Goal: Task Accomplishment & Management: Manage account settings

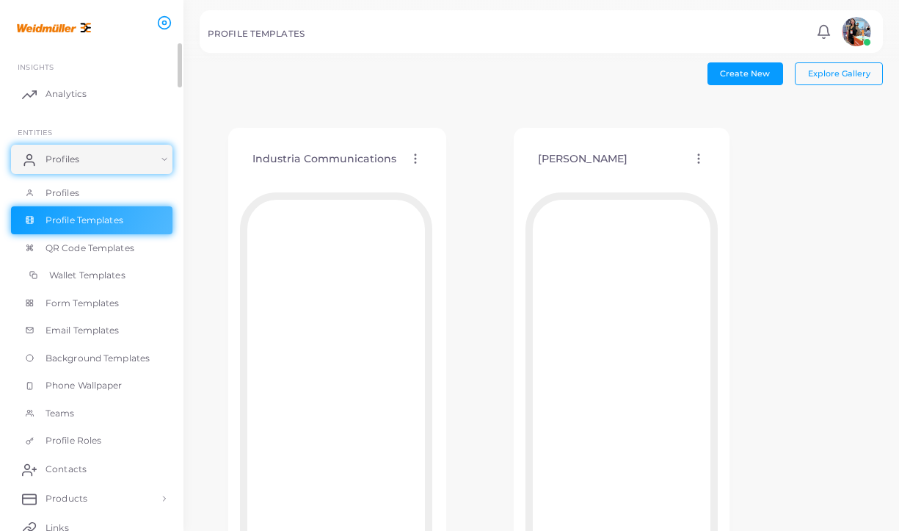
click at [93, 278] on span "Wallet Templates" at bounding box center [87, 275] width 76 height 13
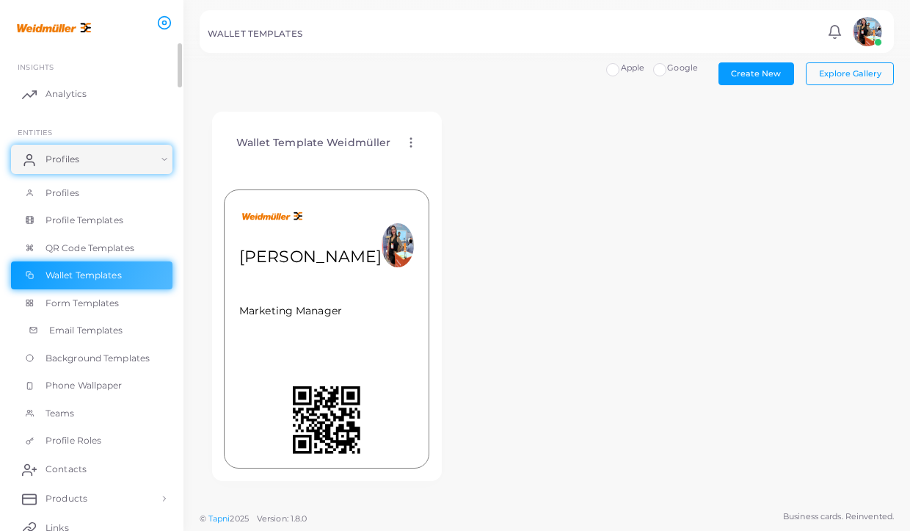
click at [59, 327] on span "Email Templates" at bounding box center [86, 330] width 74 height 13
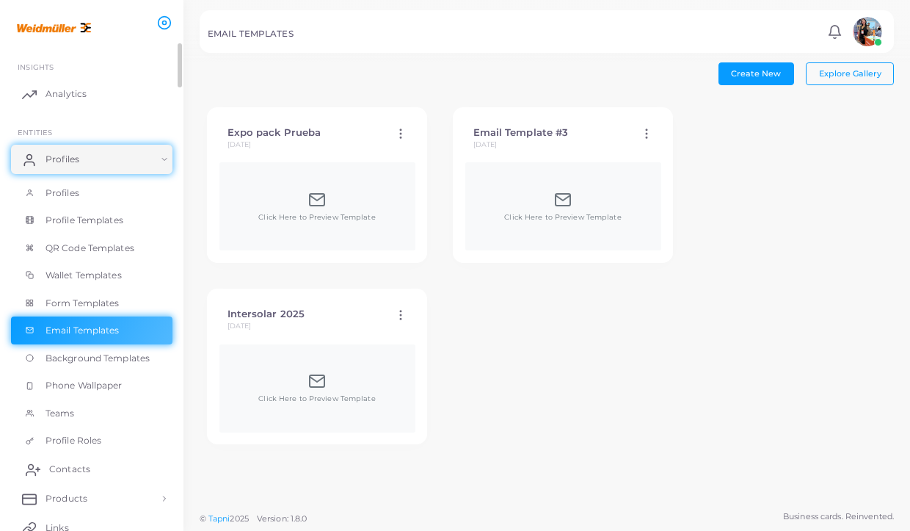
click at [65, 463] on span "Contacts" at bounding box center [69, 469] width 41 height 13
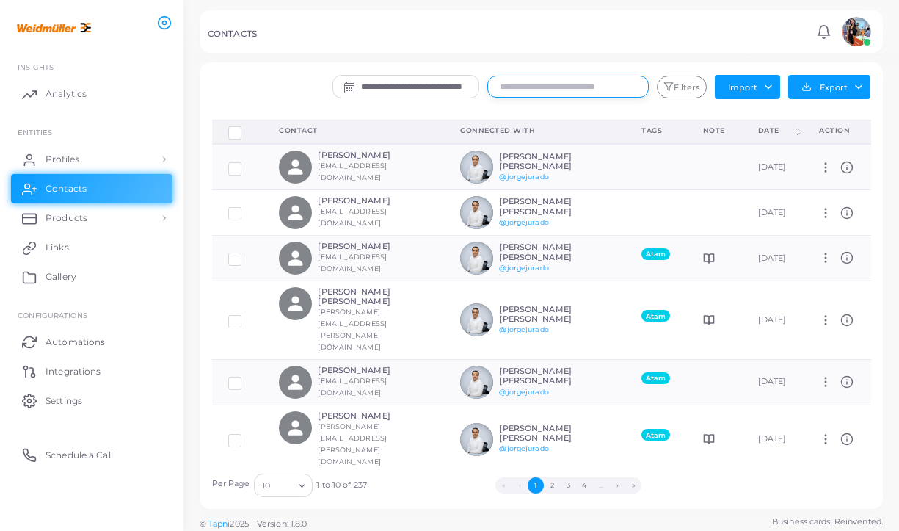
click at [557, 87] on input "text" at bounding box center [569, 87] width 162 height 22
click at [684, 93] on button "Filters" at bounding box center [682, 87] width 50 height 23
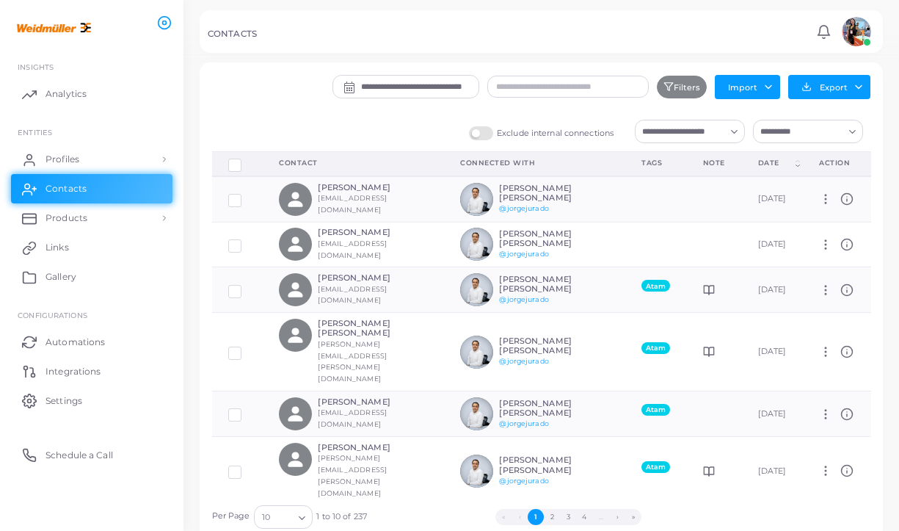
click at [679, 135] on input "Search for option" at bounding box center [681, 131] width 88 height 16
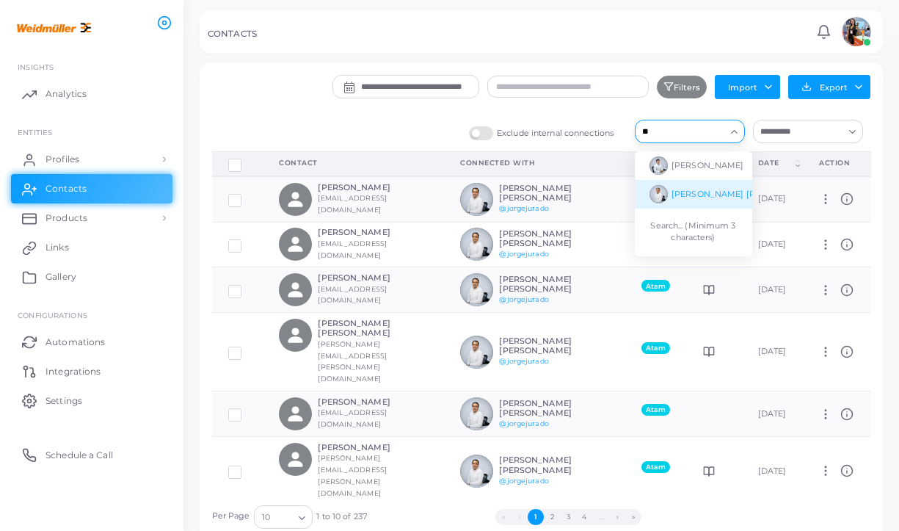
click at [718, 190] on span "[PERSON_NAME] [PERSON_NAME]" at bounding box center [745, 194] width 147 height 10
type input "**"
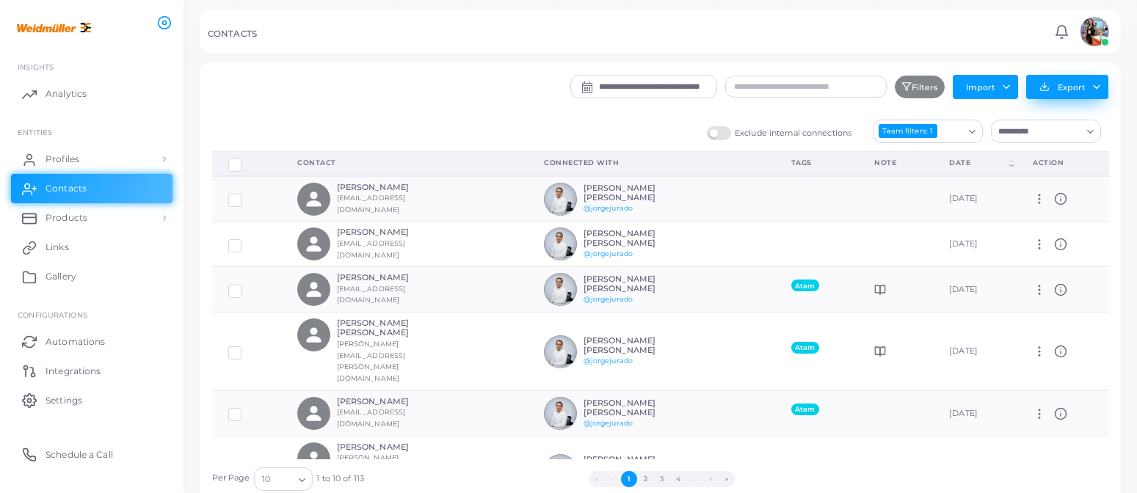
click at [899, 84] on button "Export" at bounding box center [1067, 87] width 82 height 24
click at [899, 115] on link "Export to XLSX" at bounding box center [1063, 119] width 140 height 22
click at [899, 85] on button "Export" at bounding box center [1067, 87] width 82 height 24
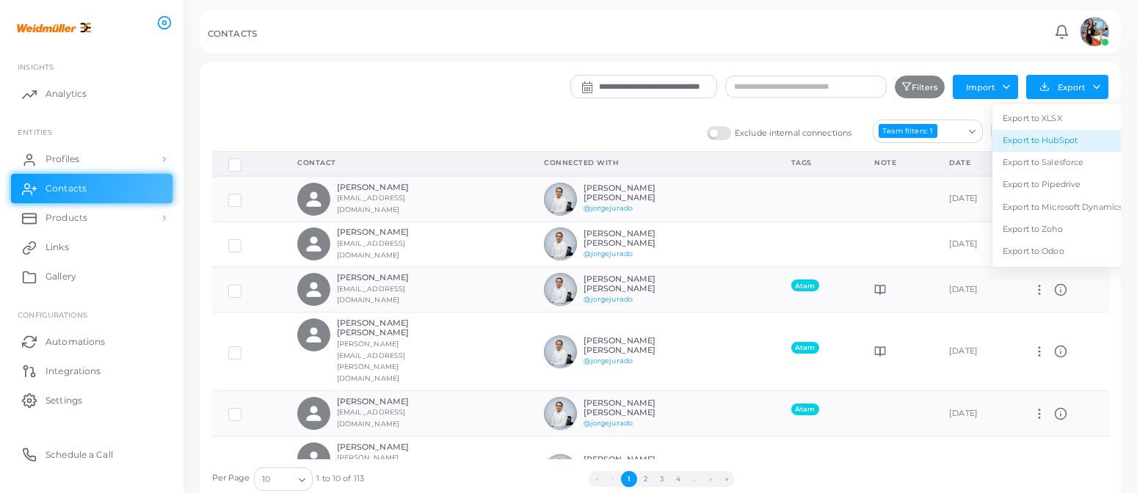
click at [899, 138] on link "Export to HubSpot" at bounding box center [1063, 141] width 140 height 22
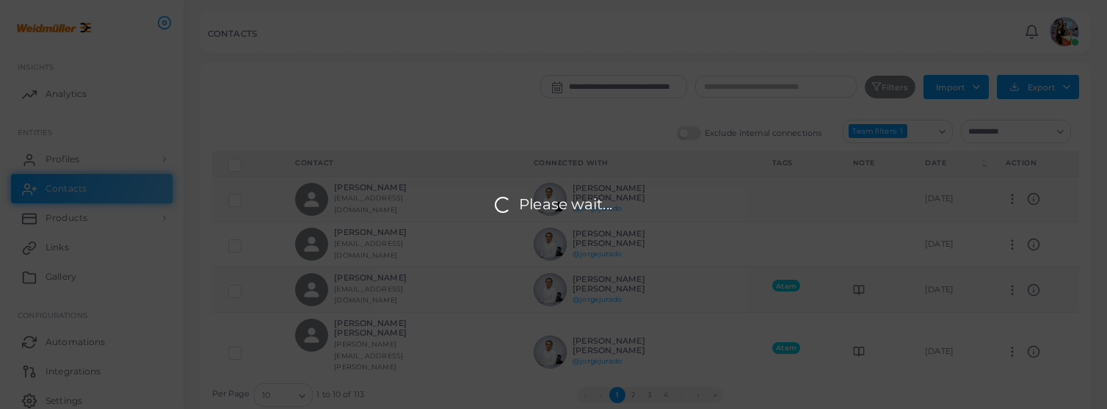
click at [617, 201] on div "Please wait..." at bounding box center [553, 204] width 1107 height 409
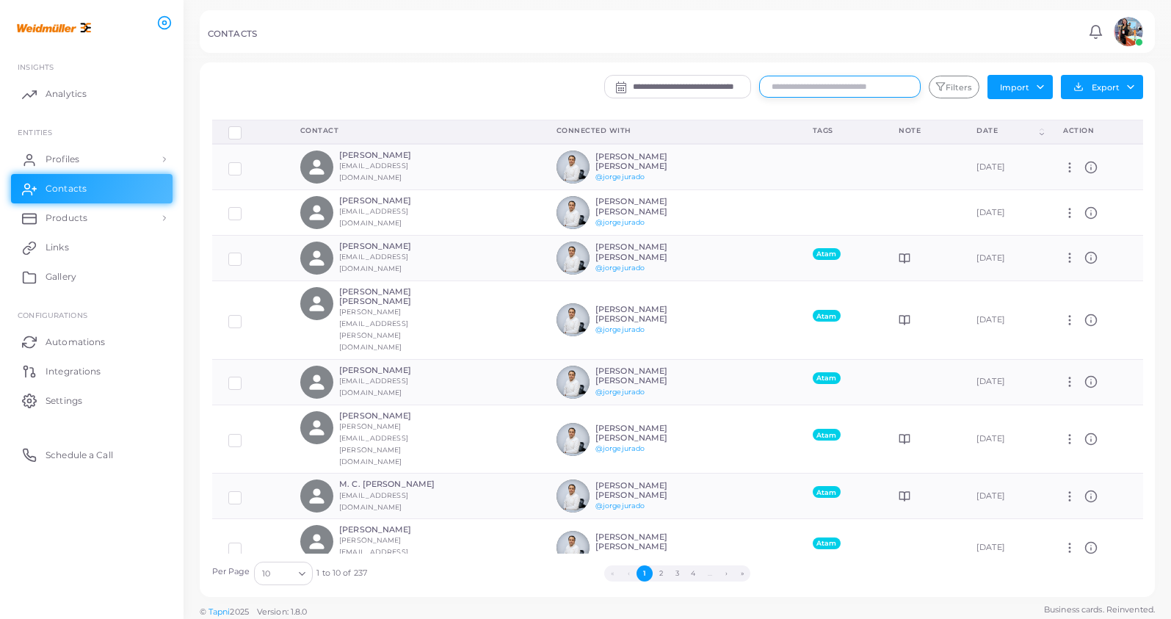
click at [833, 88] on input "text" at bounding box center [840, 87] width 162 height 22
click at [691, 90] on input "**********" at bounding box center [691, 87] width 117 height 22
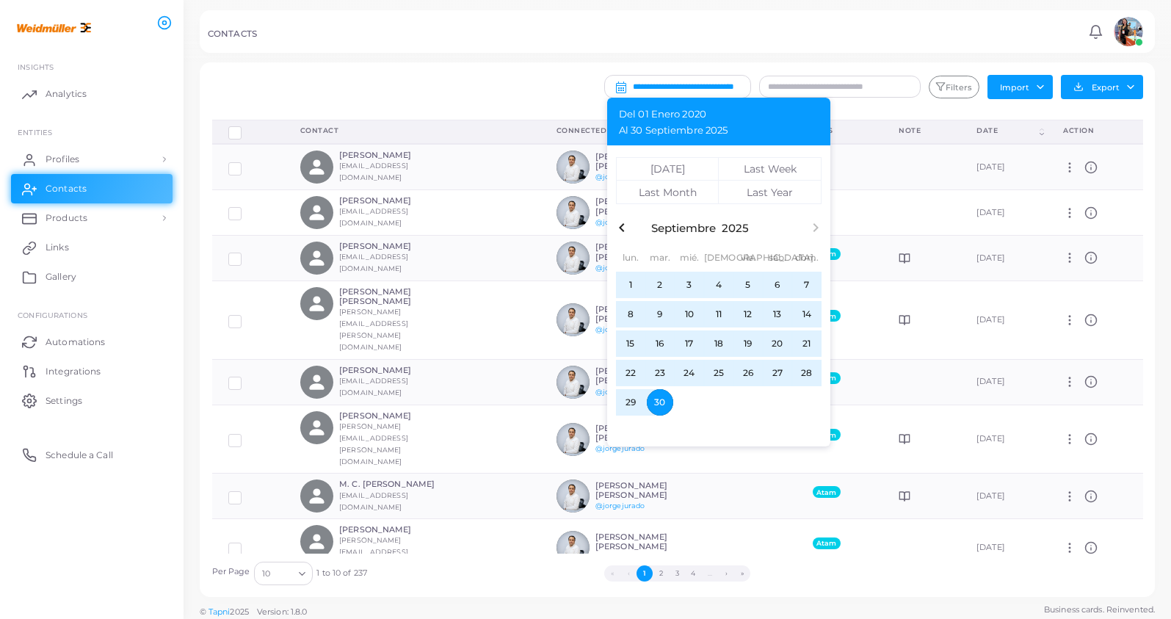
click at [688, 376] on span "24" at bounding box center [689, 373] width 26 height 26
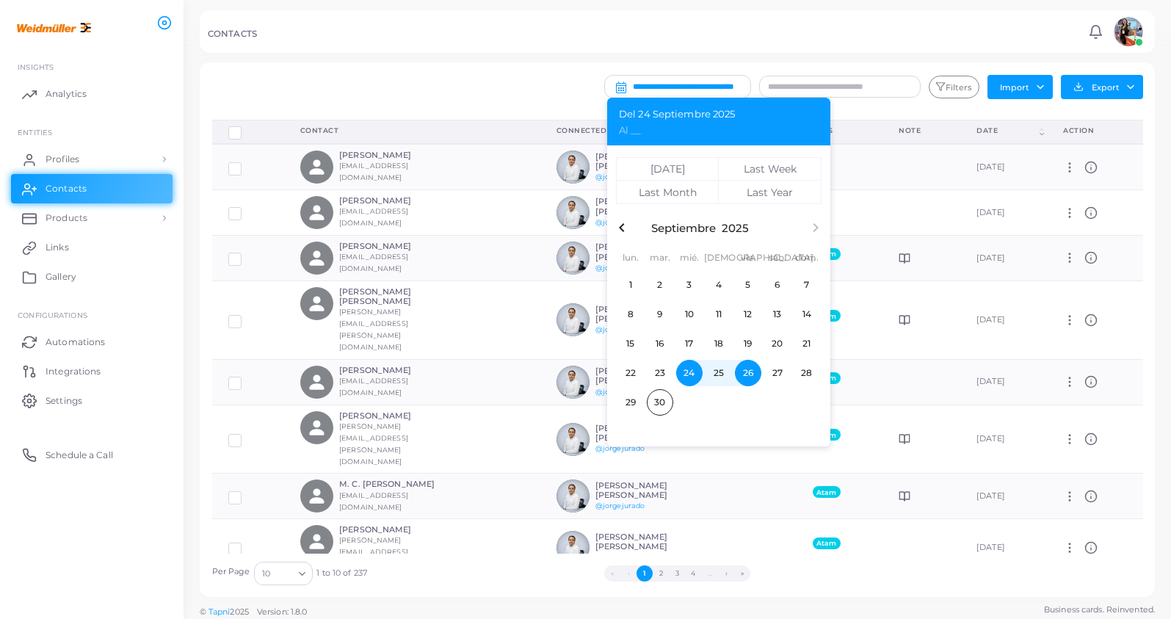
click at [748, 374] on span "26" at bounding box center [748, 373] width 26 height 26
type input "**********"
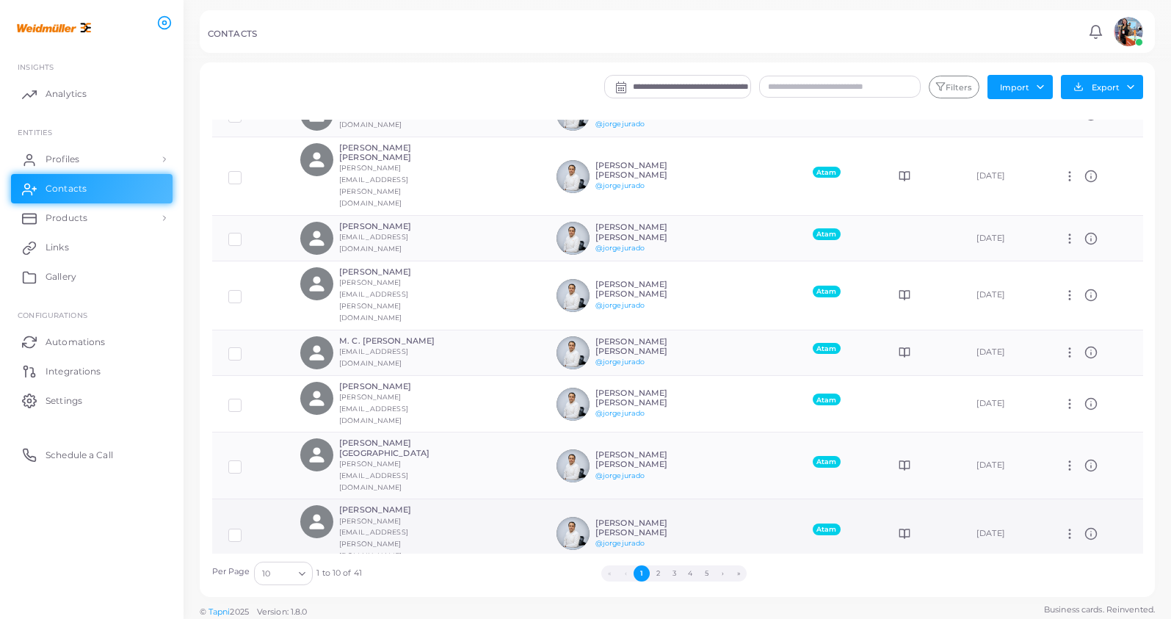
scroll to position [4, 0]
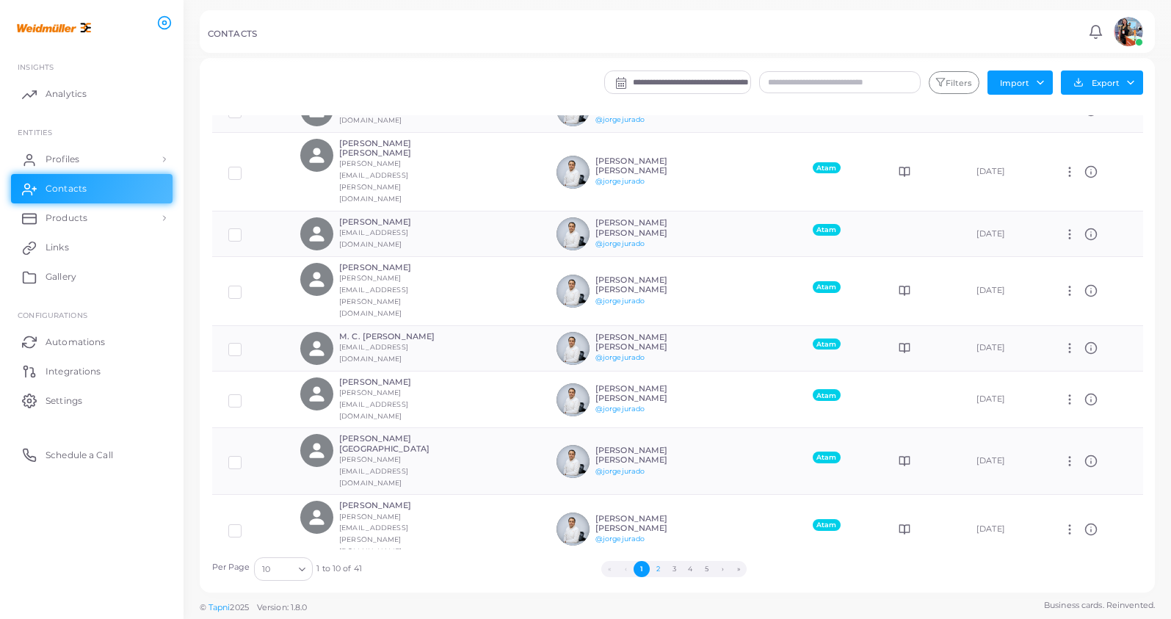
click at [658, 408] on button "2" at bounding box center [658, 569] width 16 height 16
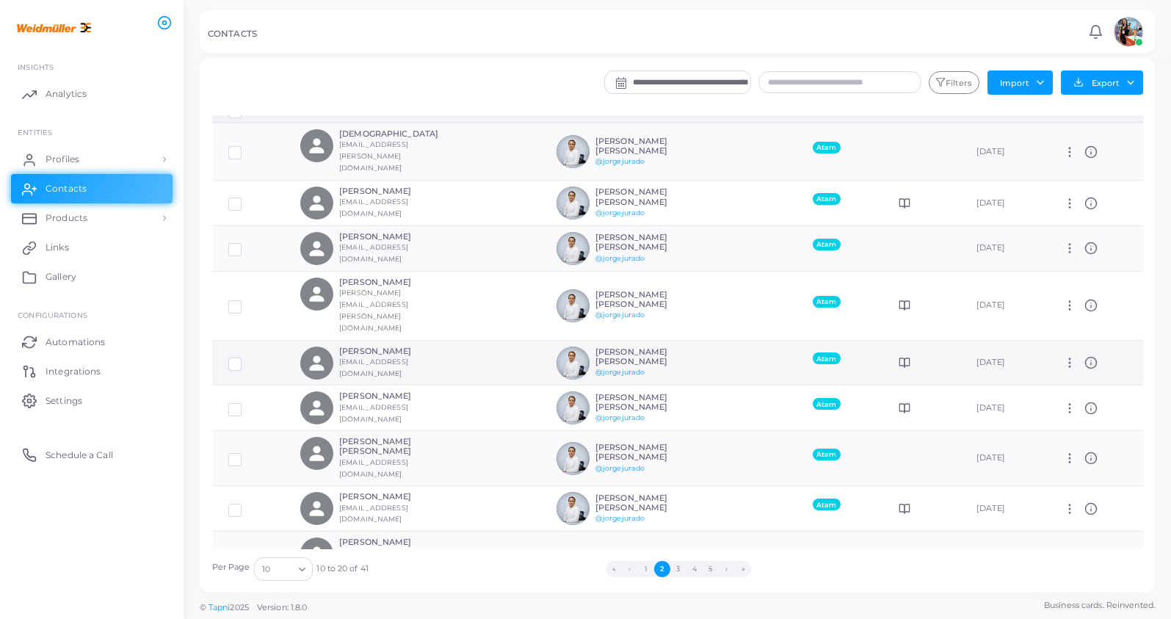
scroll to position [53, 0]
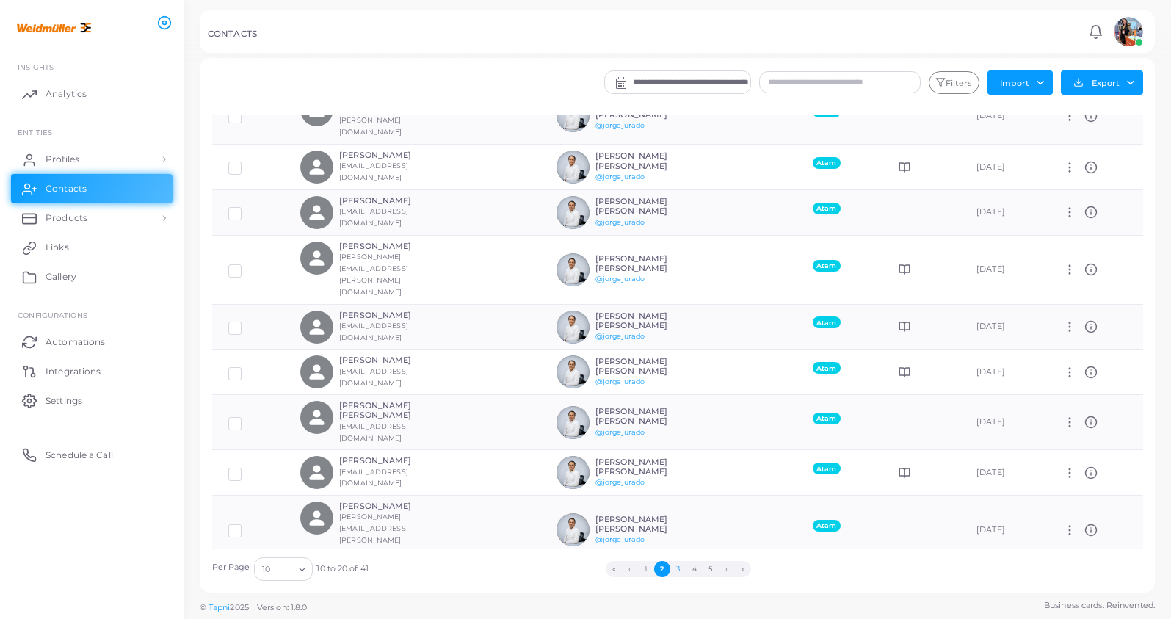
click at [678, 408] on button "3" at bounding box center [678, 569] width 16 height 16
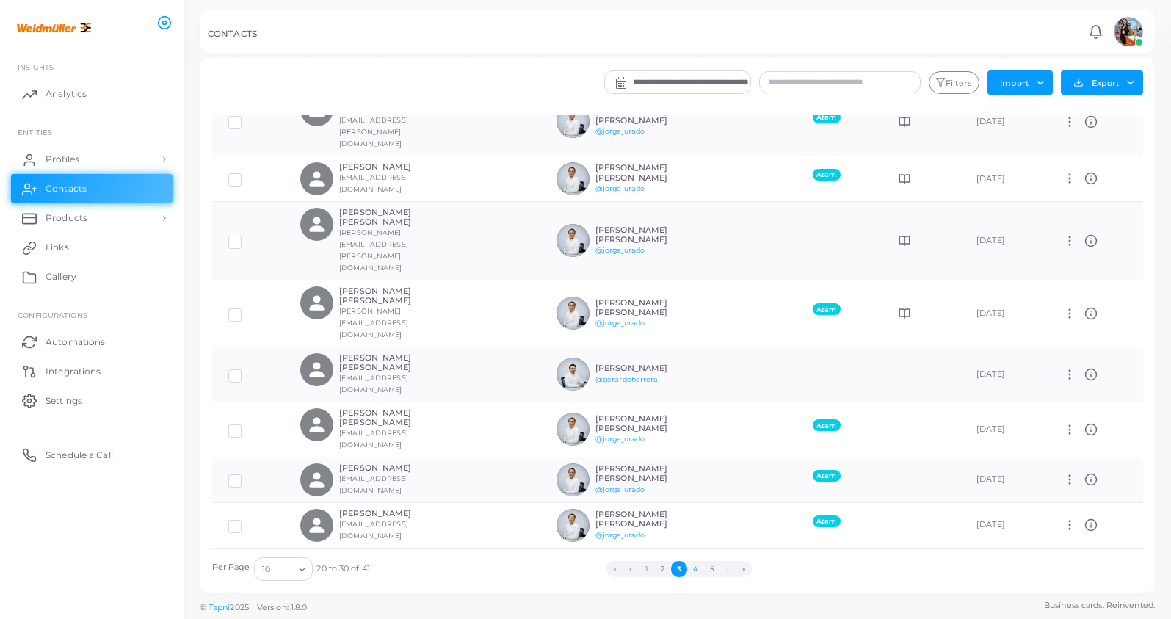
click at [697, 408] on button "4" at bounding box center [695, 569] width 16 height 16
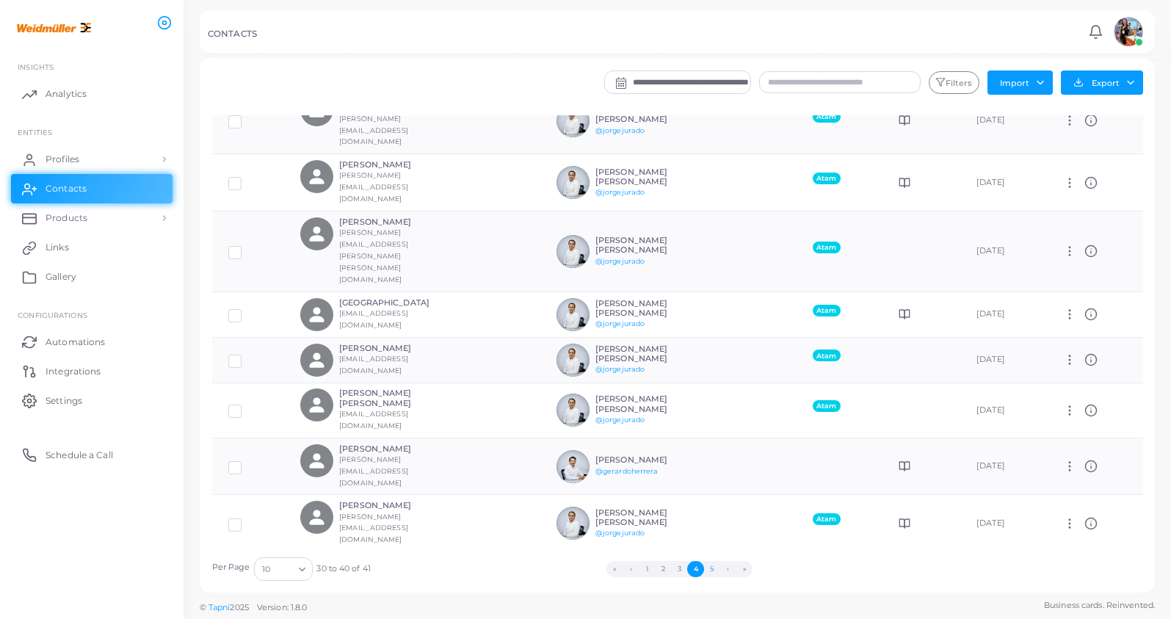
click at [712, 408] on button "5" at bounding box center [712, 569] width 16 height 16
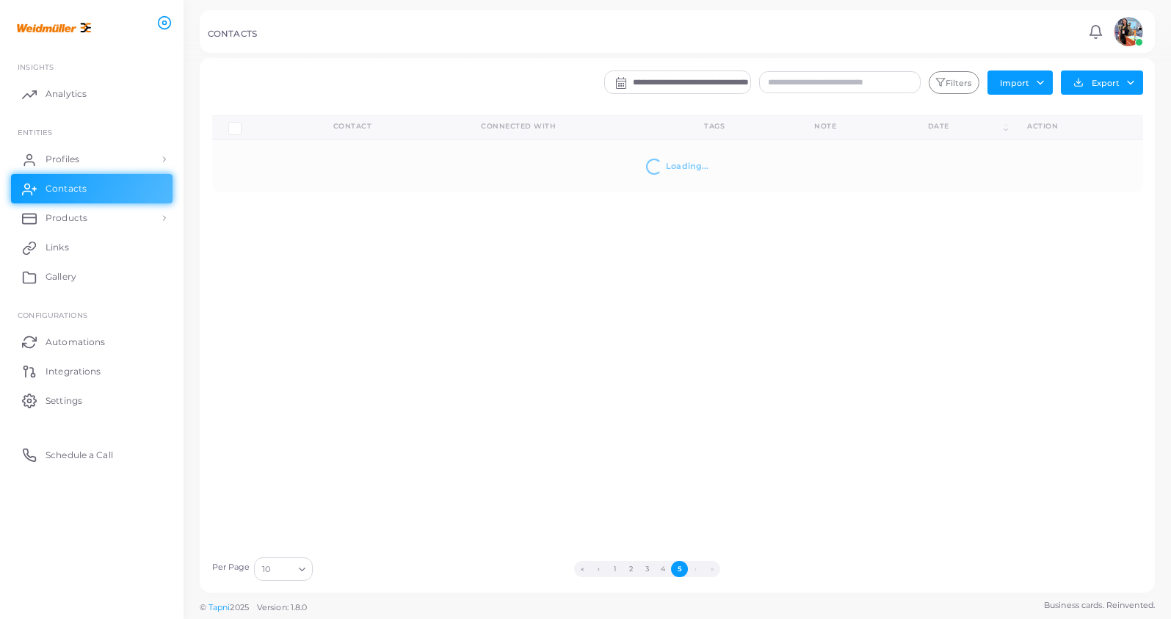
scroll to position [0, 0]
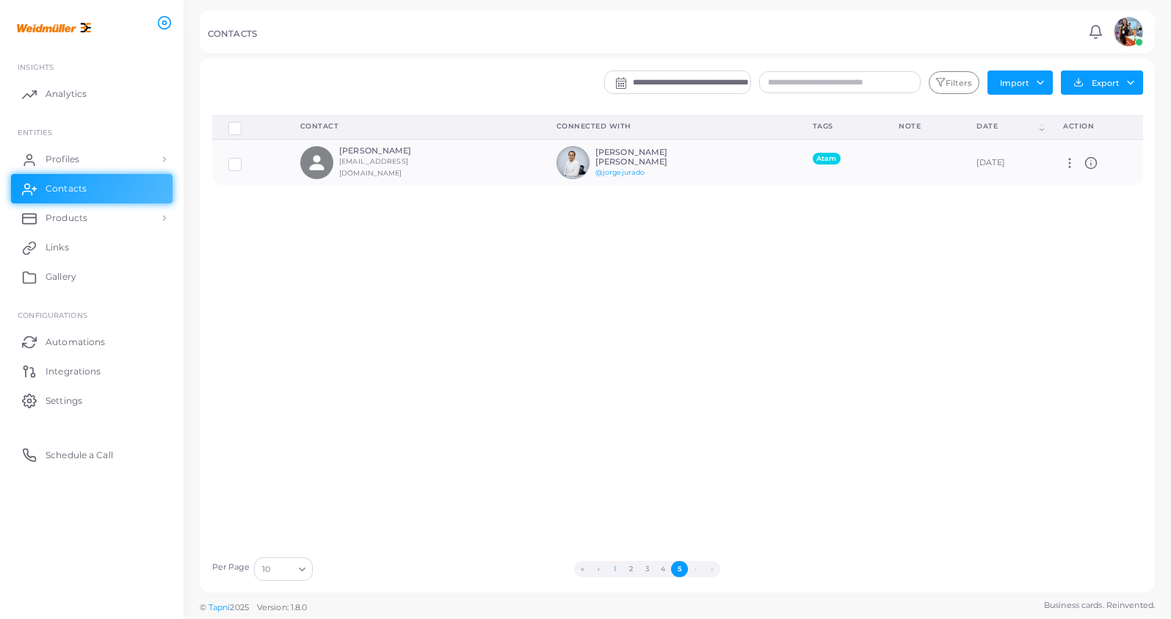
click at [613, 408] on button "1" at bounding box center [614, 569] width 16 height 16
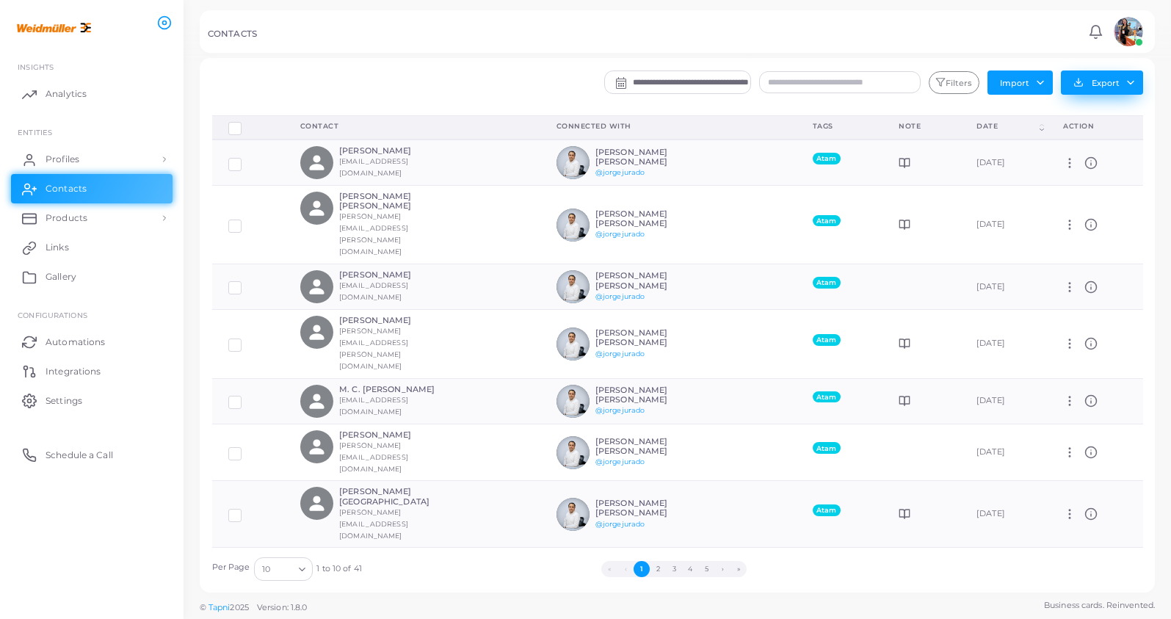
click at [1082, 85] on button "Export" at bounding box center [1102, 82] width 82 height 24
click at [1084, 113] on link "Export to XLSX" at bounding box center [1097, 115] width 140 height 22
click at [702, 408] on button "5" at bounding box center [706, 569] width 16 height 16
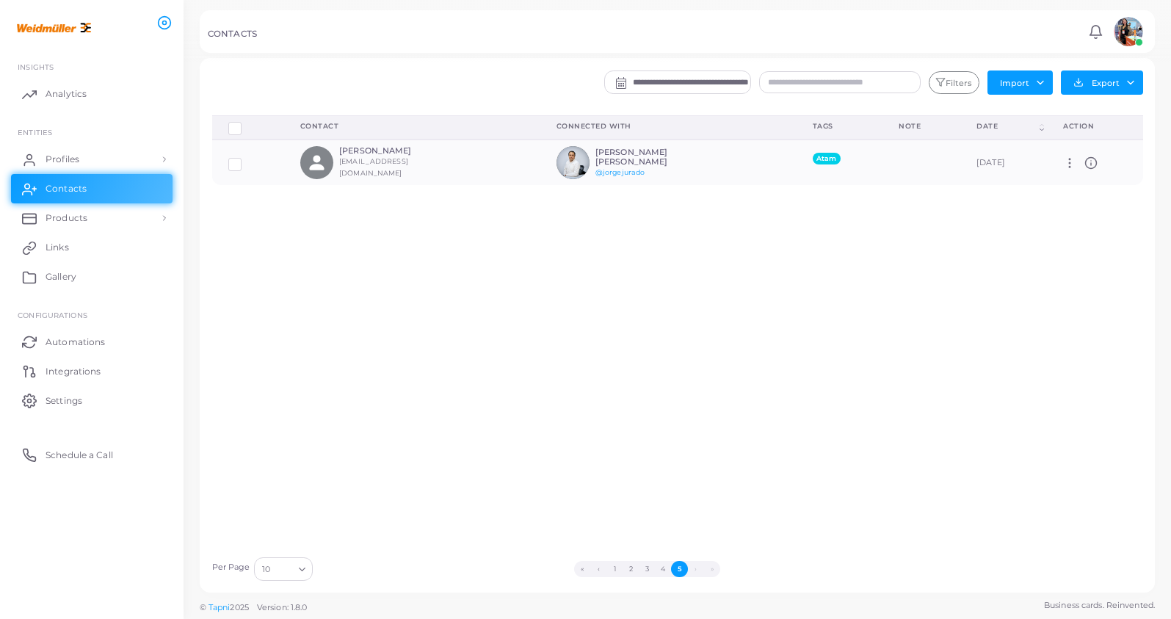
click at [757, 305] on div "Delete Connections Manage Connections Show Selections Contact Connected With Ta…" at bounding box center [677, 332] width 947 height 434
click at [663, 408] on button "4" at bounding box center [663, 569] width 16 height 16
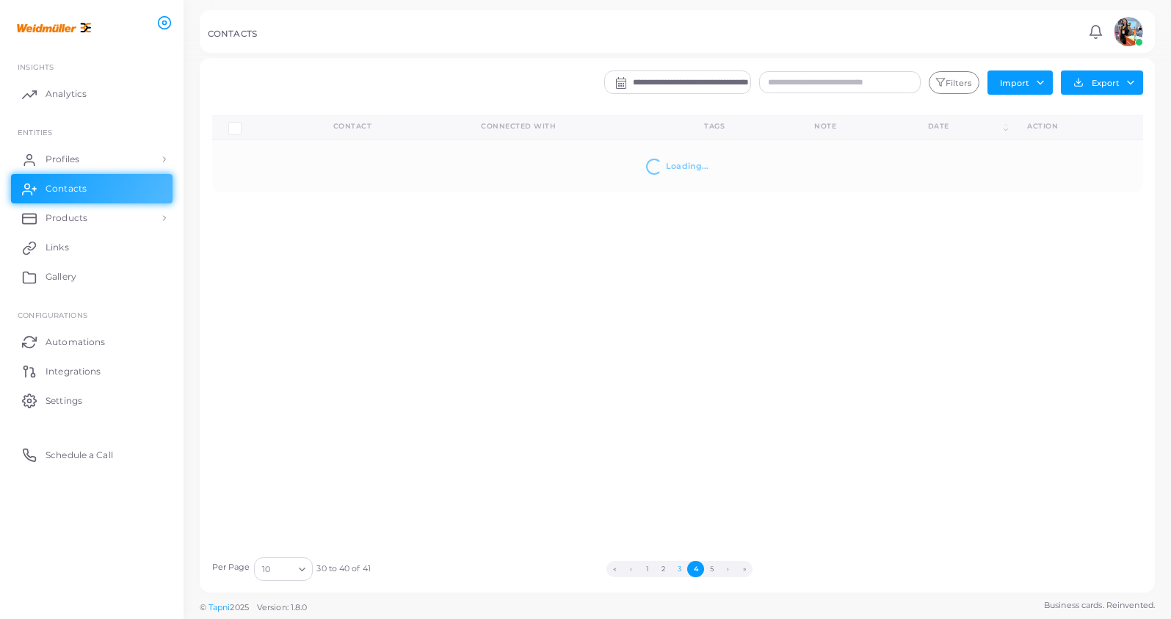
click at [677, 408] on button "3" at bounding box center [679, 569] width 16 height 16
click at [696, 408] on button "4" at bounding box center [695, 569] width 16 height 16
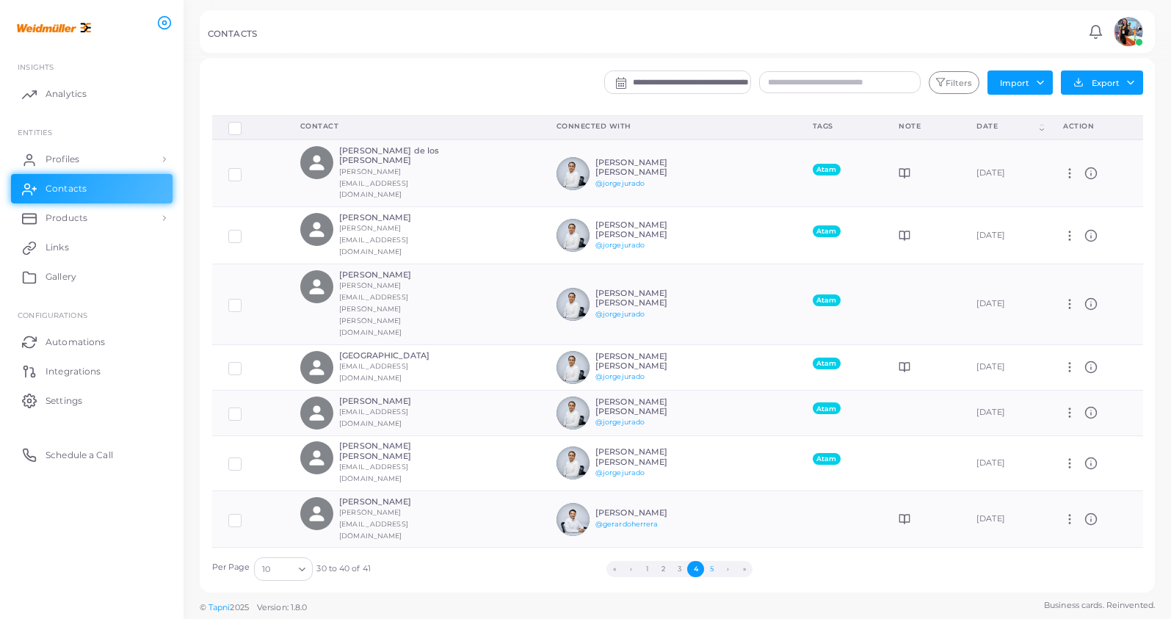
click at [706, 408] on button "5" at bounding box center [712, 569] width 16 height 16
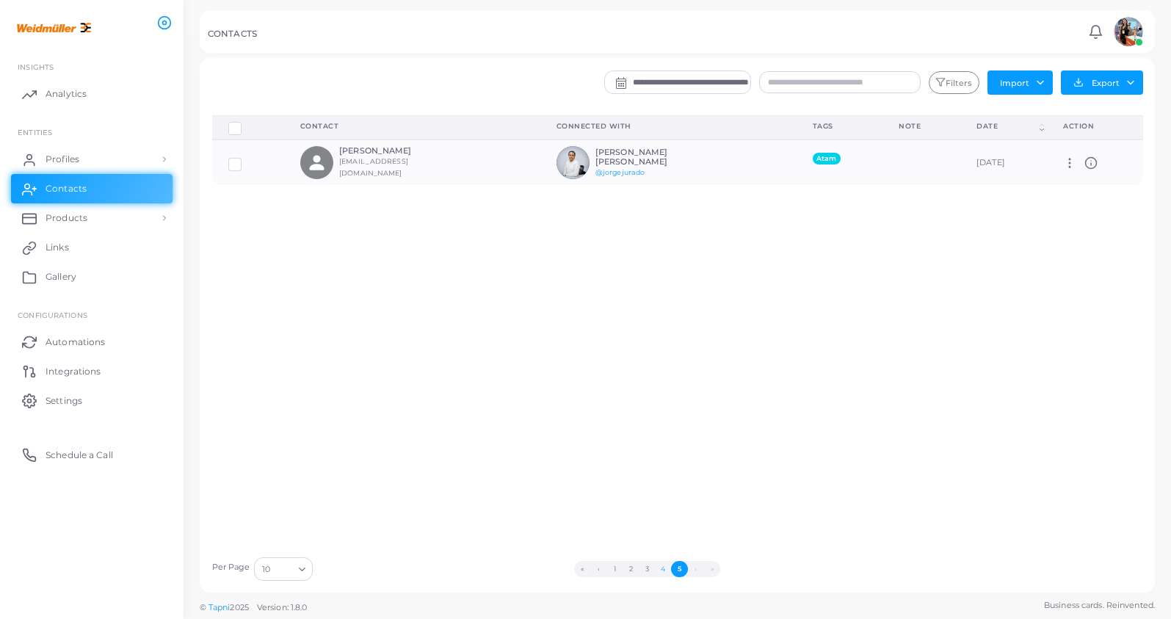
click at [666, 408] on button "4" at bounding box center [663, 569] width 16 height 16
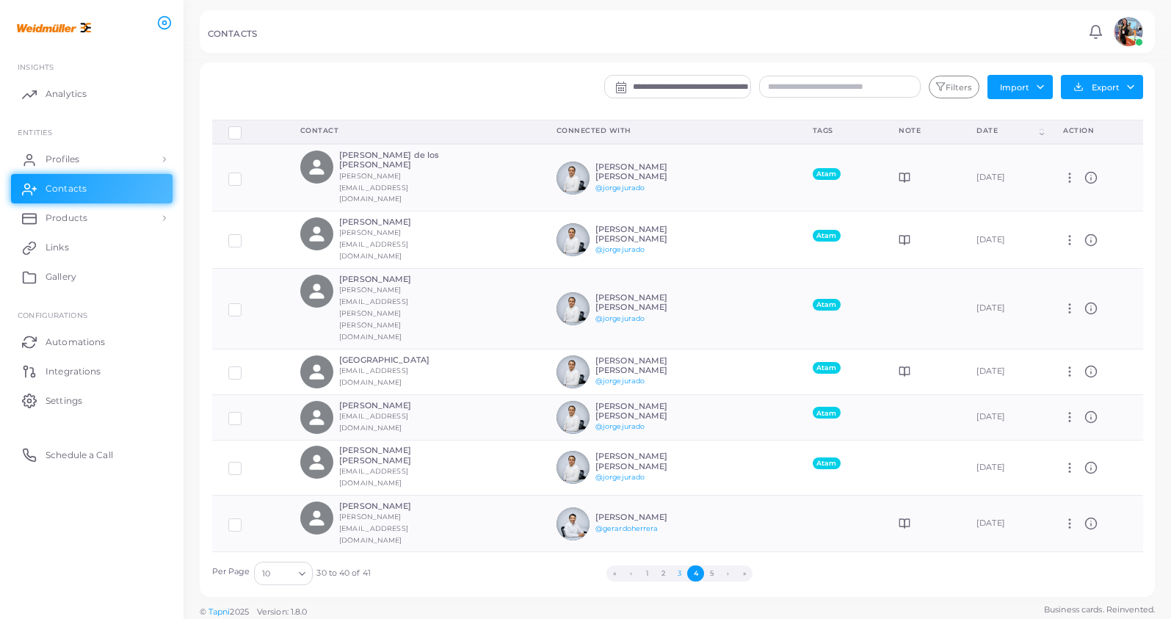
click at [679, 408] on button "3" at bounding box center [679, 573] width 16 height 16
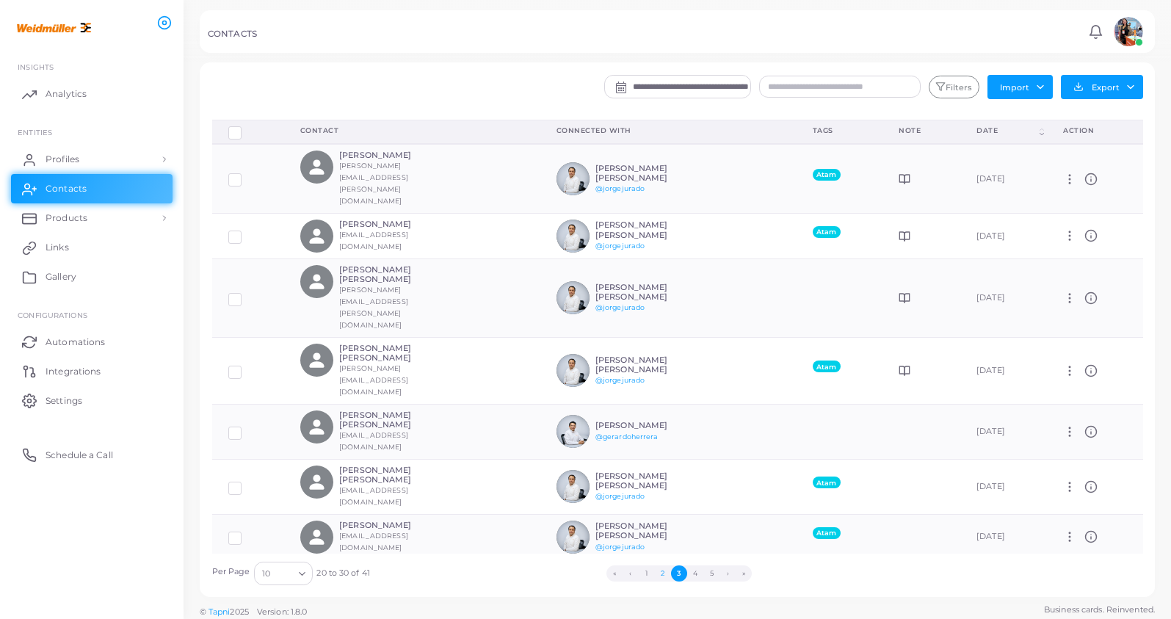
click at [658, 408] on button "2" at bounding box center [663, 573] width 16 height 16
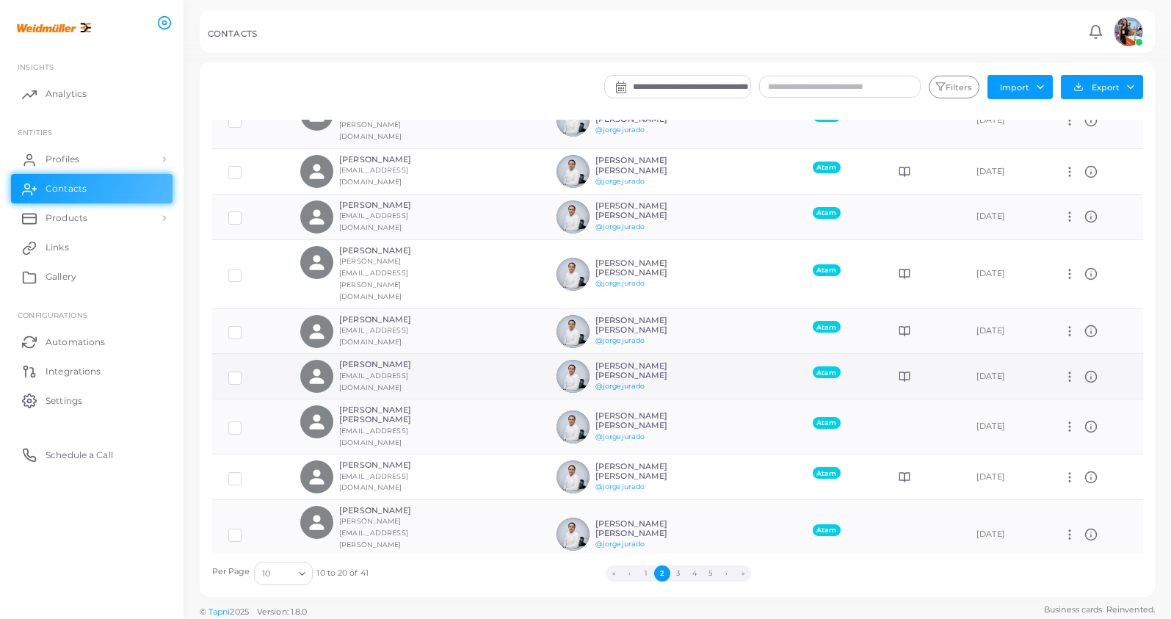
scroll to position [4, 0]
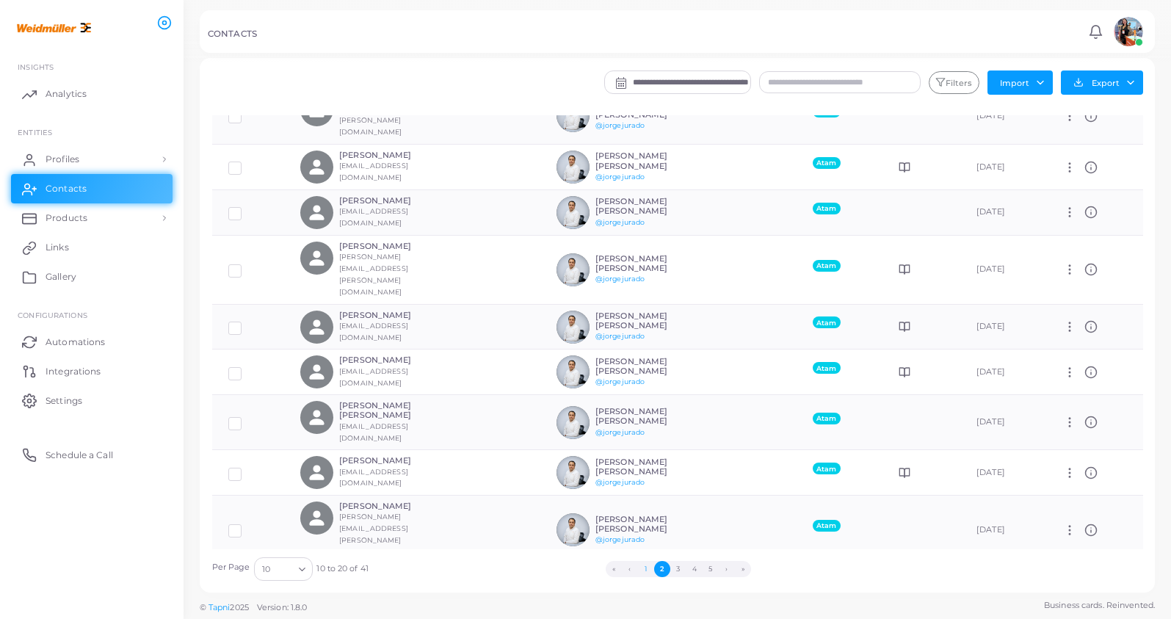
click at [645, 408] on button "1" at bounding box center [646, 569] width 16 height 16
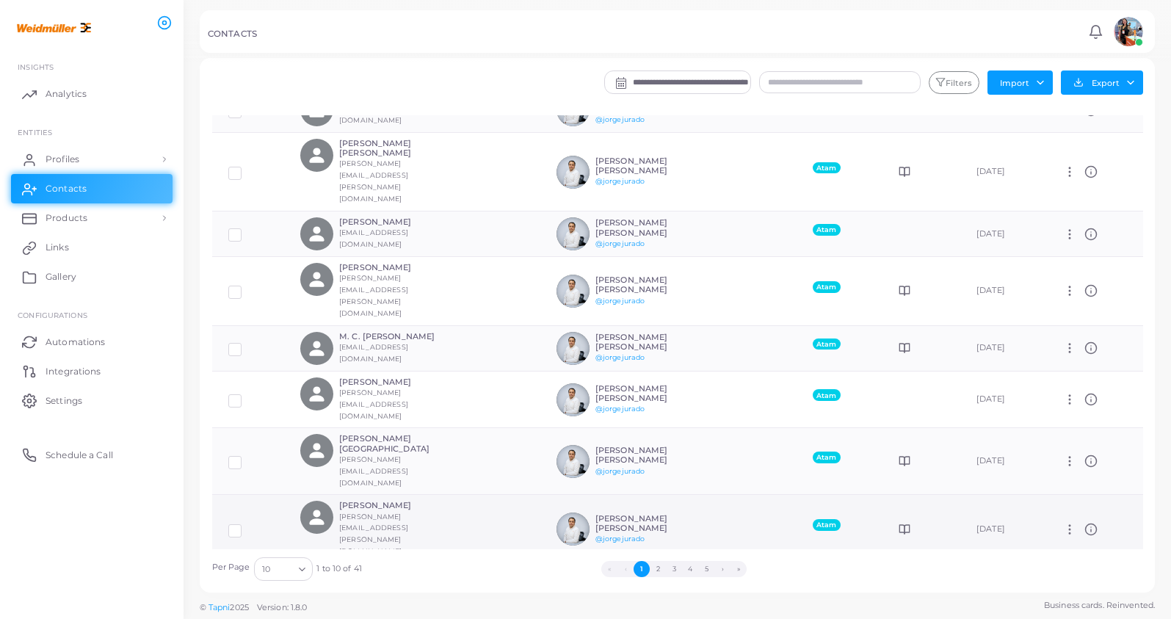
scroll to position [0, 0]
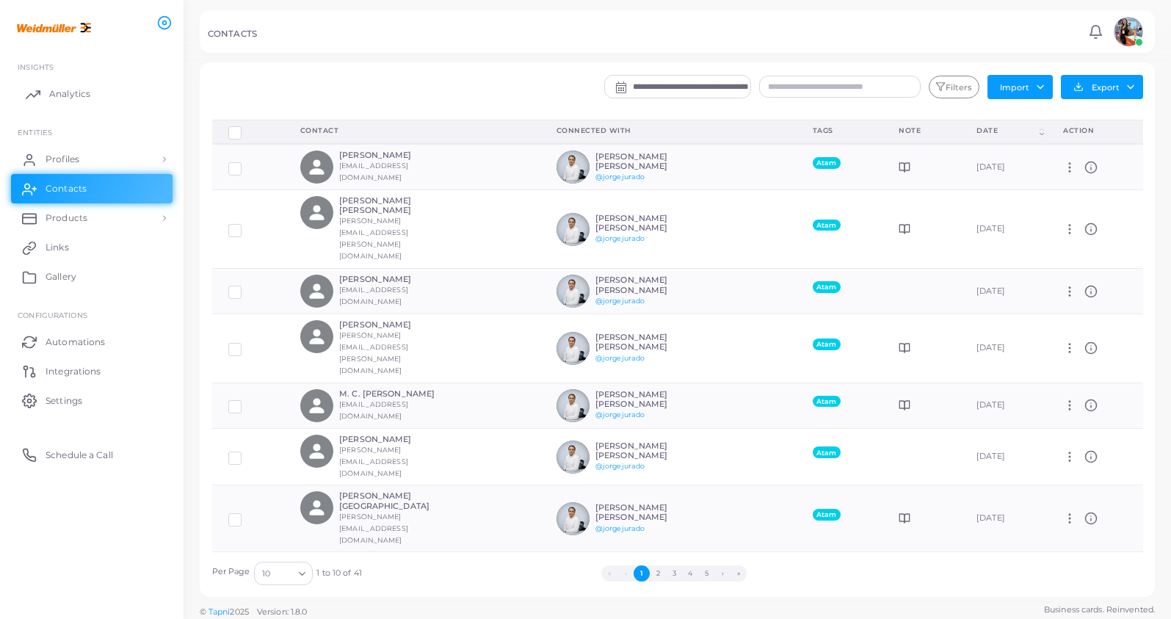
click at [101, 106] on link "Analytics" at bounding box center [92, 93] width 162 height 29
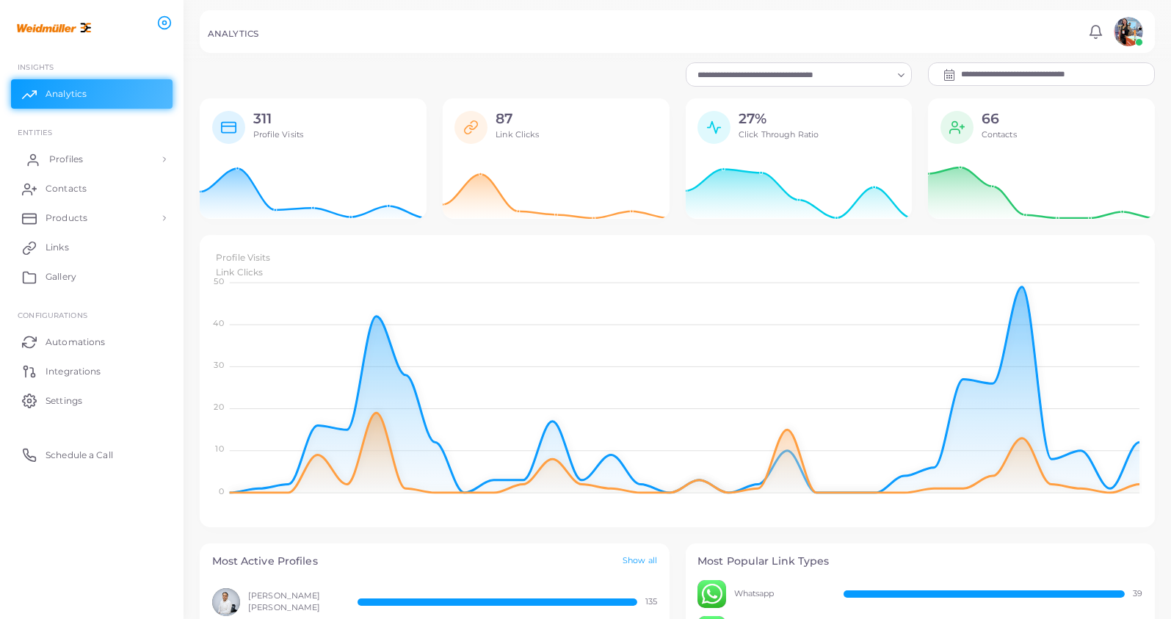
click at [87, 158] on link "Profiles" at bounding box center [92, 159] width 162 height 29
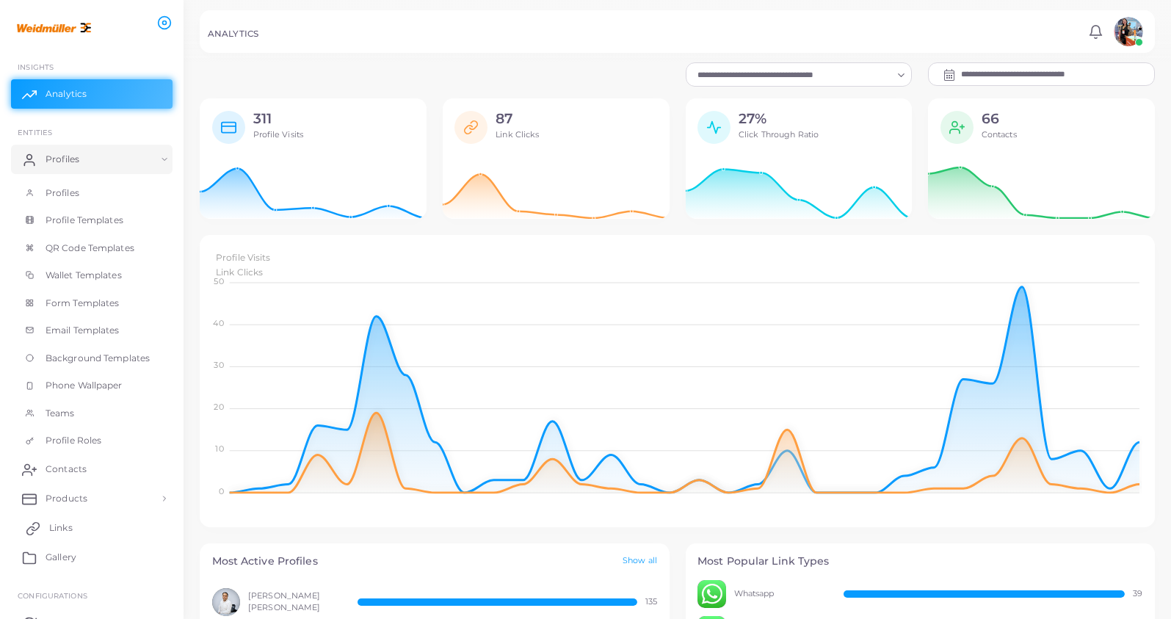
click at [70, 408] on span "Links" at bounding box center [60, 527] width 23 height 13
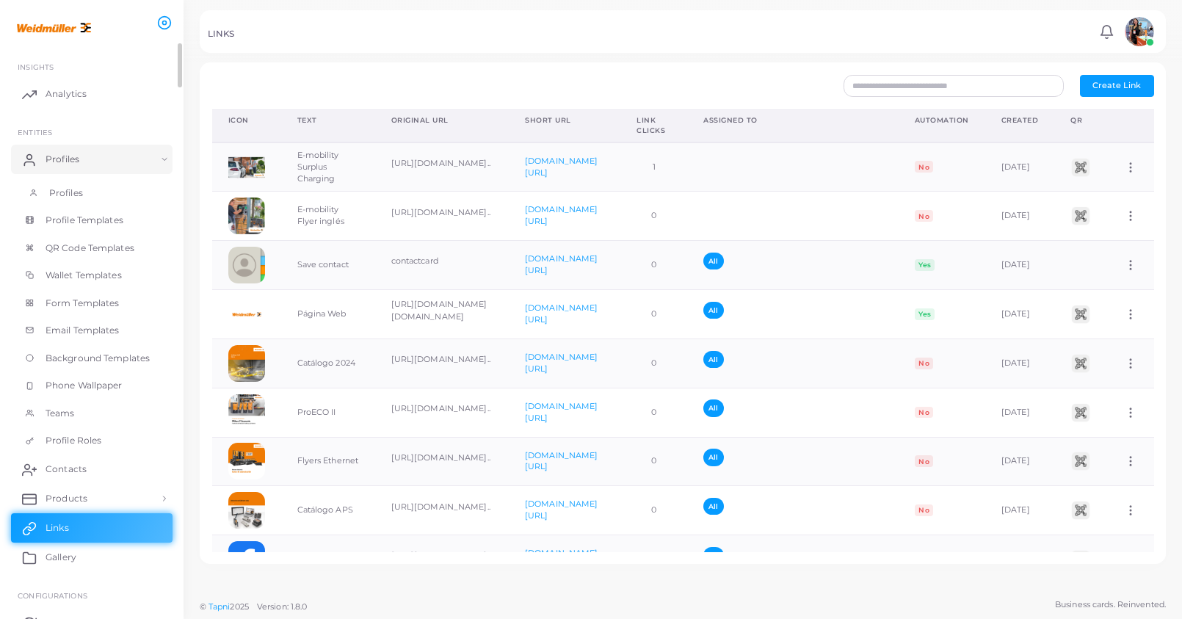
click at [92, 195] on link "Profiles" at bounding box center [92, 193] width 162 height 28
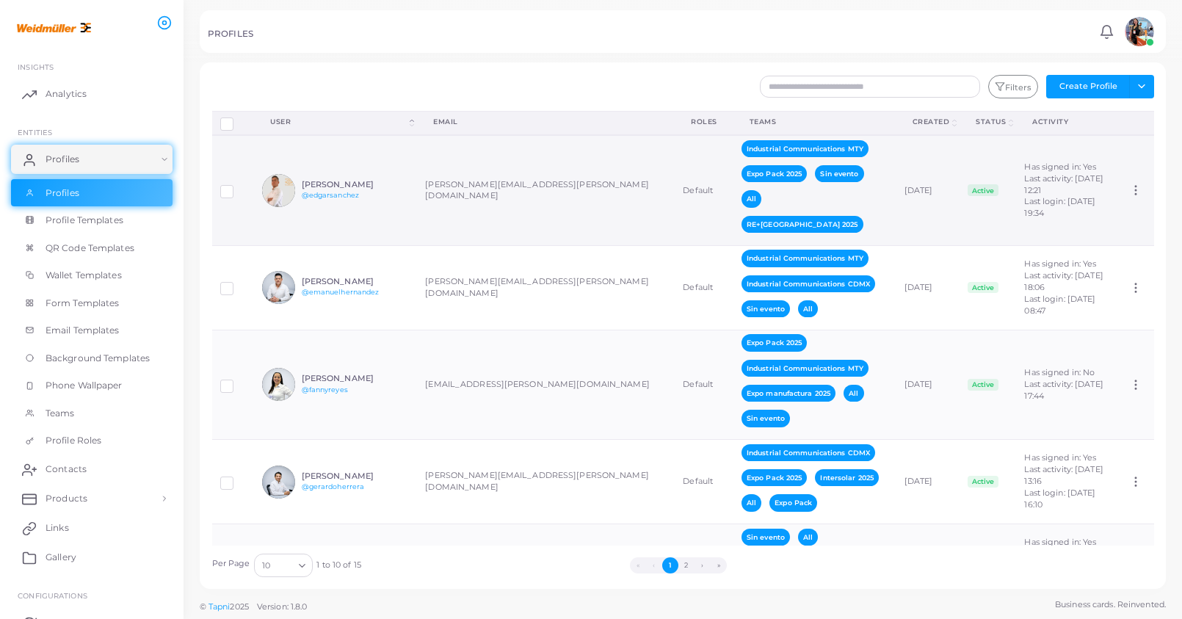
click at [348, 180] on h6 "[PERSON_NAME]" at bounding box center [356, 185] width 108 height 10
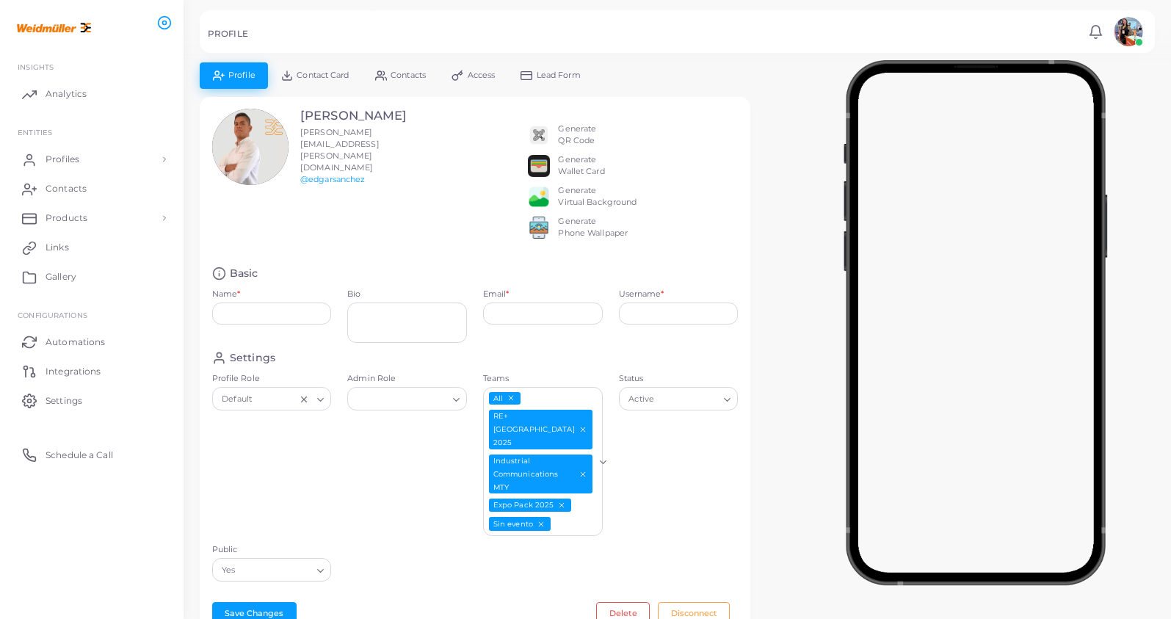
type input "**********"
type textarea "**********"
type input "**********"
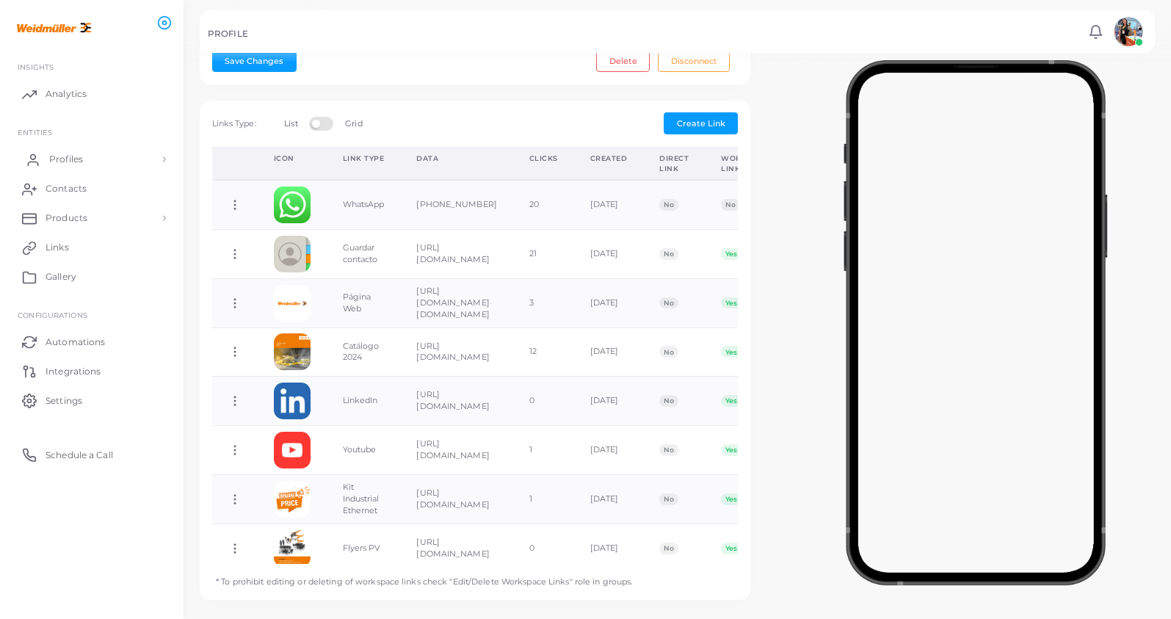
click at [98, 160] on link "Profiles" at bounding box center [92, 159] width 162 height 29
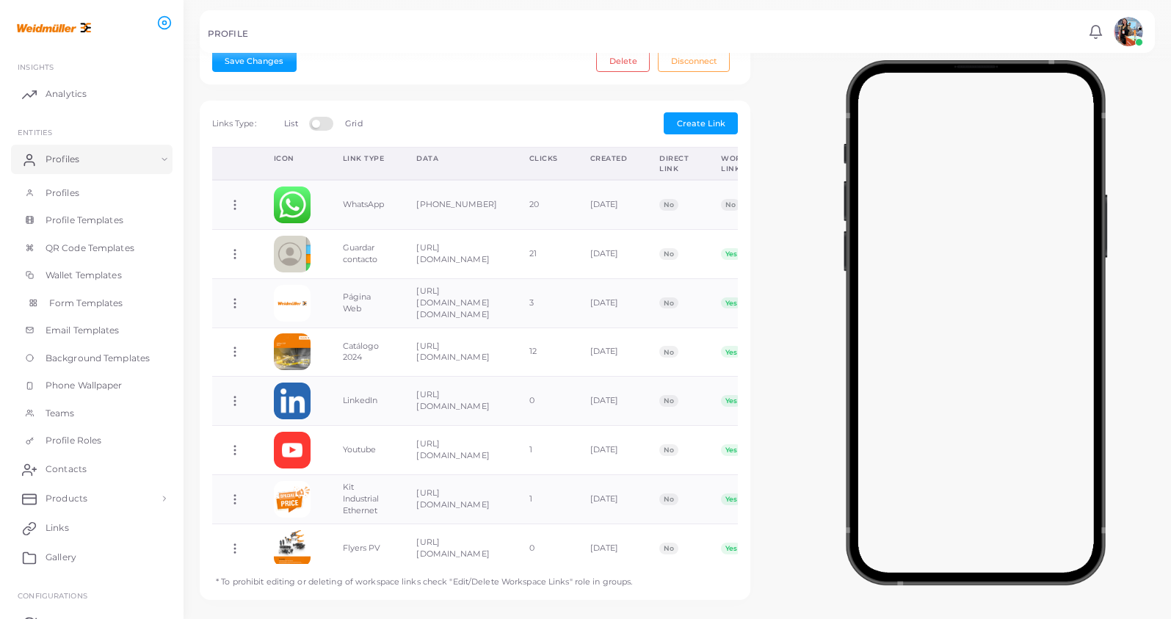
click at [111, 297] on span "Form Templates" at bounding box center [86, 303] width 74 height 13
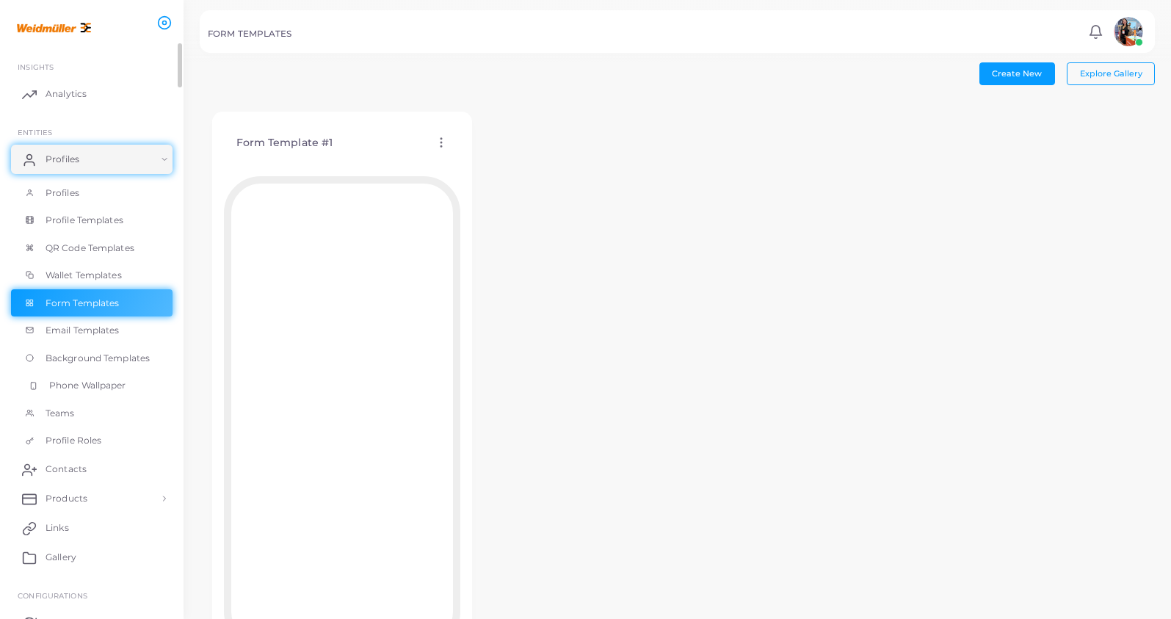
click at [81, 385] on span "Phone Wallpaper" at bounding box center [87, 385] width 77 height 13
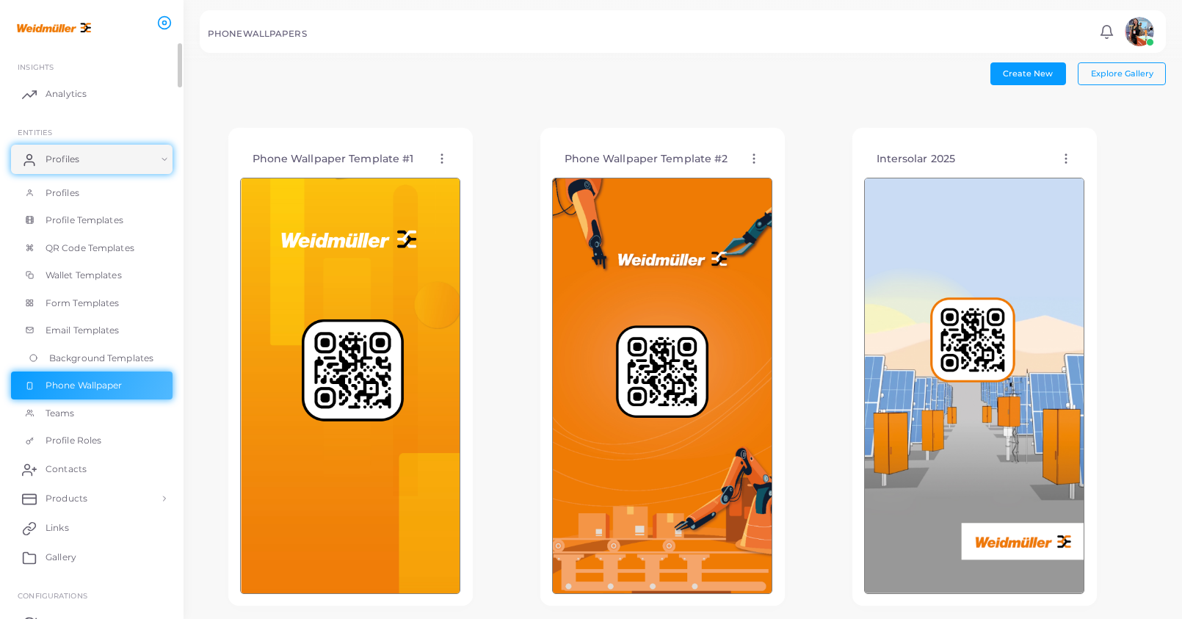
click at [81, 360] on span "Background Templates" at bounding box center [101, 358] width 104 height 13
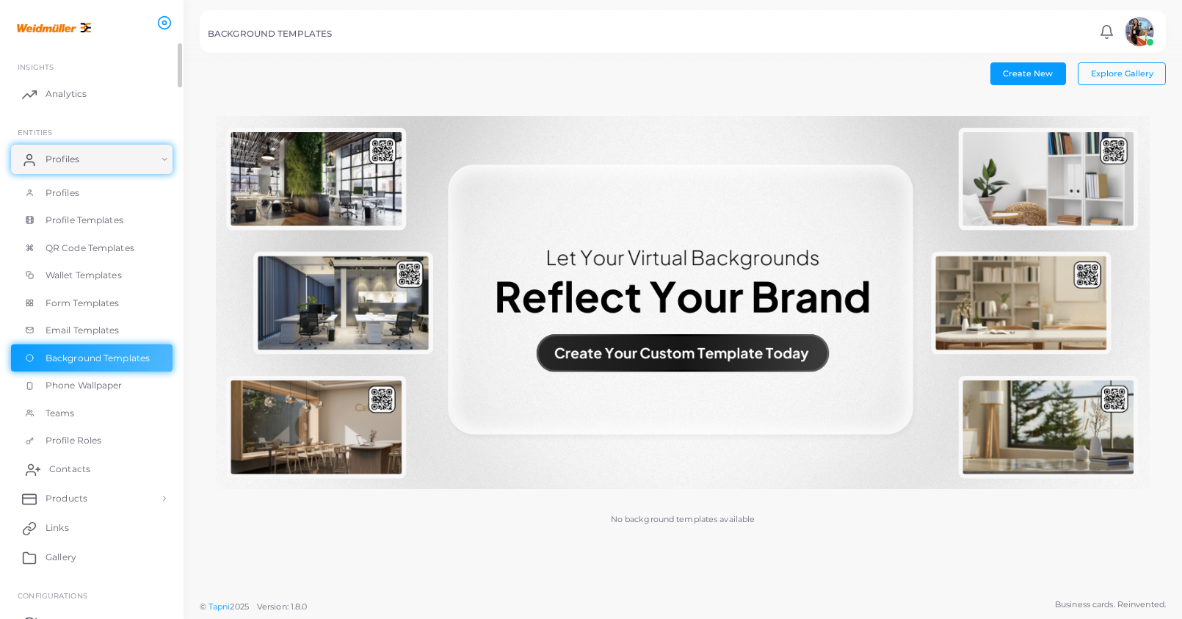
click at [94, 408] on link "Contacts" at bounding box center [92, 468] width 162 height 29
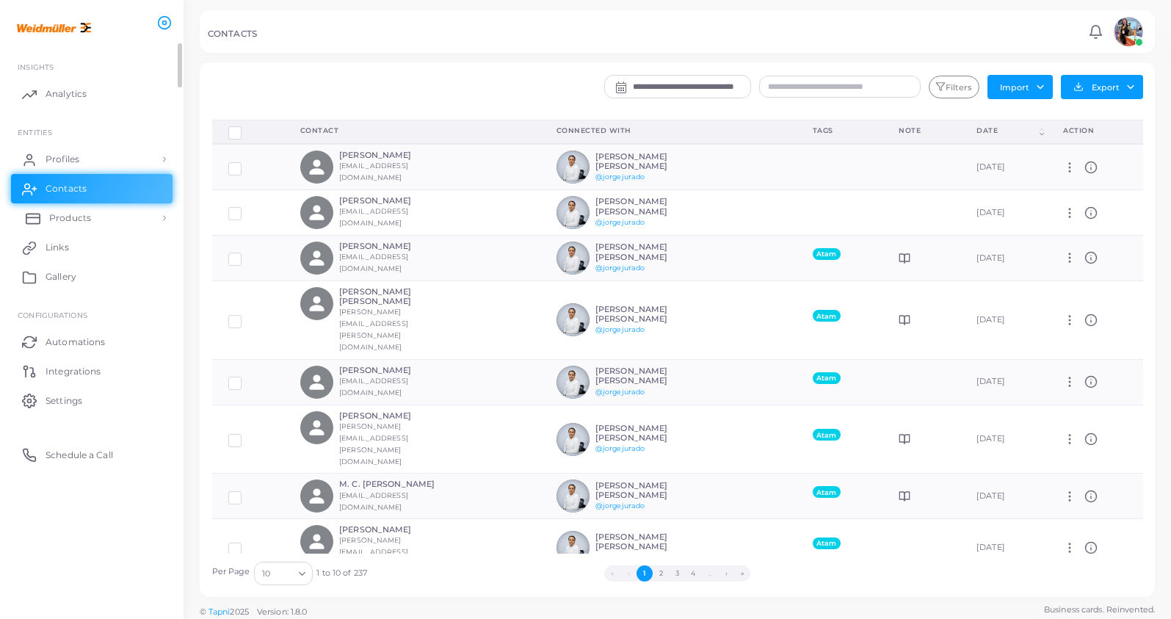
click at [117, 224] on link "Products" at bounding box center [92, 217] width 162 height 29
click at [104, 160] on link "Profiles" at bounding box center [92, 159] width 162 height 29
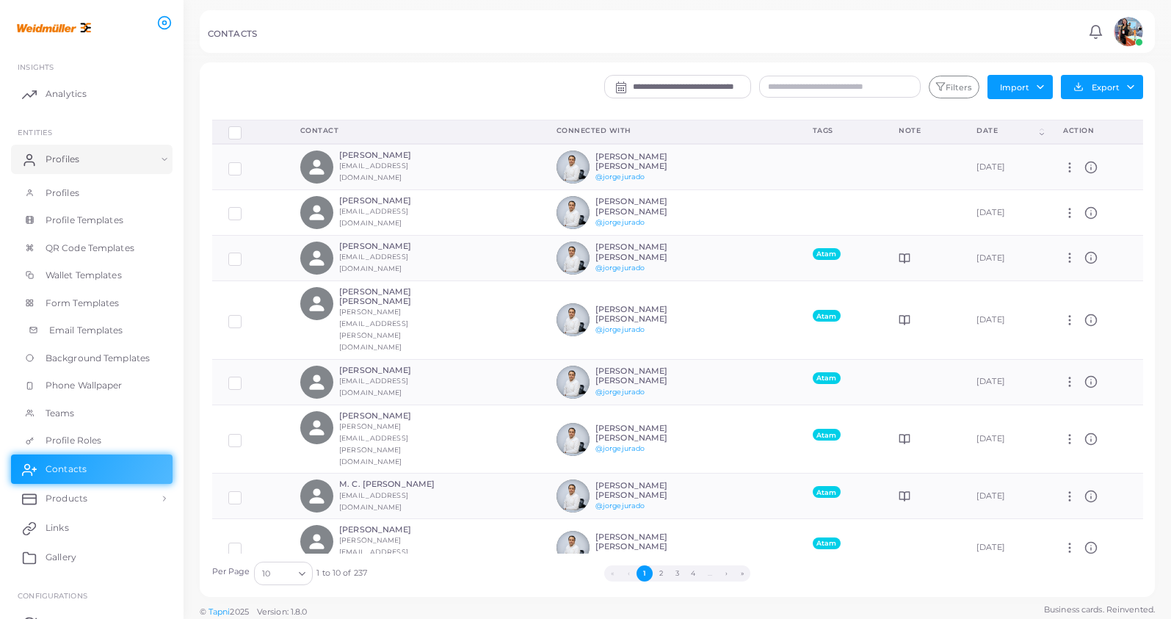
click at [90, 328] on span "Email Templates" at bounding box center [86, 330] width 74 height 13
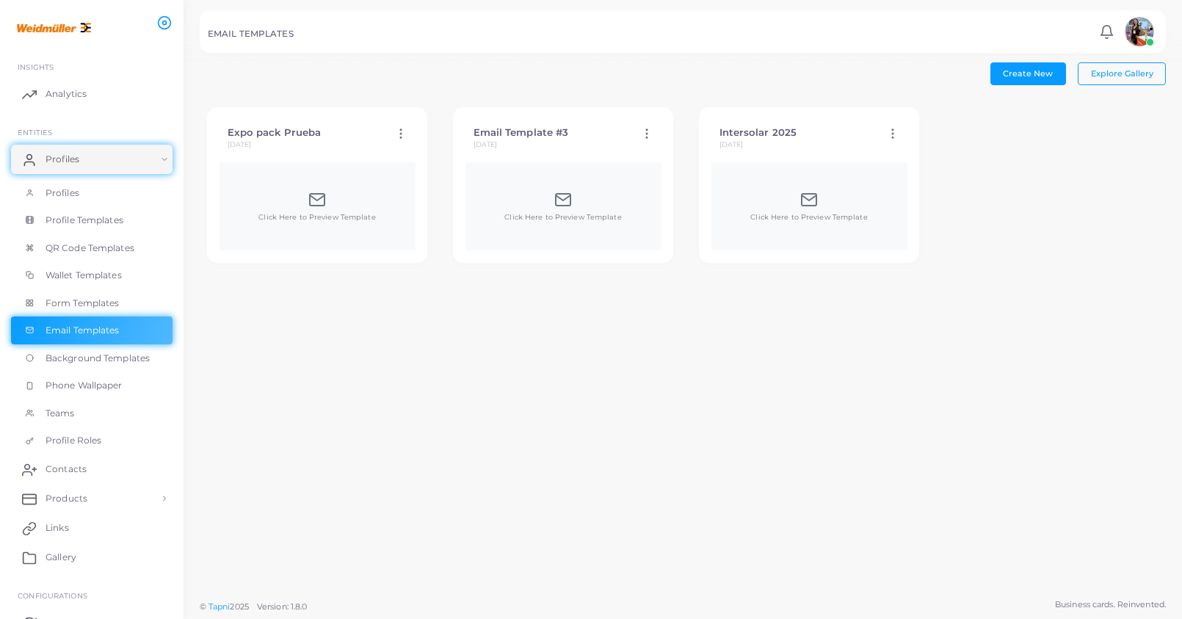
click at [779, 146] on div "Intersolar 2025 [DATE]" at bounding box center [799, 138] width 159 height 23
click at [891, 138] on icon at bounding box center [892, 133] width 13 height 13
click at [914, 156] on icon at bounding box center [911, 157] width 12 height 12
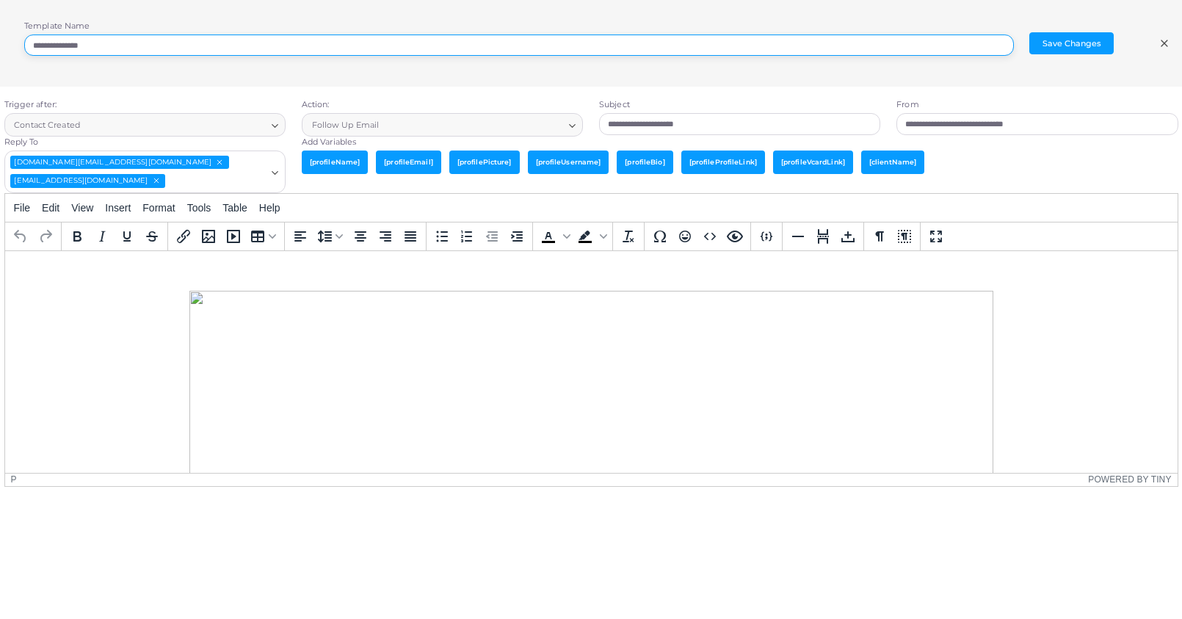
click at [261, 46] on input "**********" at bounding box center [519, 46] width 990 height 22
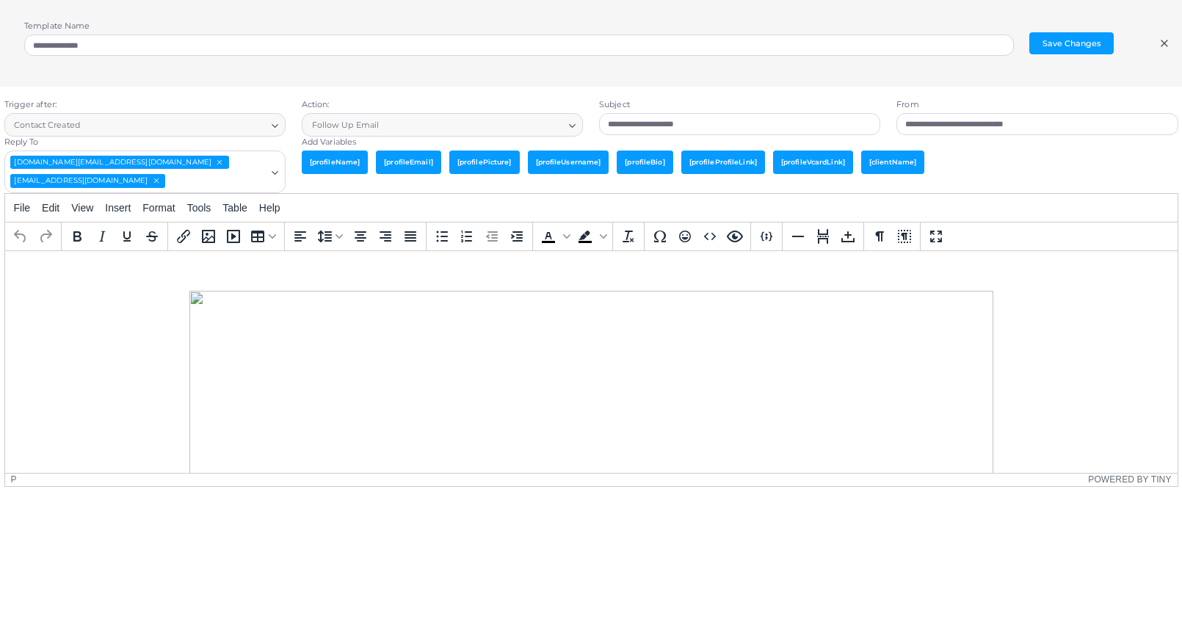
click at [1117, 45] on line at bounding box center [1165, 43] width 6 height 6
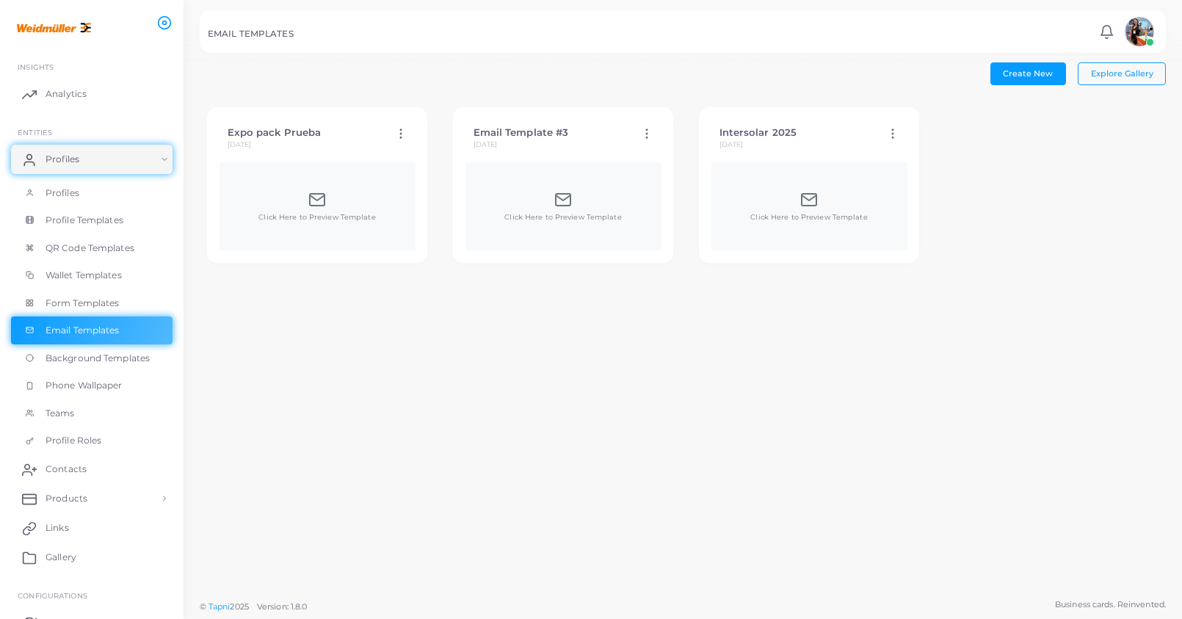
click at [897, 135] on icon at bounding box center [892, 133] width 13 height 13
click at [928, 171] on span "Duplicate Template" at bounding box center [967, 173] width 79 height 12
click at [404, 314] on icon at bounding box center [400, 314] width 13 height 13
click at [424, 326] on icon at bounding box center [423, 332] width 12 height 12
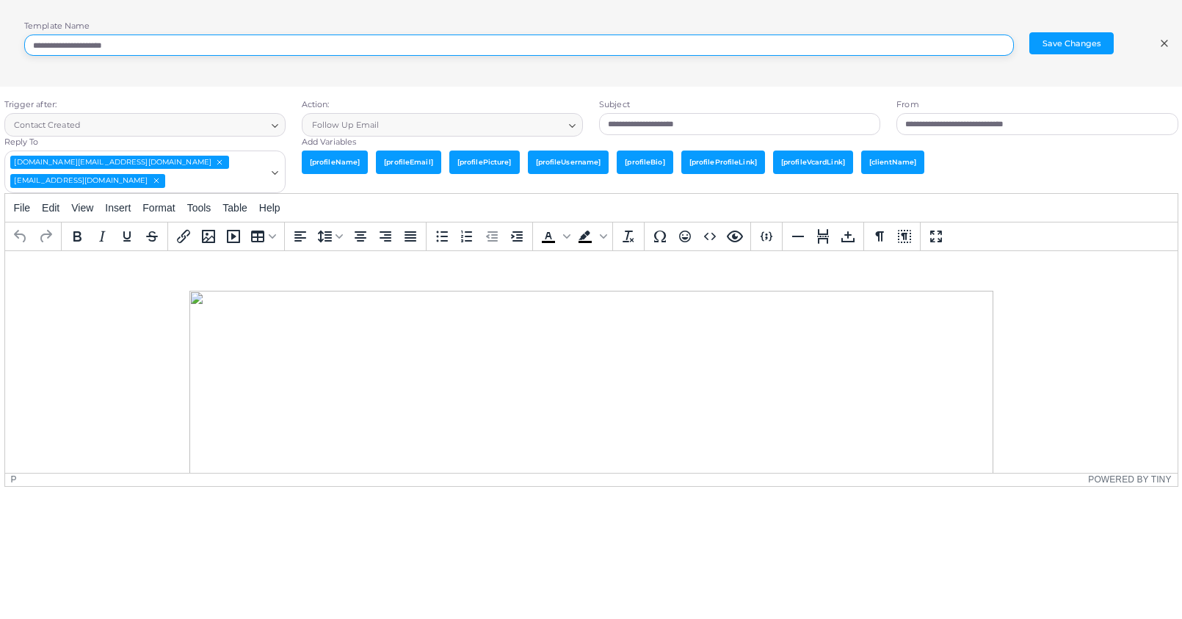
drag, startPoint x: 102, startPoint y: 43, endPoint x: -7, endPoint y: 45, distance: 108.7
click at [0, 45] on html "**********" at bounding box center [591, 309] width 1182 height 619
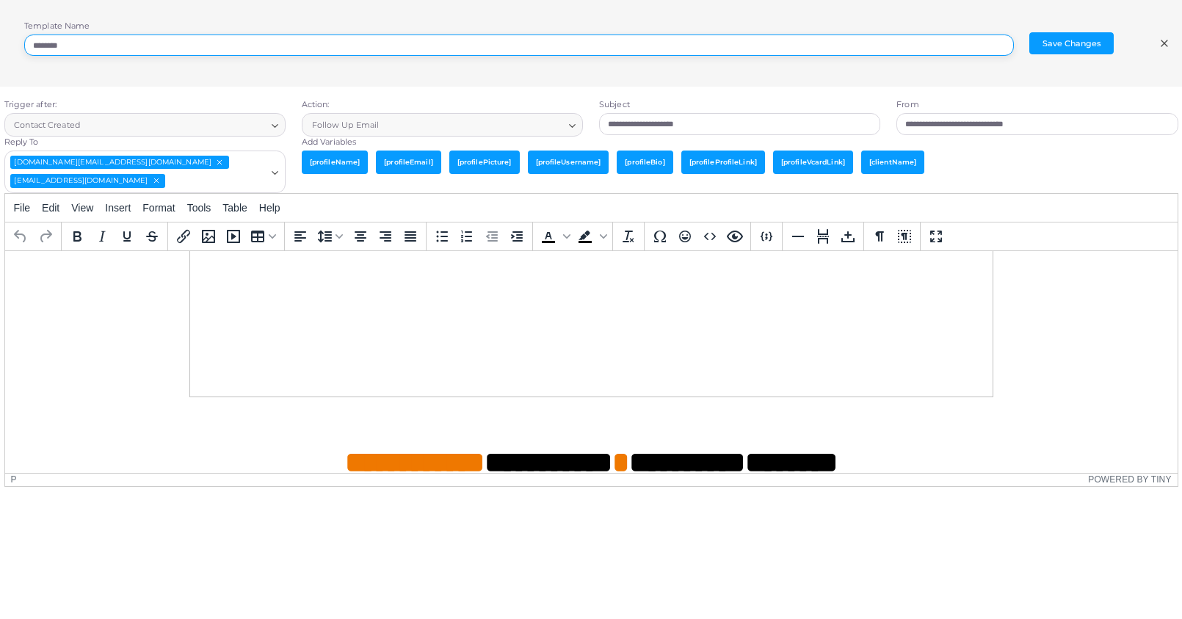
type input "********"
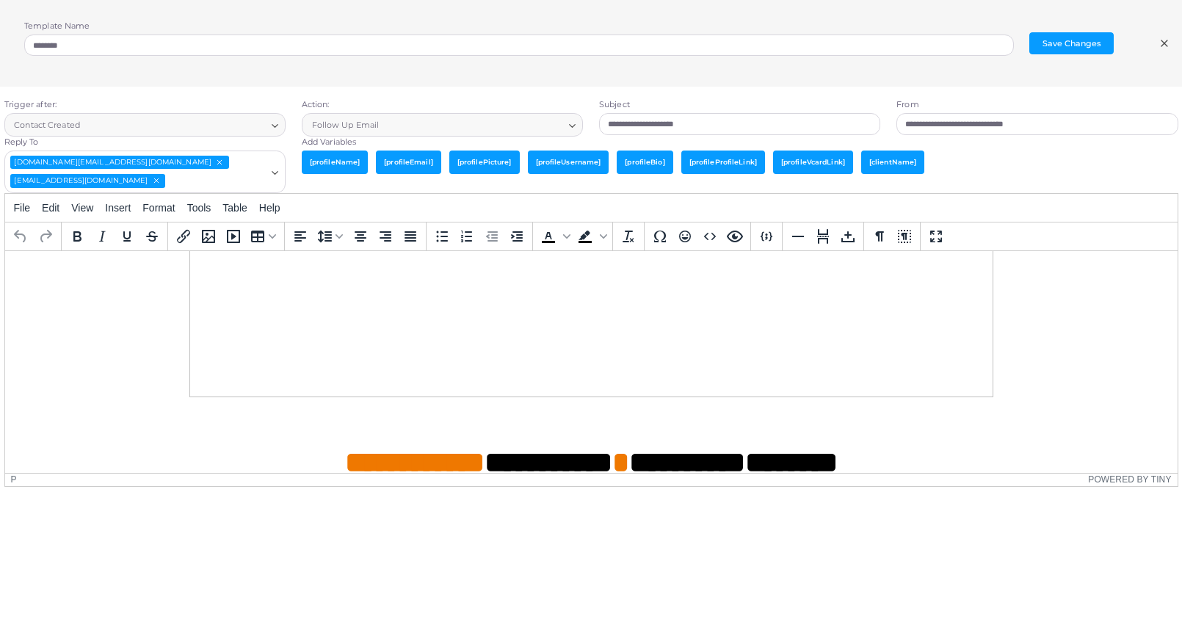
click at [563, 359] on img "Rich Text Area. Press ALT-0 for help." at bounding box center [591, 262] width 804 height 267
click at [1099, 40] on button "Save Changes" at bounding box center [1071, 43] width 84 height 22
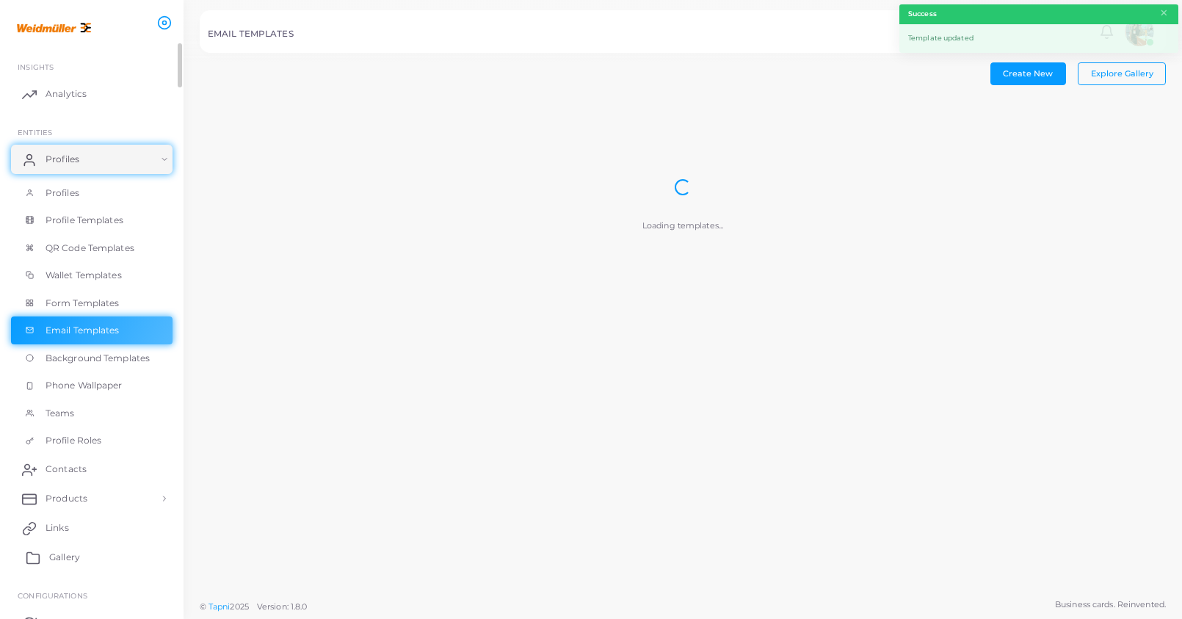
click at [95, 408] on link "Gallery" at bounding box center [92, 557] width 162 height 29
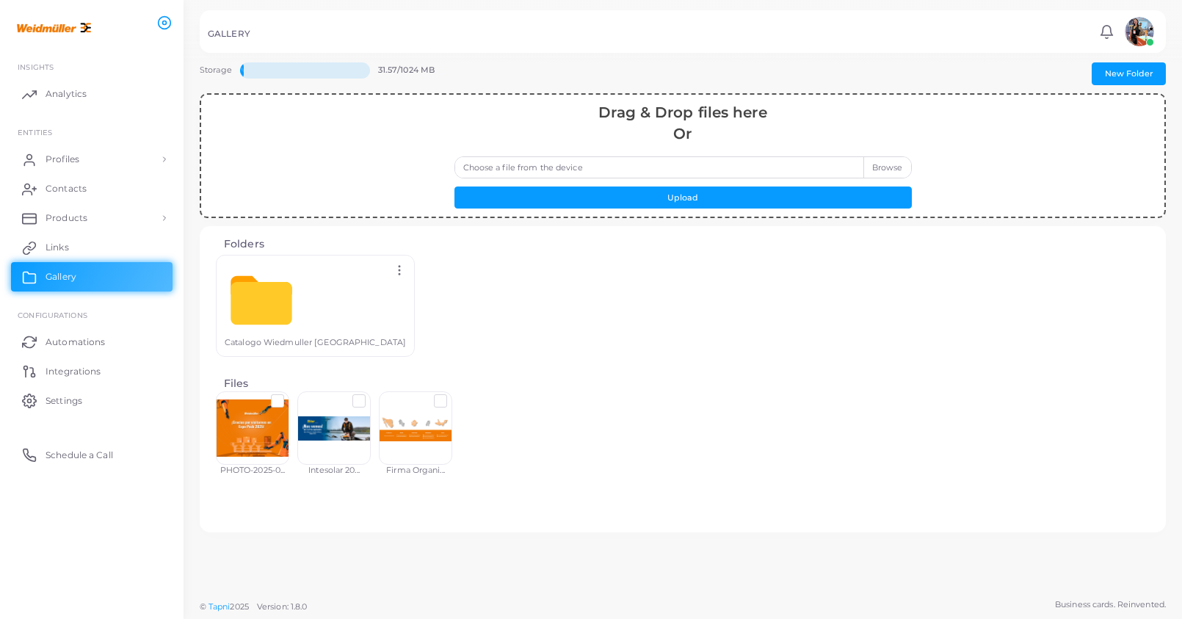
click at [247, 306] on div at bounding box center [261, 300] width 73 height 73
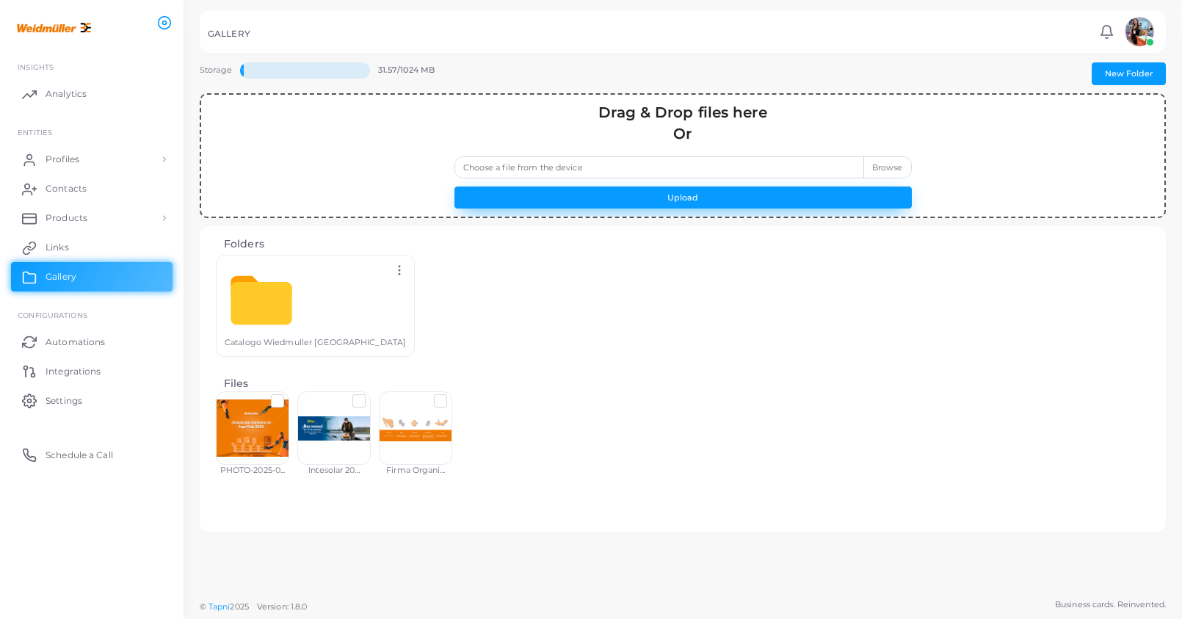
click at [585, 193] on button "Upload" at bounding box center [682, 197] width 457 height 22
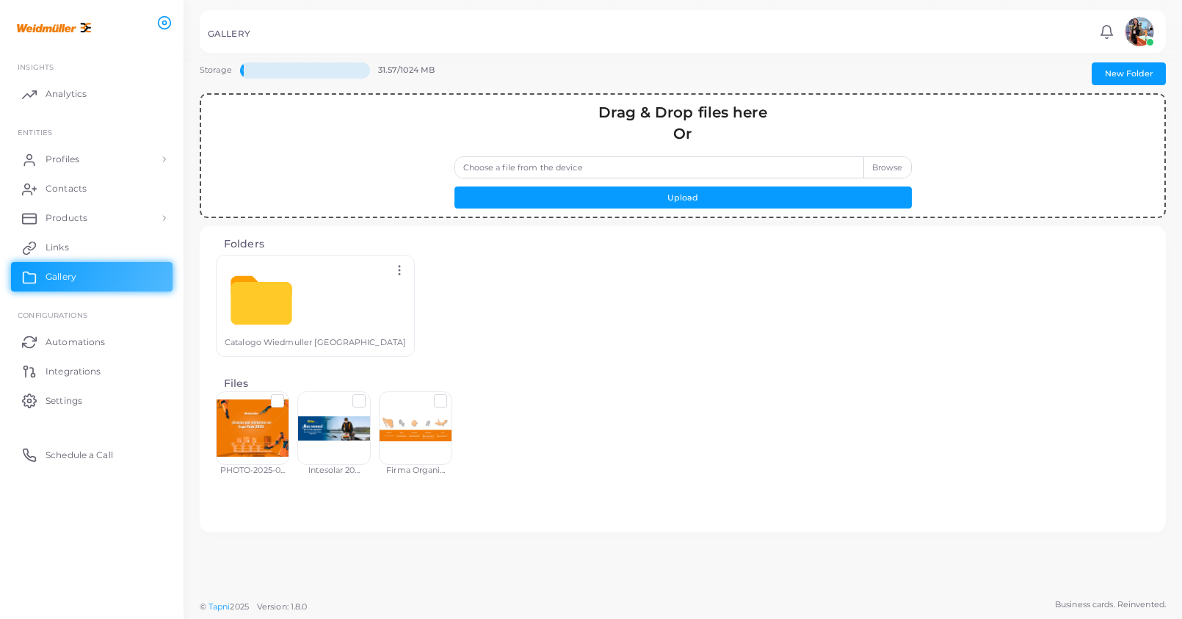
click at [818, 169] on label "Choose a file from the device" at bounding box center [682, 167] width 457 height 22
click at [818, 169] on input "Choose a file from the device" at bounding box center [682, 167] width 457 height 22
type input "**********"
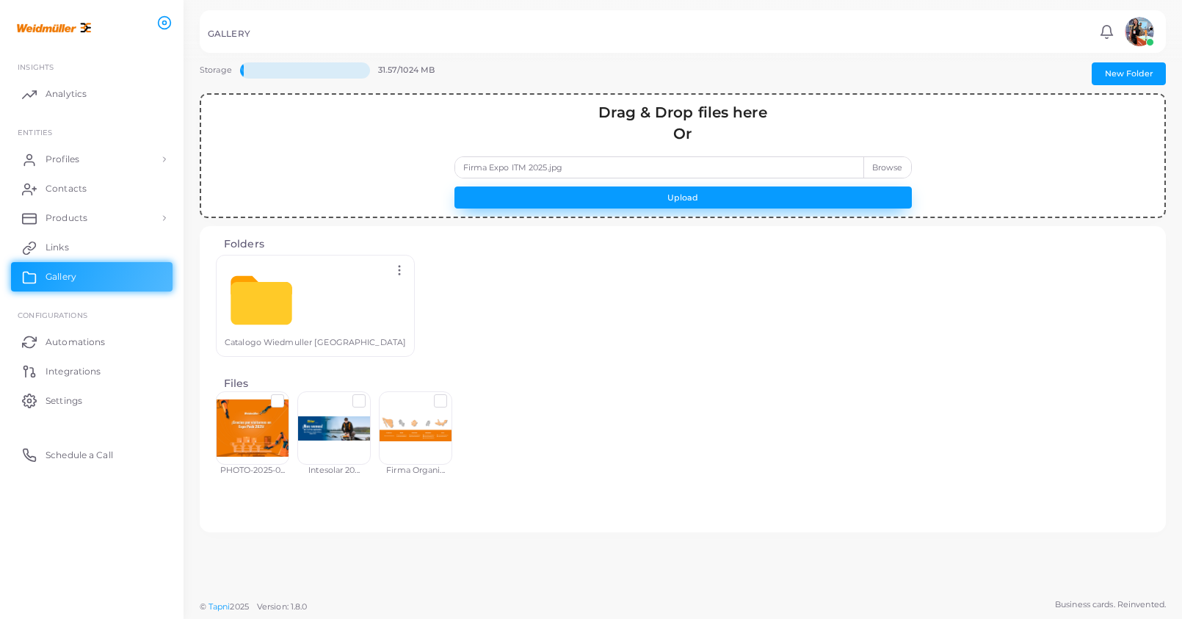
click at [778, 197] on button "Upload" at bounding box center [682, 197] width 457 height 22
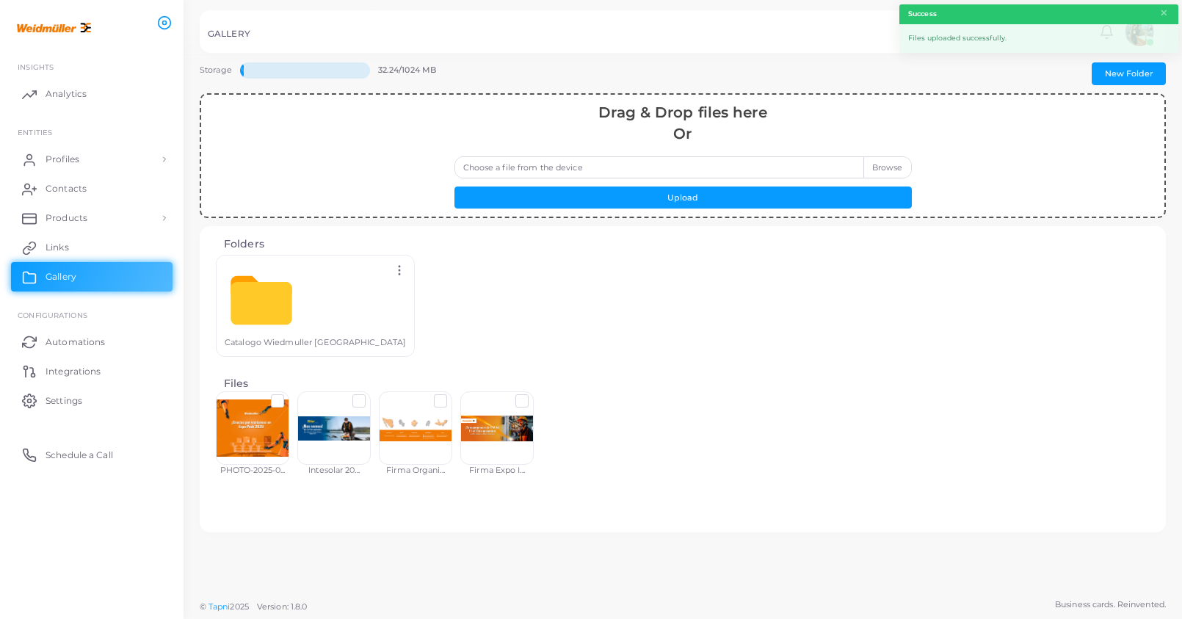
click at [635, 383] on h4 "Files" at bounding box center [683, 383] width 918 height 12
click at [120, 151] on link "Profiles" at bounding box center [92, 159] width 162 height 29
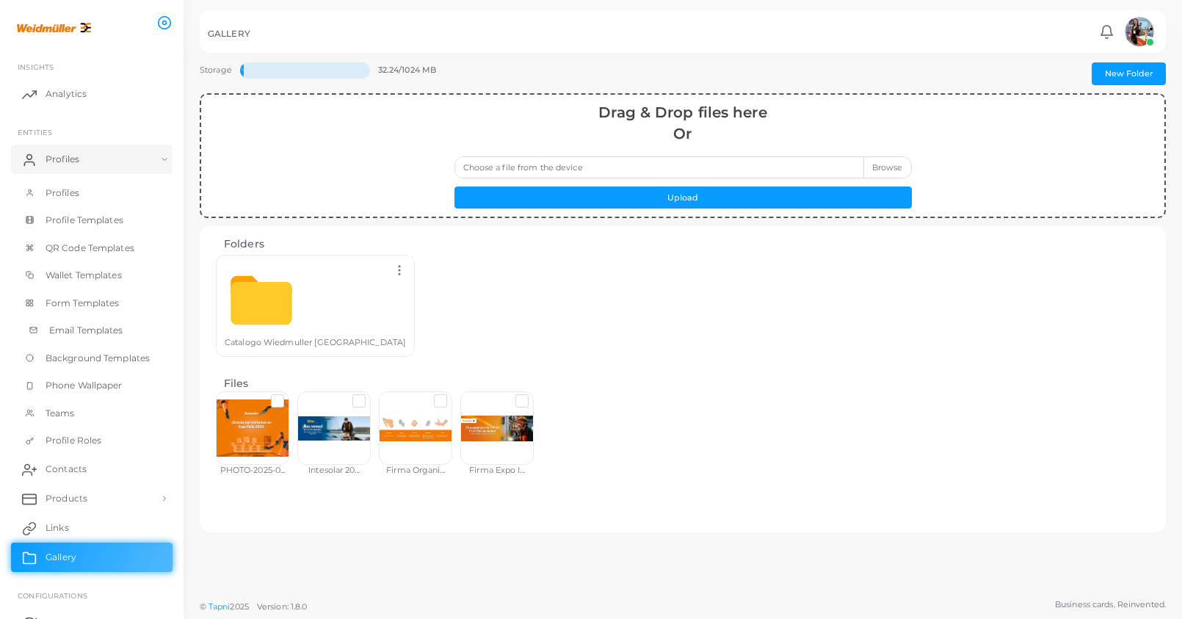
click at [80, 325] on span "Email Templates" at bounding box center [86, 330] width 74 height 13
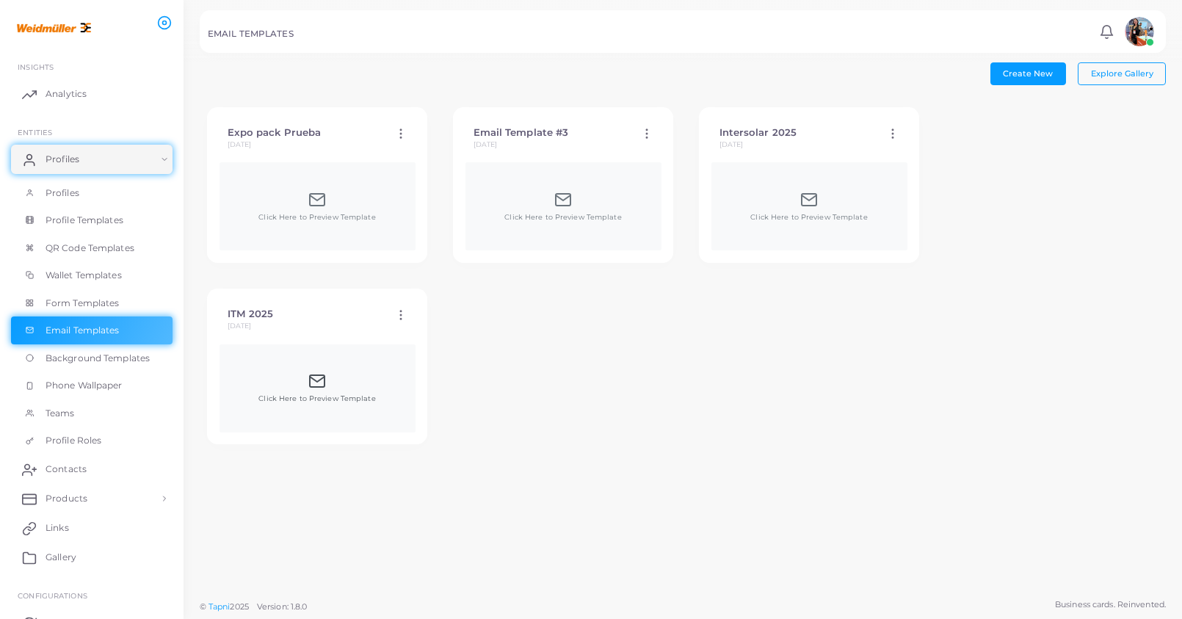
click at [324, 389] on div "Click Here to Preview Template" at bounding box center [316, 388] width 117 height 32
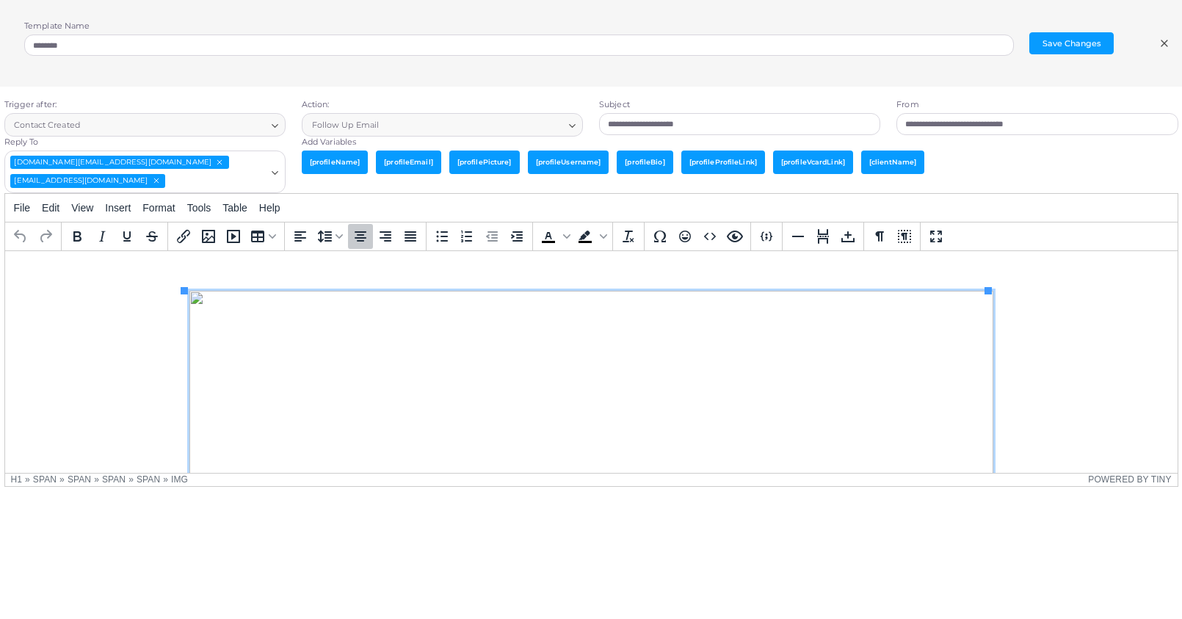
click at [393, 377] on img "Rich Text Area. Press ALT-0 for help." at bounding box center [591, 423] width 804 height 267
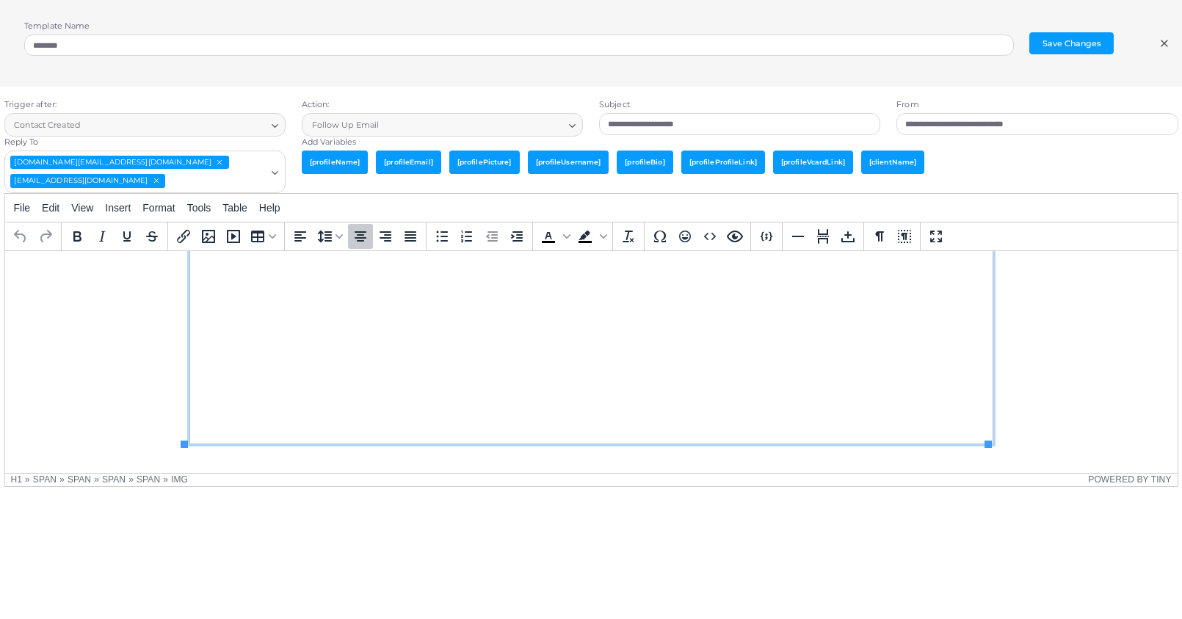
scroll to position [222, 0]
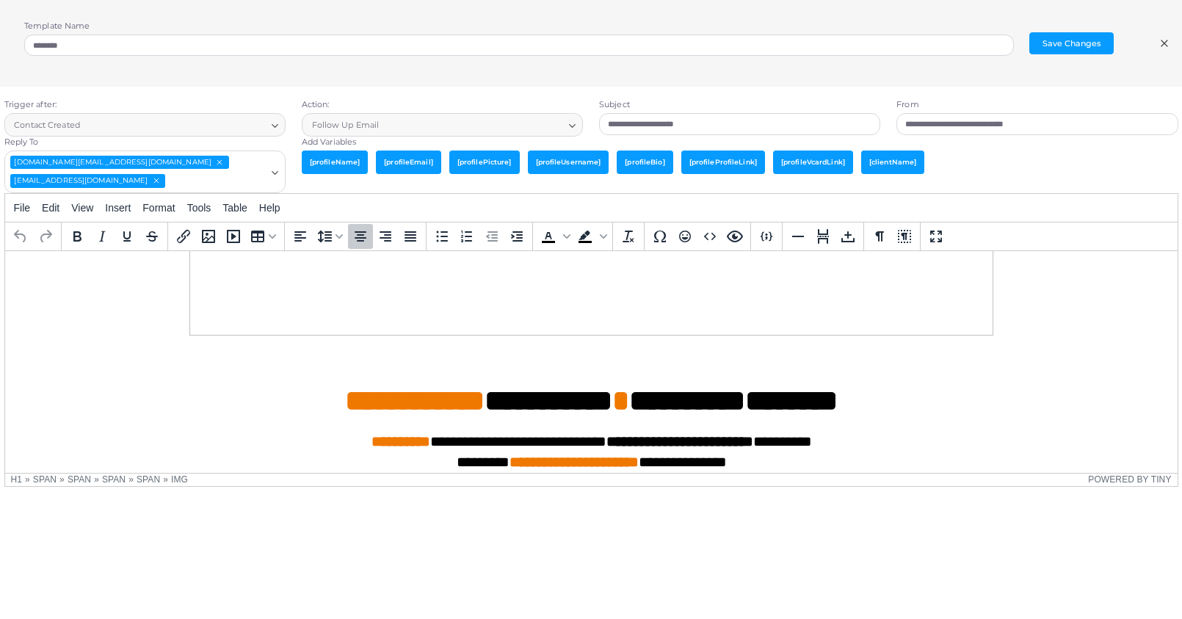
click at [1007, 326] on h1 "**********" at bounding box center [590, 243] width 1149 height 351
click at [204, 234] on icon "Media Gallery" at bounding box center [209, 237] width 18 height 18
click at [211, 234] on icon "Media Gallery" at bounding box center [209, 237] width 18 height 18
click at [203, 237] on icon "Media Gallery" at bounding box center [208, 236] width 13 height 13
click at [1021, 316] on h1 "**********" at bounding box center [590, 243] width 1149 height 351
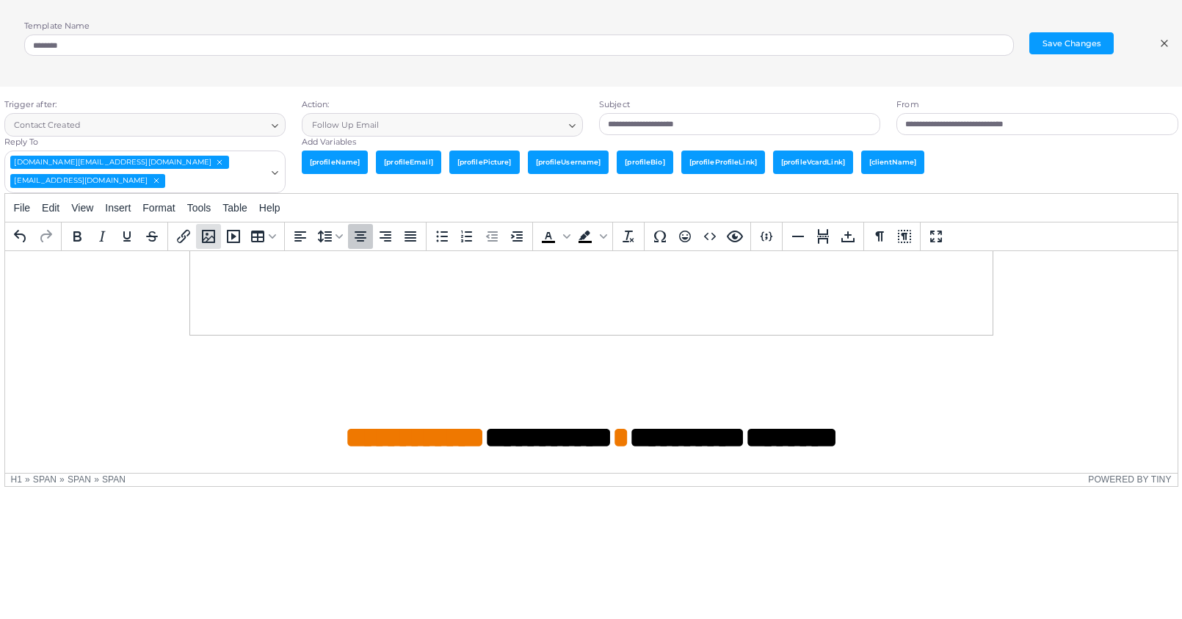
click at [208, 236] on icon "Media Gallery" at bounding box center [208, 236] width 13 height 13
click at [186, 239] on icon "Insert/edit link" at bounding box center [184, 237] width 18 height 18
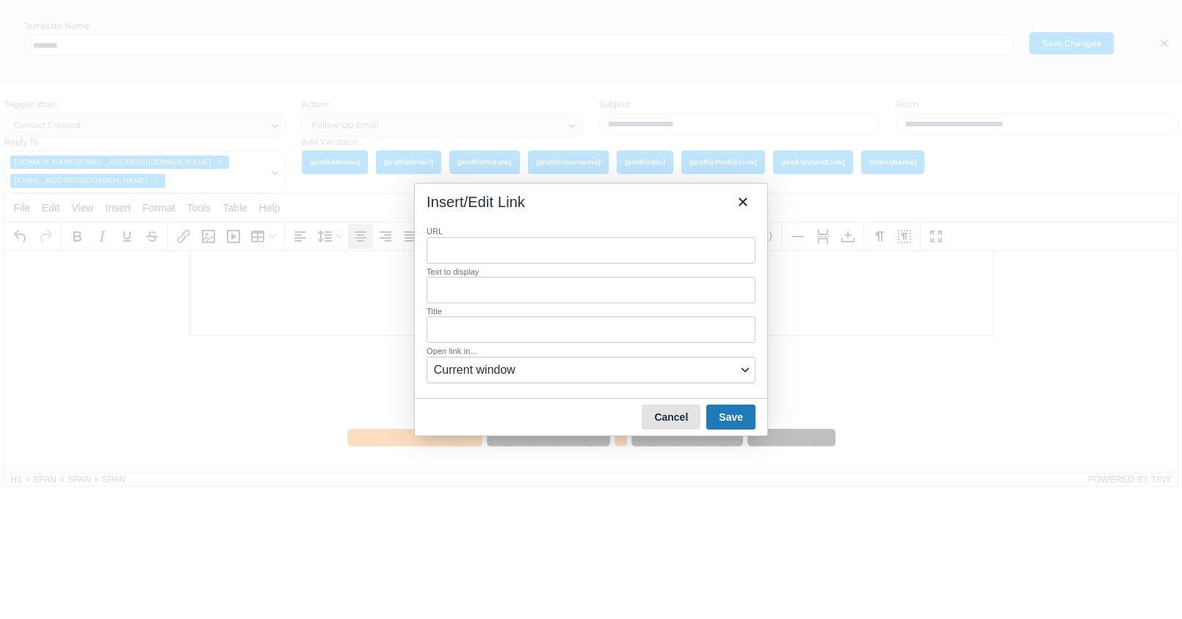
drag, startPoint x: 678, startPoint y: 413, endPoint x: 673, endPoint y: 162, distance: 251.2
click at [678, 408] on button "Cancel" at bounding box center [671, 417] width 59 height 25
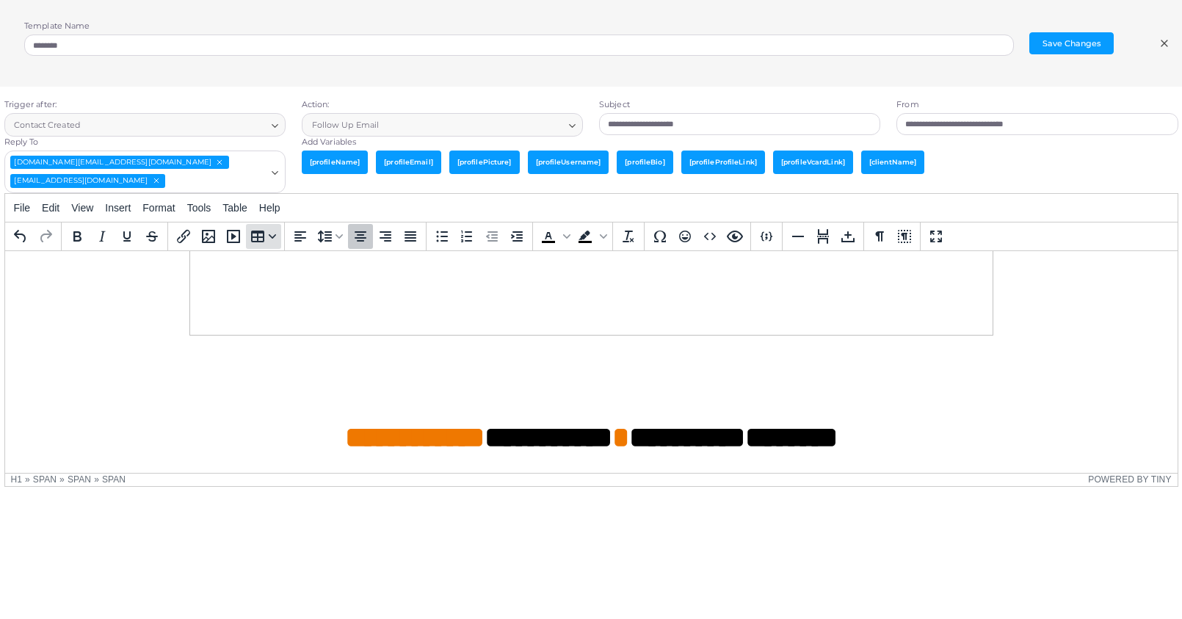
click at [272, 234] on icon "Table" at bounding box center [271, 235] width 7 height 4
click at [115, 206] on span "Insert" at bounding box center [118, 208] width 26 height 12
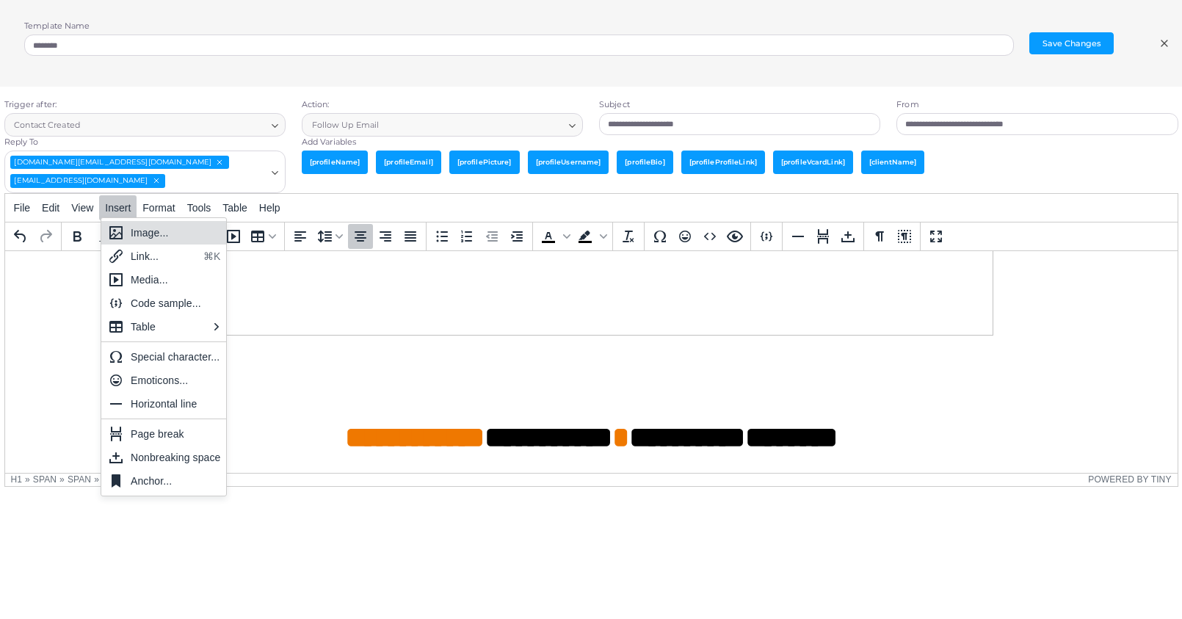
click at [167, 231] on div "Image..." at bounding box center [176, 233] width 90 height 18
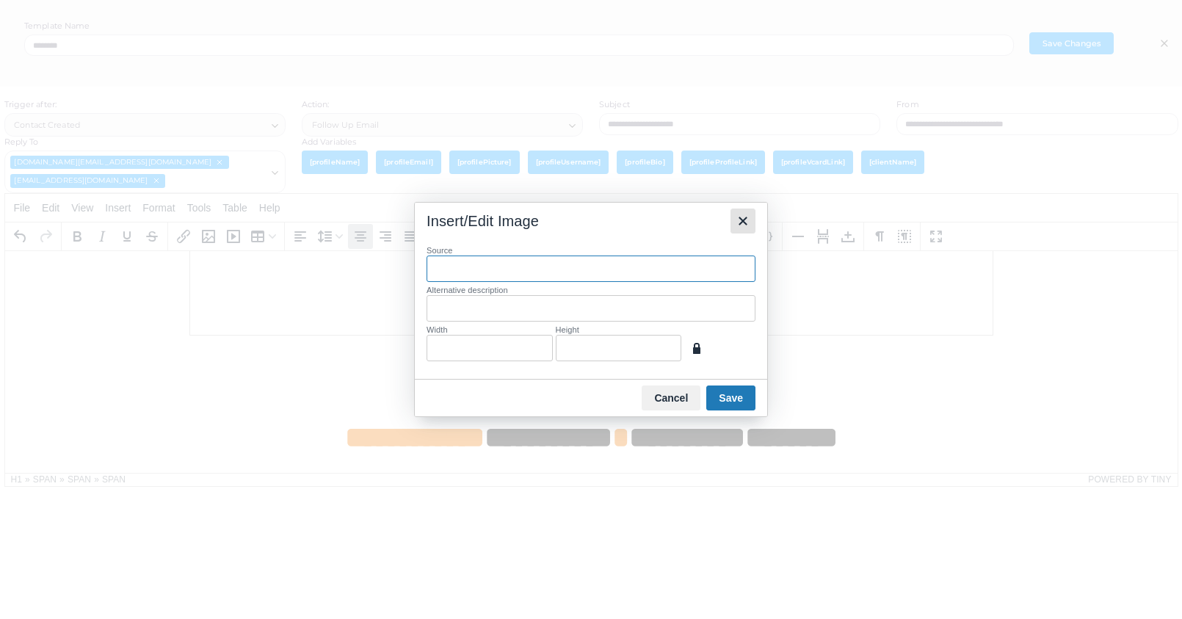
click at [752, 227] on button "Close" at bounding box center [743, 221] width 25 height 25
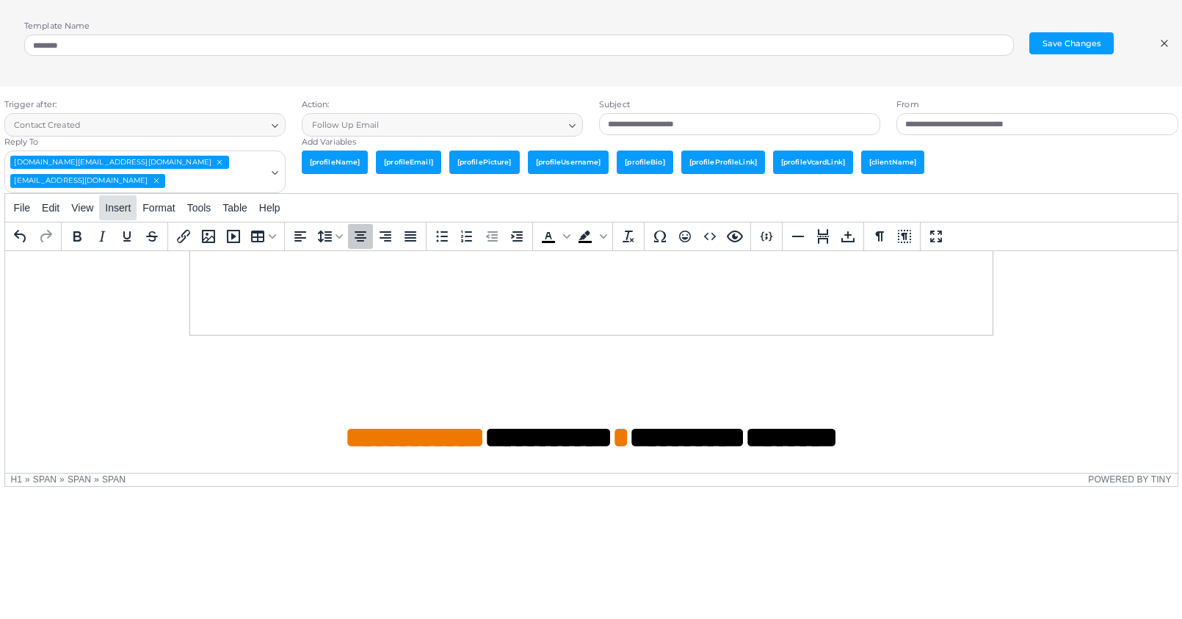
click at [123, 204] on span "Insert" at bounding box center [118, 208] width 26 height 12
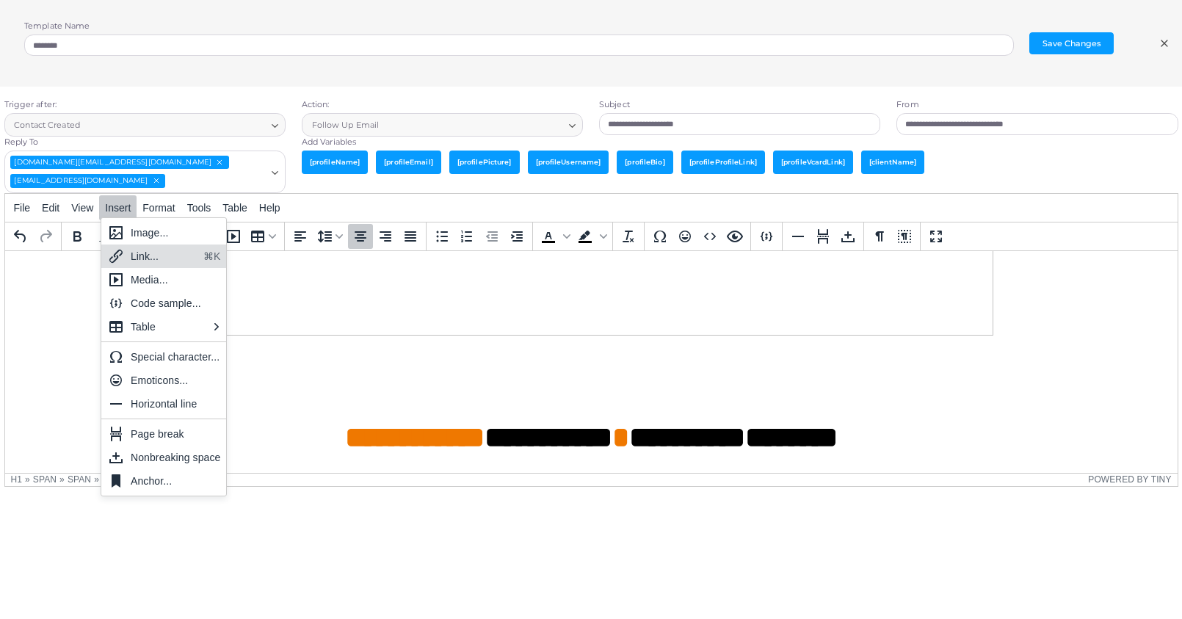
click at [178, 267] on div "Link... ⌘K" at bounding box center [164, 255] width 126 height 23
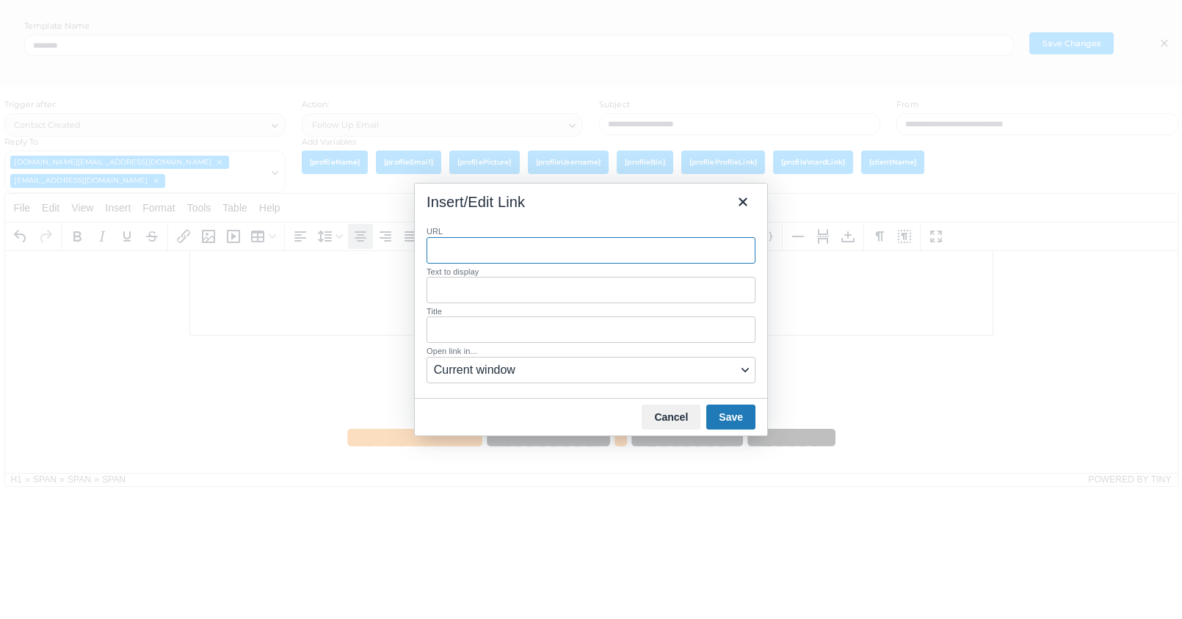
click at [623, 371] on span "Current window" at bounding box center [585, 370] width 303 height 18
click at [580, 305] on div "URL Text to display Title Open link in... Current window" at bounding box center [591, 305] width 329 height 159
drag, startPoint x: 673, startPoint y: 413, endPoint x: 668, endPoint y: 164, distance: 248.2
click at [673, 408] on button "Cancel" at bounding box center [671, 417] width 59 height 25
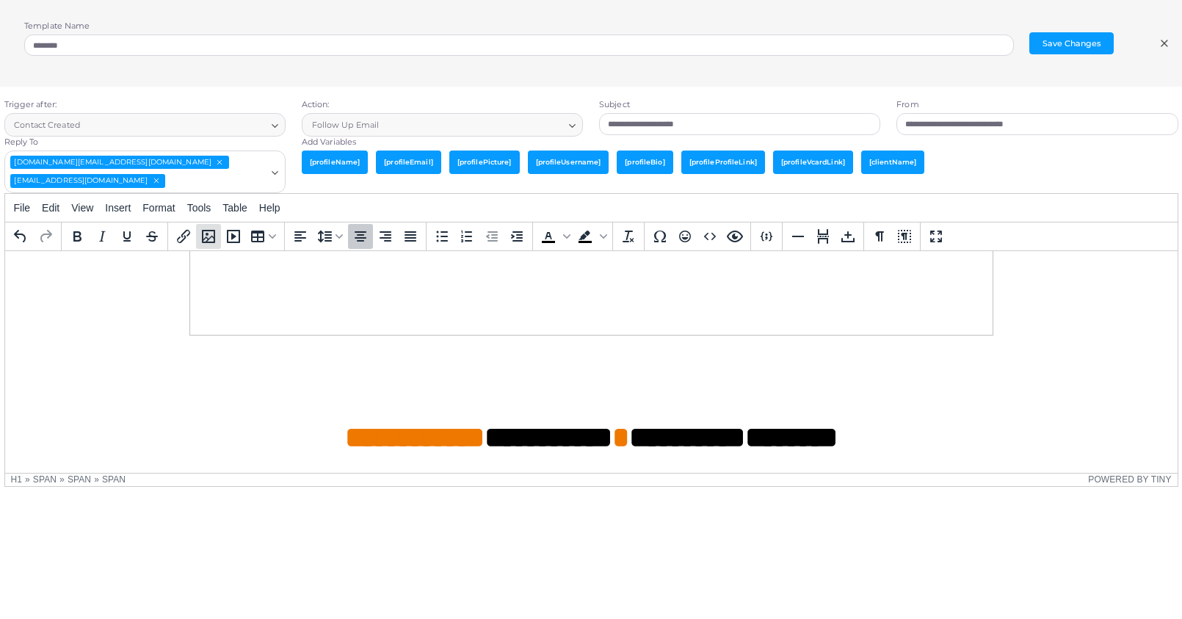
click at [206, 231] on icon "Media Gallery" at bounding box center [208, 236] width 13 height 13
click at [225, 231] on icon "Insert/edit media" at bounding box center [234, 237] width 18 height 18
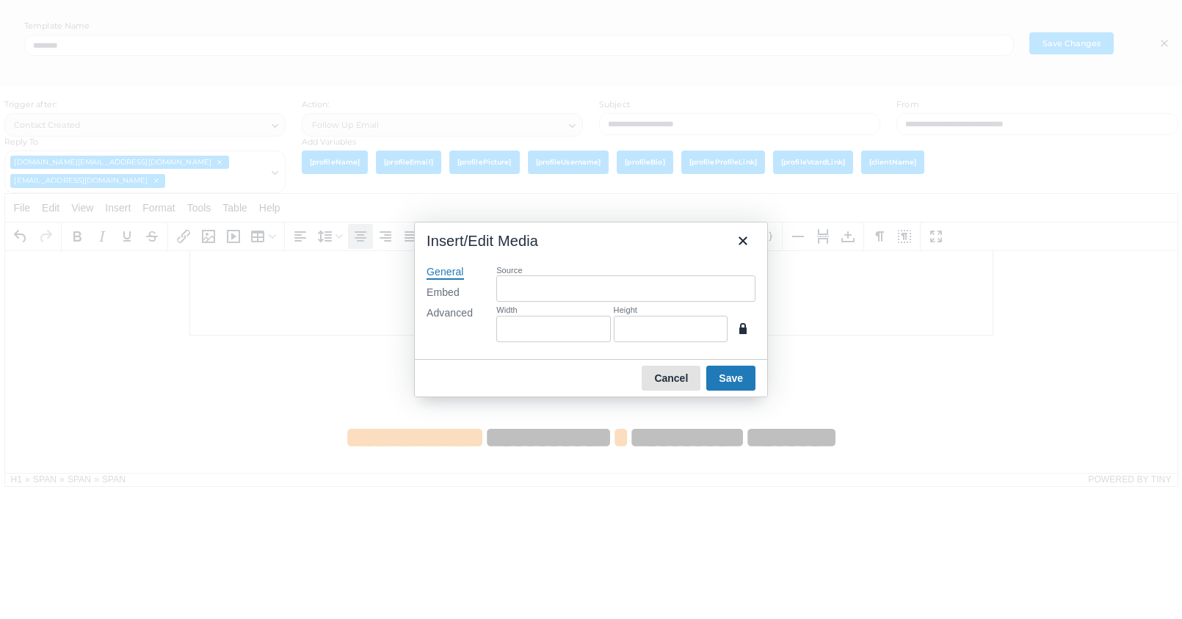
click at [693, 380] on button "Cancel" at bounding box center [671, 378] width 59 height 25
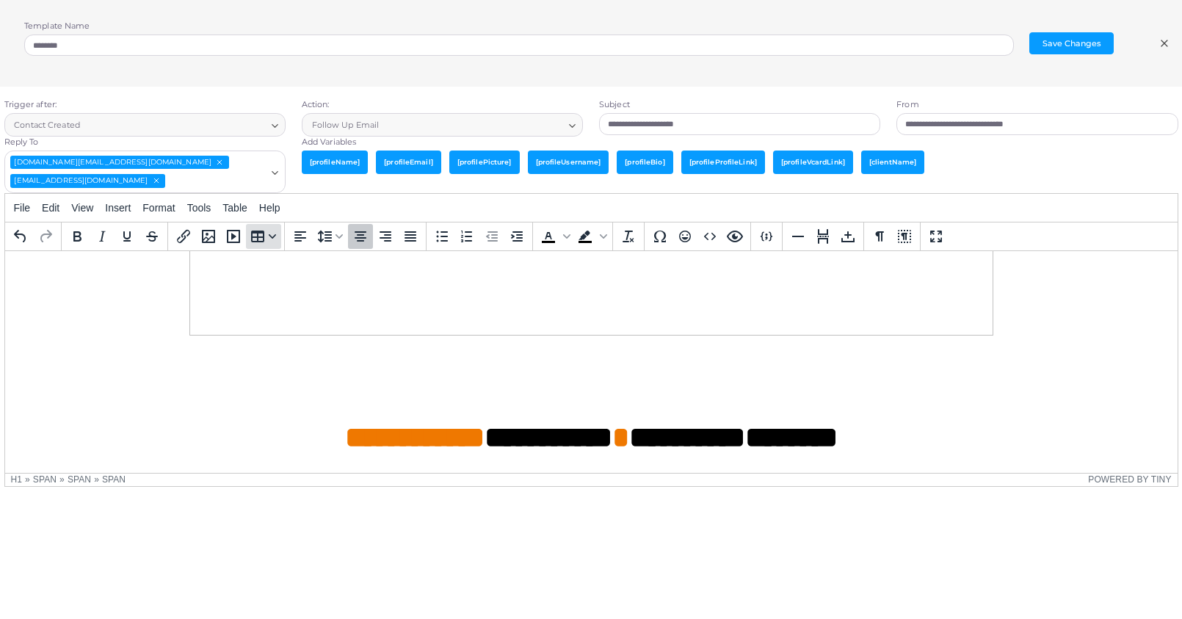
click at [258, 231] on icon "Table" at bounding box center [257, 237] width 13 height 12
click at [204, 234] on icon "Media Gallery" at bounding box center [209, 237] width 18 height 18
click at [982, 345] on h1 "**********" at bounding box center [590, 400] width 1149 height 110
click at [114, 208] on span "Insert" at bounding box center [118, 208] width 26 height 12
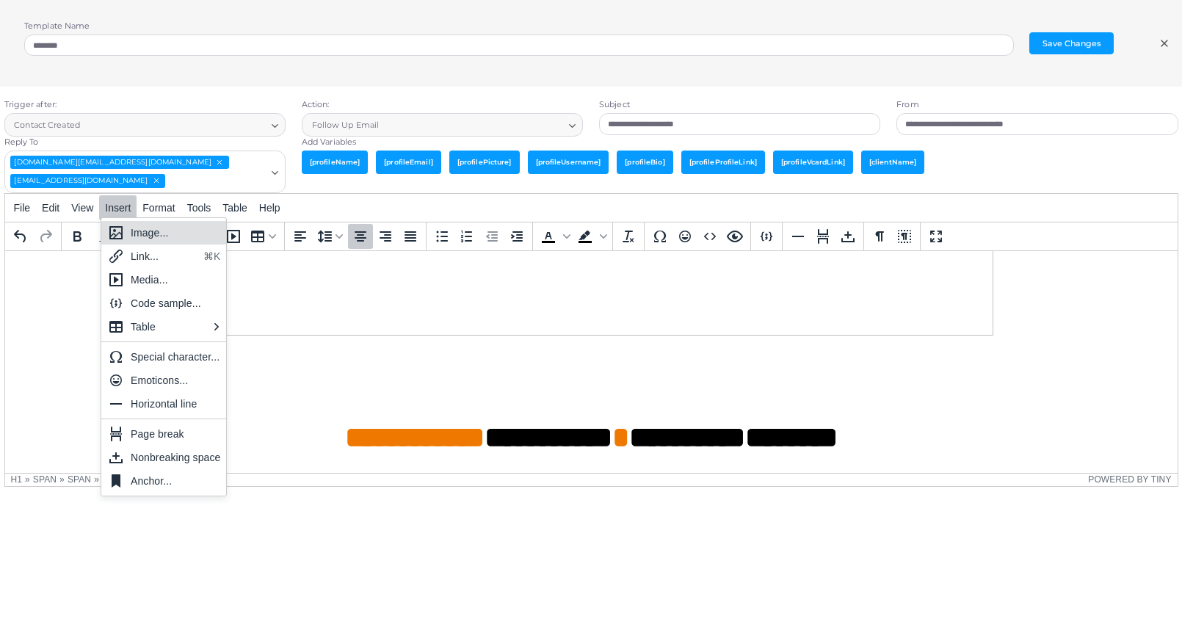
click at [144, 228] on div "Image..." at bounding box center [176, 233] width 90 height 18
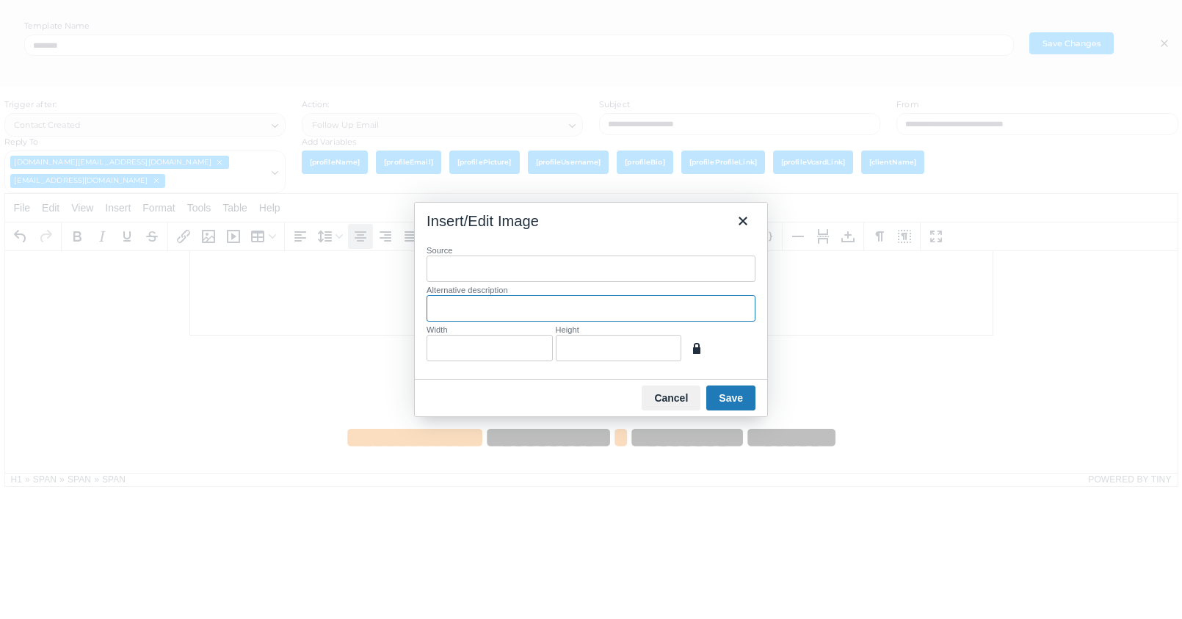
click at [523, 311] on input "Alternative description" at bounding box center [591, 308] width 329 height 26
click at [743, 220] on icon "Close" at bounding box center [743, 221] width 8 height 8
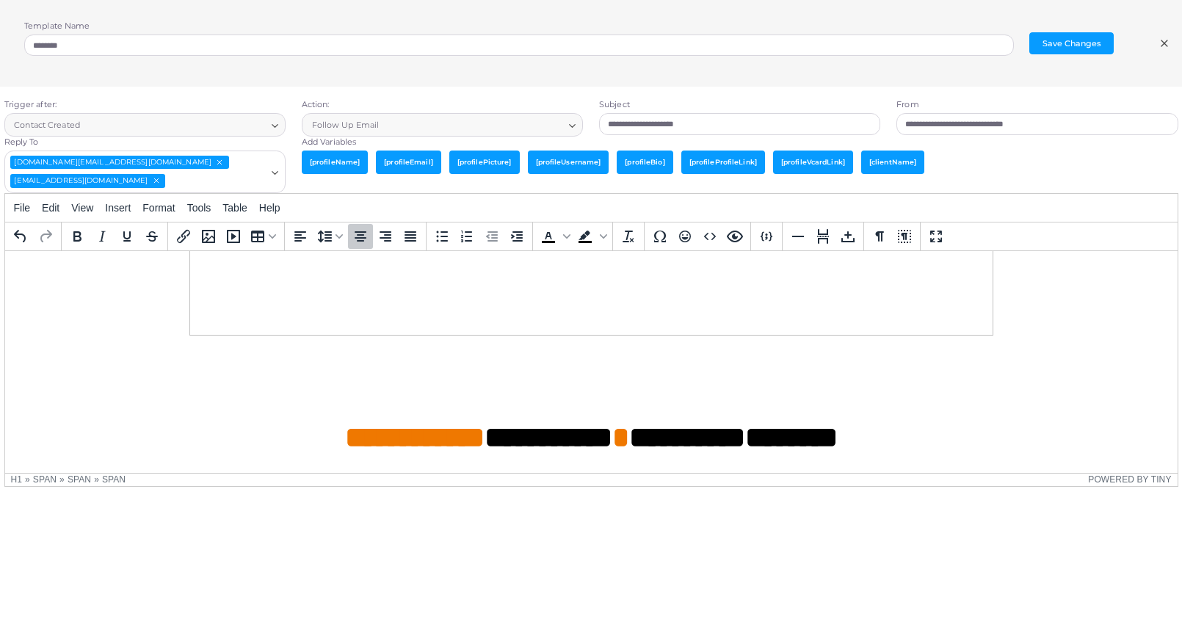
click at [1001, 318] on h1 "Rich Text Area. Press ALT-0 for help." at bounding box center [590, 207] width 1149 height 278
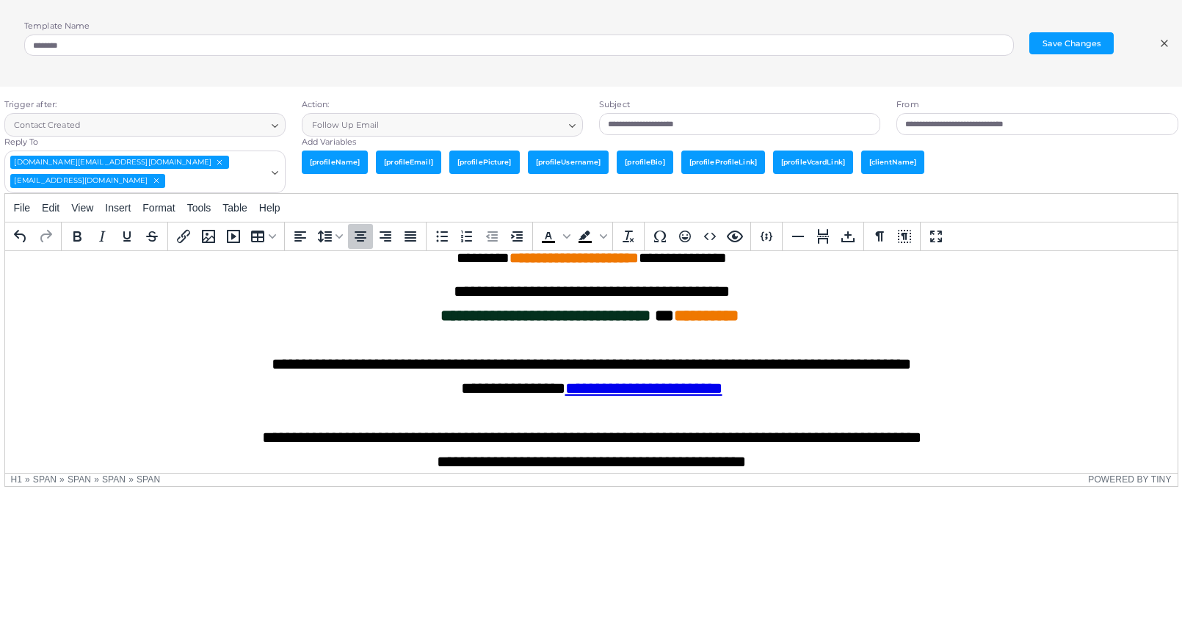
scroll to position [0, 0]
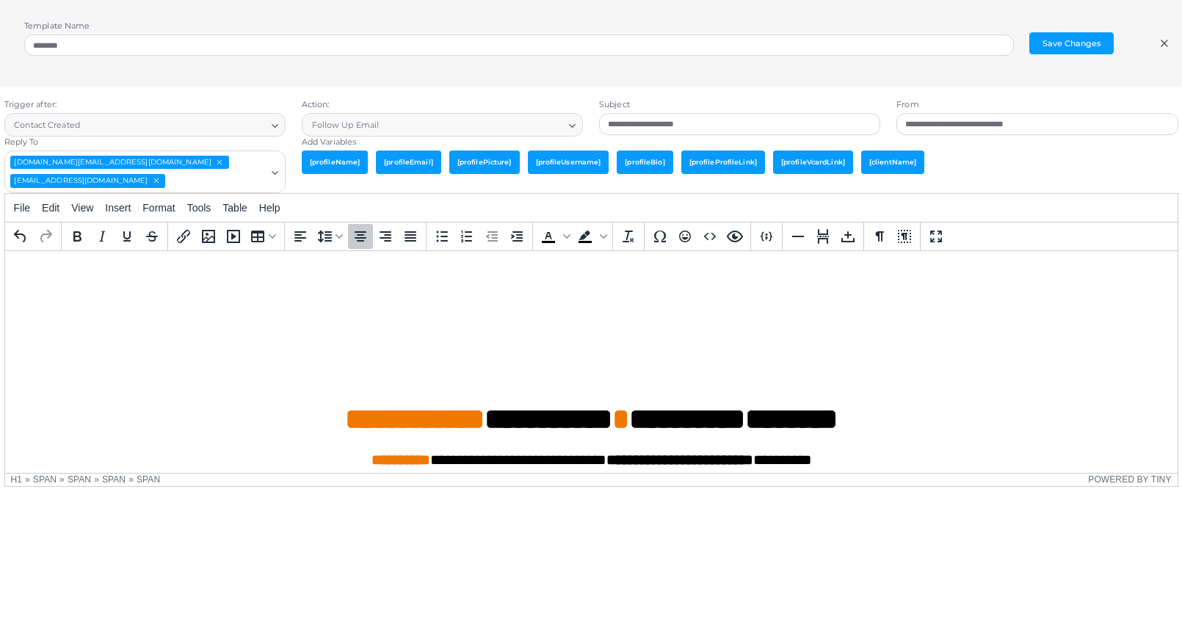
click at [597, 313] on h1 "﻿" at bounding box center [590, 308] width 1149 height 37
click at [214, 233] on icon "Media Gallery" at bounding box center [208, 236] width 13 height 13
click at [207, 236] on icon "Media Gallery" at bounding box center [209, 237] width 18 height 18
click at [209, 243] on button "Media Gallery" at bounding box center [208, 236] width 25 height 25
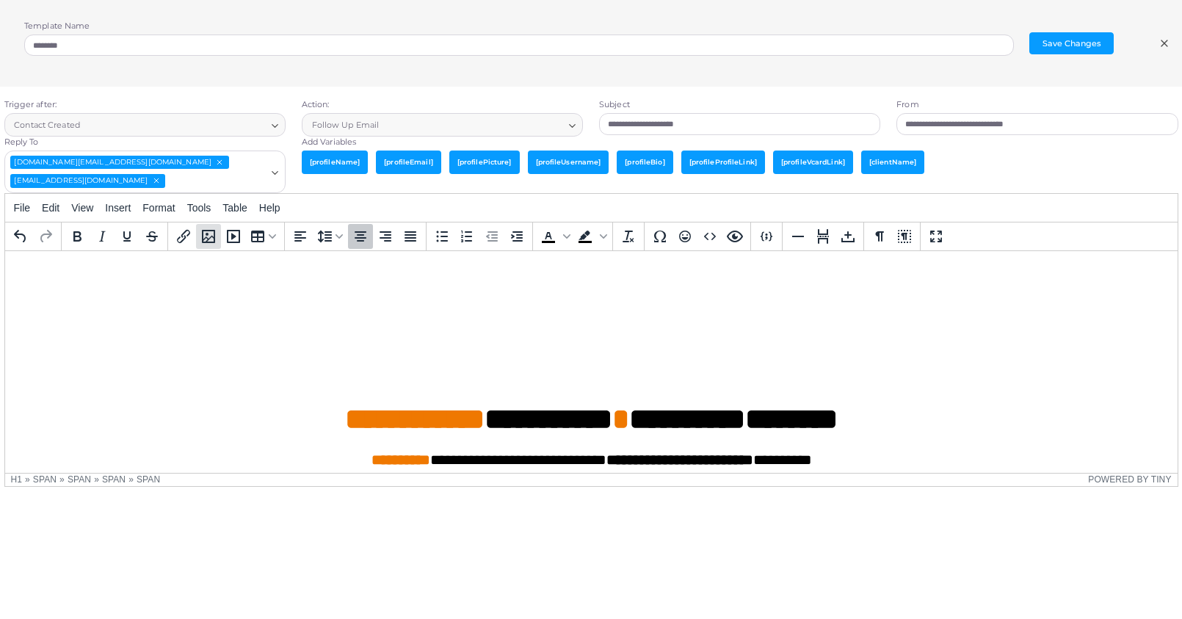
click at [208, 243] on button "Media Gallery" at bounding box center [208, 236] width 25 height 25
click at [275, 225] on button "Table" at bounding box center [263, 236] width 35 height 25
click at [205, 234] on icon "Media Gallery" at bounding box center [209, 237] width 18 height 18
click at [161, 209] on span "Format" at bounding box center [158, 208] width 32 height 12
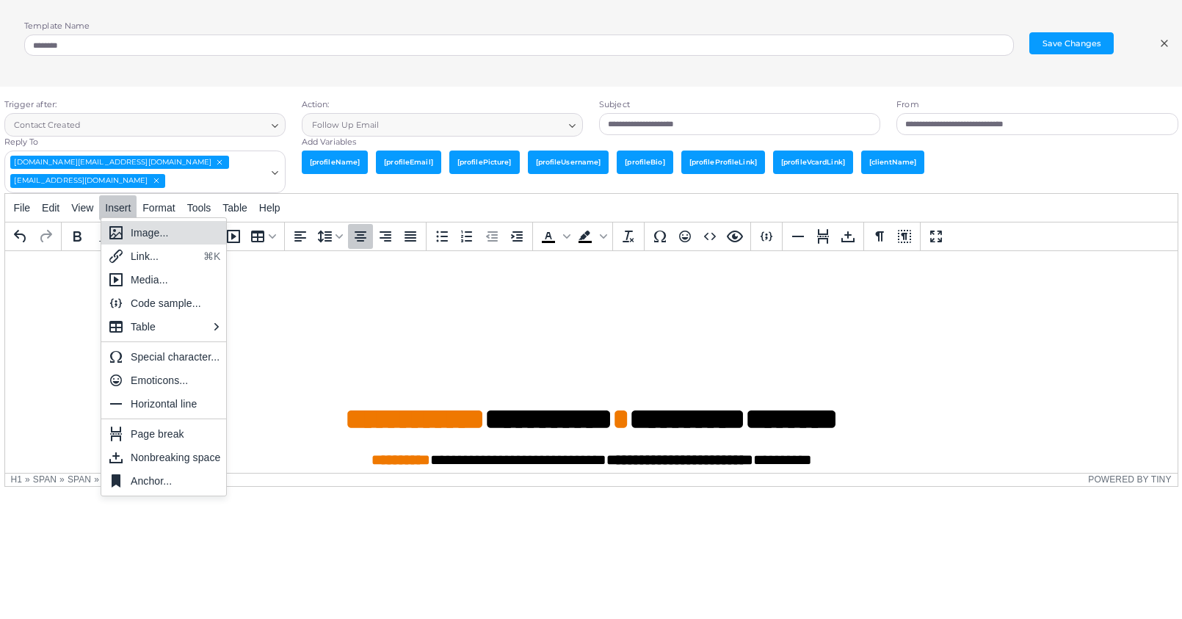
click at [134, 233] on div "Image..." at bounding box center [176, 233] width 90 height 18
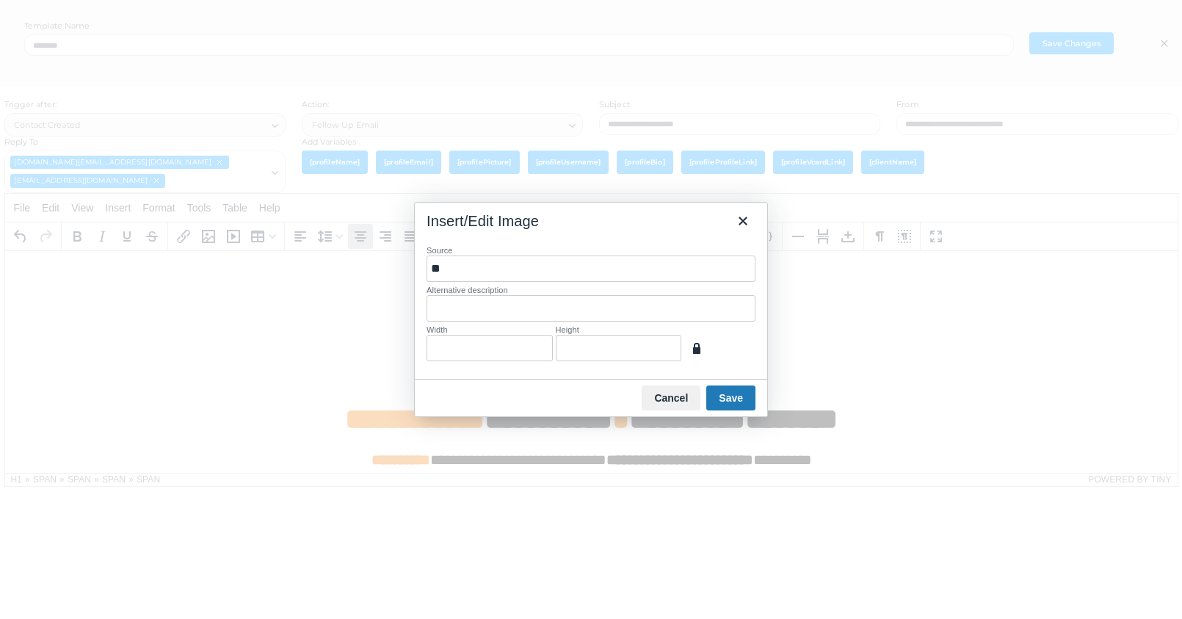
type input "*"
type input "***"
click at [665, 401] on button "Cancel" at bounding box center [671, 397] width 59 height 25
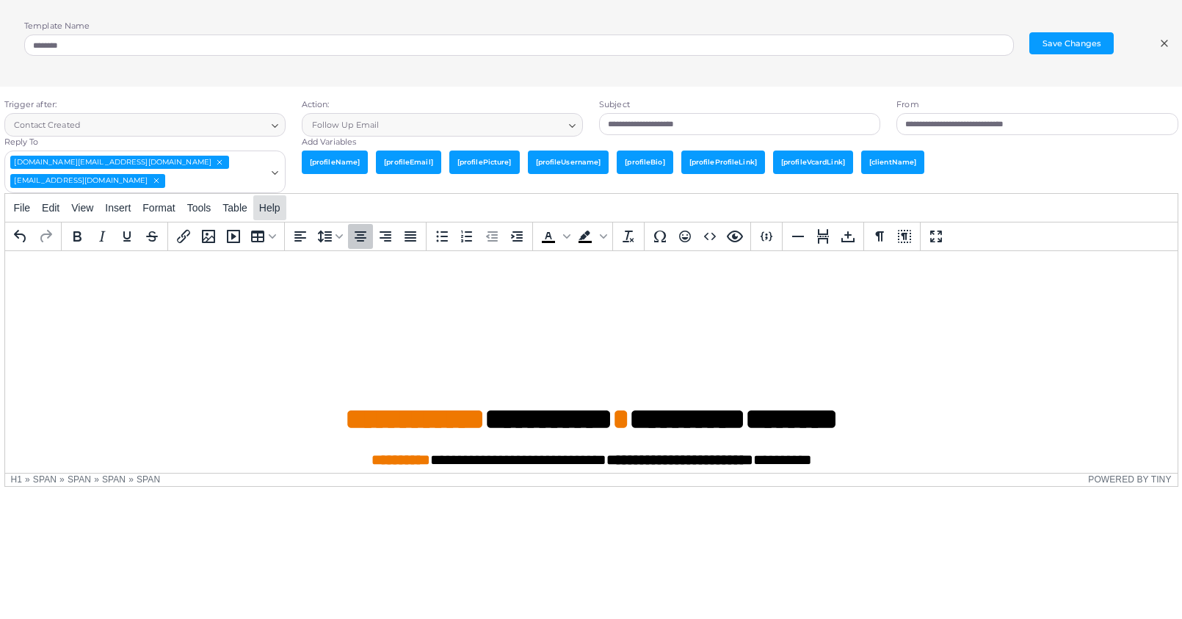
click at [278, 210] on span "Help" at bounding box center [269, 208] width 21 height 12
click at [181, 239] on icon "Insert/edit link" at bounding box center [183, 236] width 13 height 13
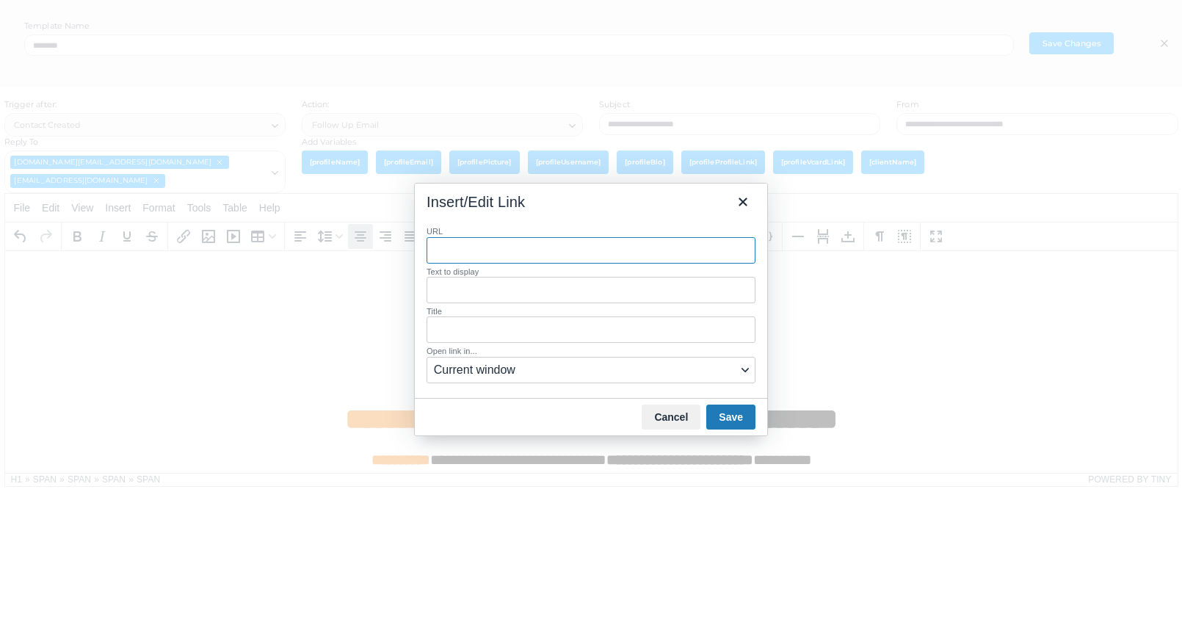
click at [529, 365] on span "Current window" at bounding box center [585, 370] width 303 height 18
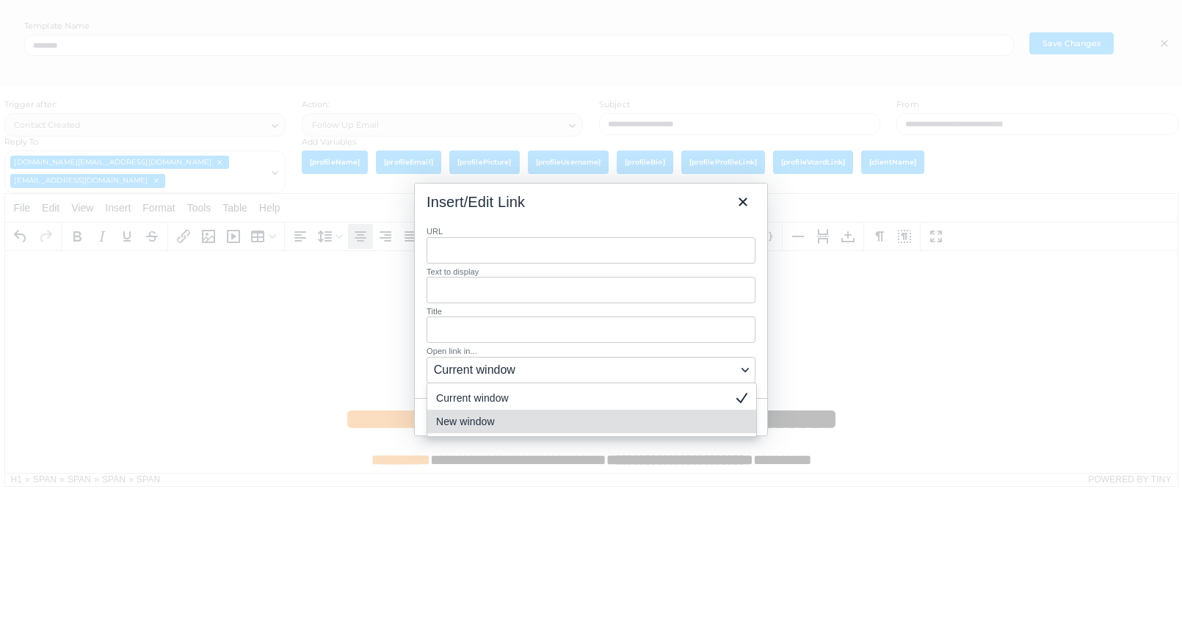
click at [456, 408] on div "New window" at bounding box center [581, 422] width 291 height 18
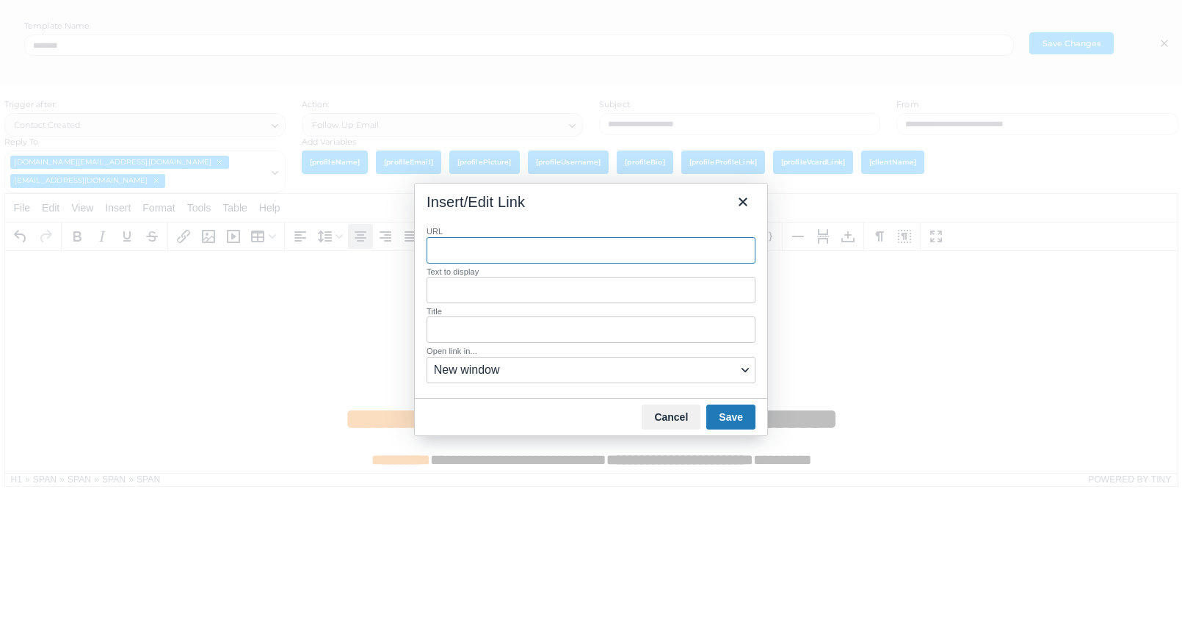
click at [479, 376] on span "New window" at bounding box center [585, 370] width 303 height 18
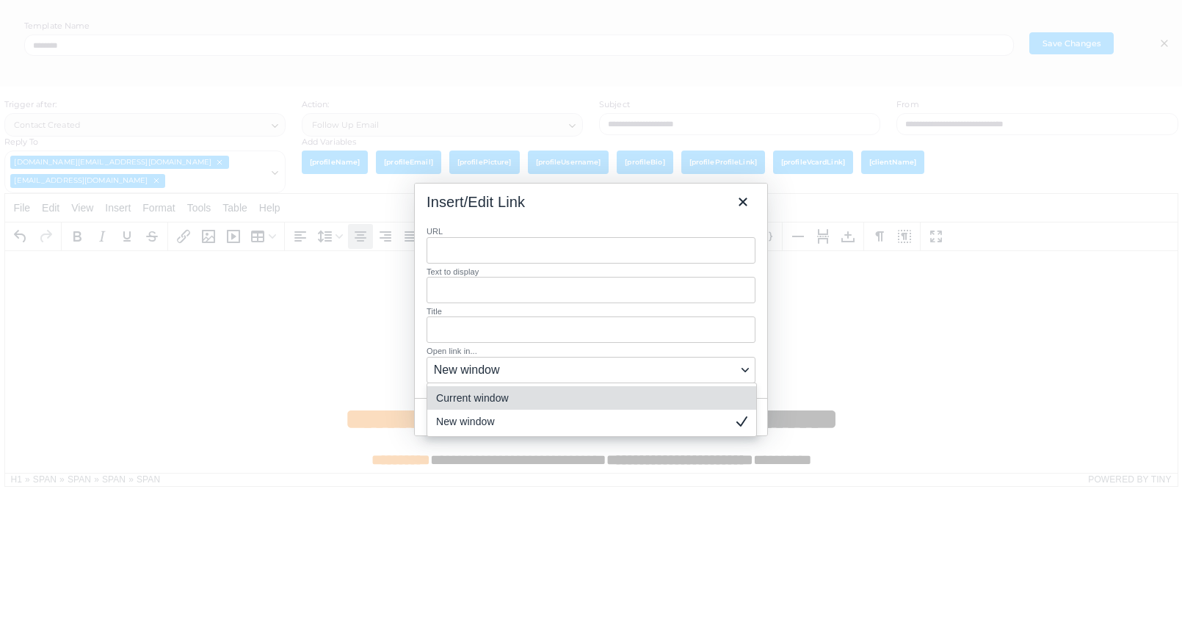
click at [486, 402] on div "Current window" at bounding box center [581, 398] width 291 height 18
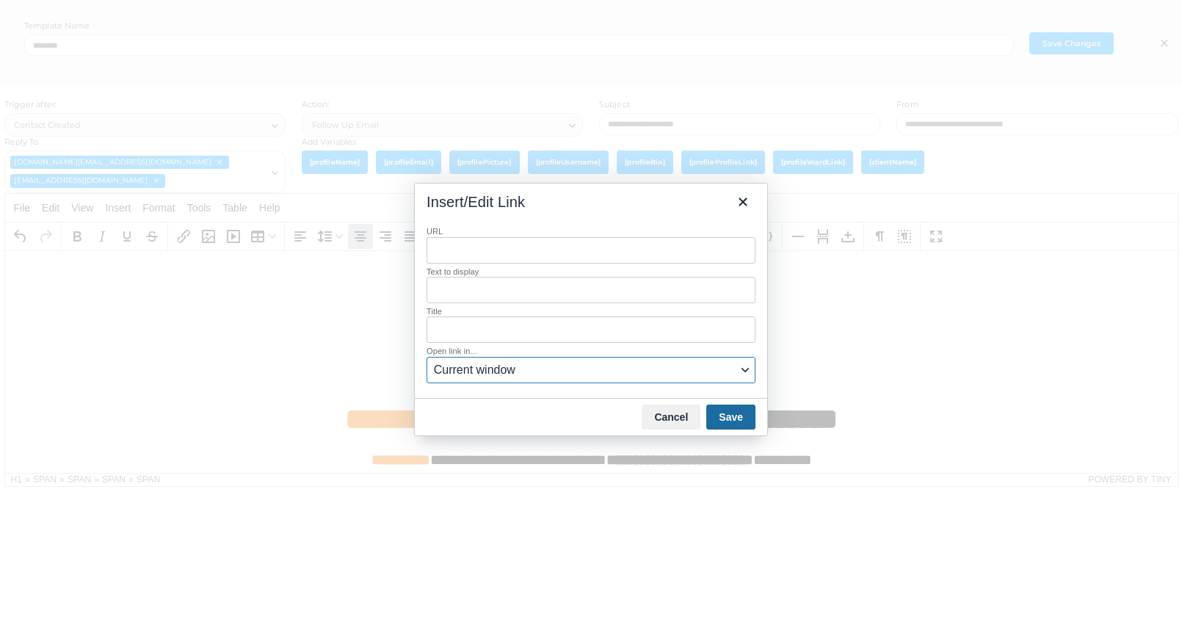
click at [731, 408] on button "Save" at bounding box center [730, 417] width 49 height 25
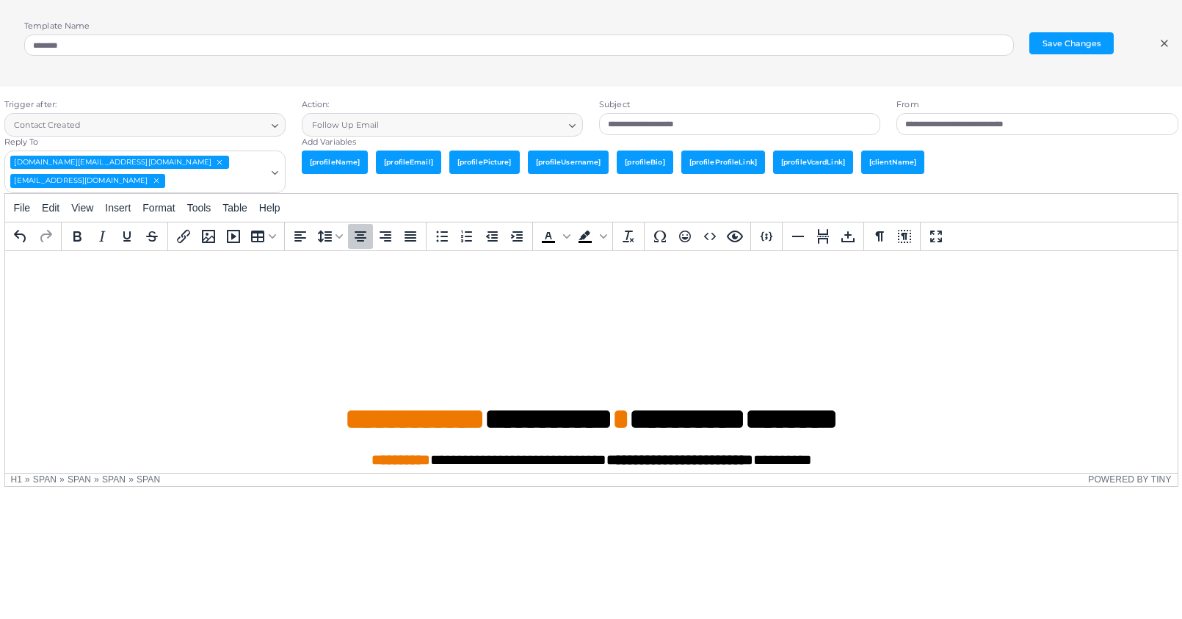
drag, startPoint x: 656, startPoint y: 348, endPoint x: 526, endPoint y: 305, distance: 137.0
click at [526, 305] on body "**********" at bounding box center [590, 507] width 1149 height 490
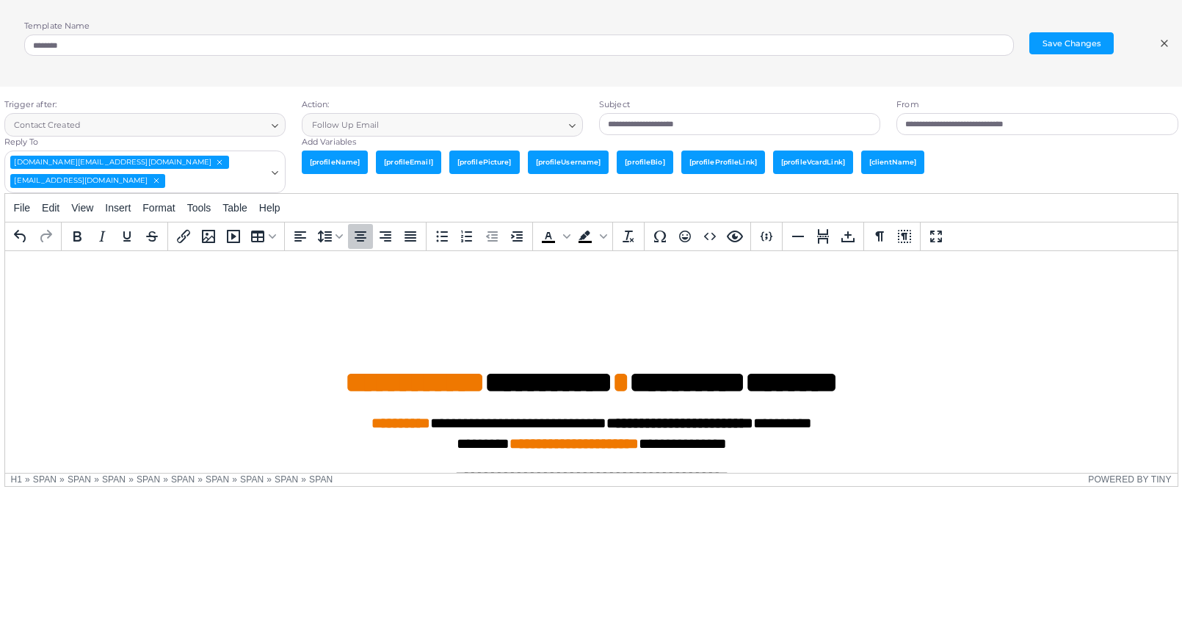
click at [637, 302] on h1 "**********" at bounding box center [590, 345] width 1149 height 110
click at [1088, 50] on button "Save Changes" at bounding box center [1071, 43] width 84 height 22
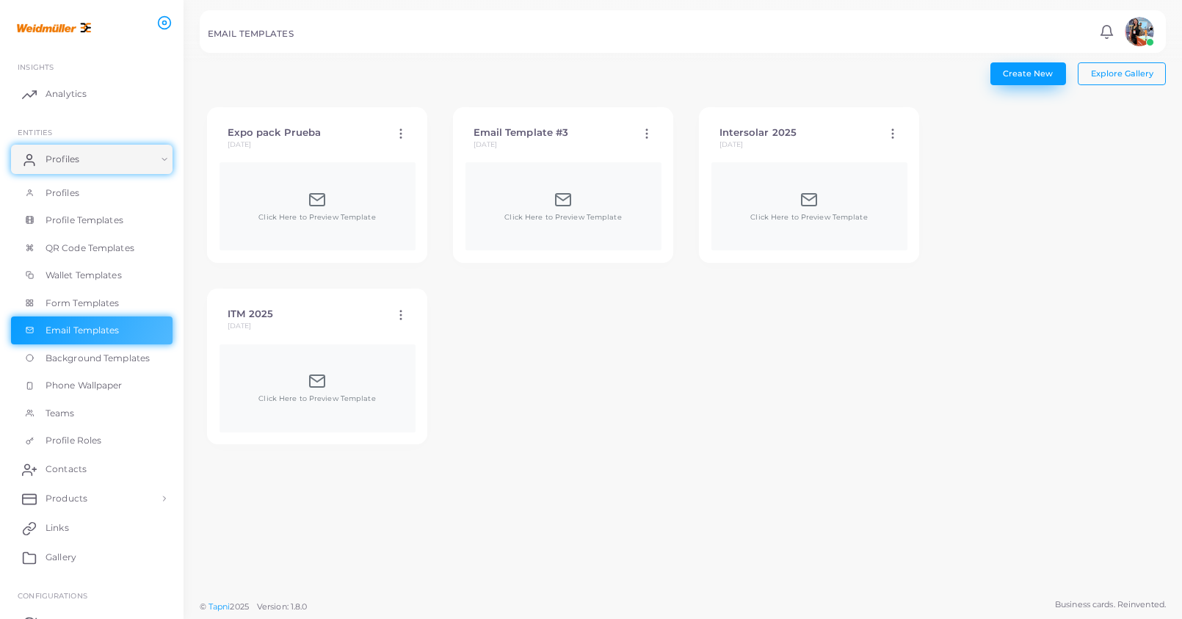
click at [1022, 72] on span "Create New" at bounding box center [1028, 73] width 50 height 10
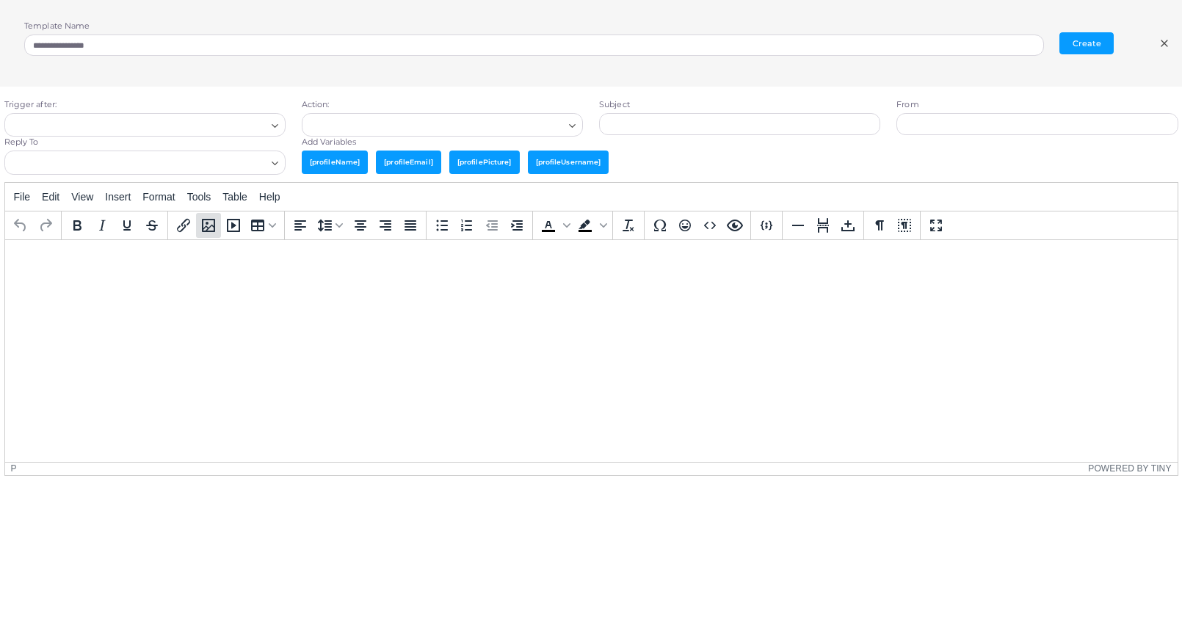
click at [210, 228] on icon "Media Gallery" at bounding box center [208, 225] width 13 height 13
click at [211, 228] on icon "Media Gallery" at bounding box center [208, 225] width 13 height 13
click at [211, 229] on icon "Media Gallery" at bounding box center [208, 225] width 13 height 13
click at [131, 200] on span "Insert" at bounding box center [118, 197] width 26 height 12
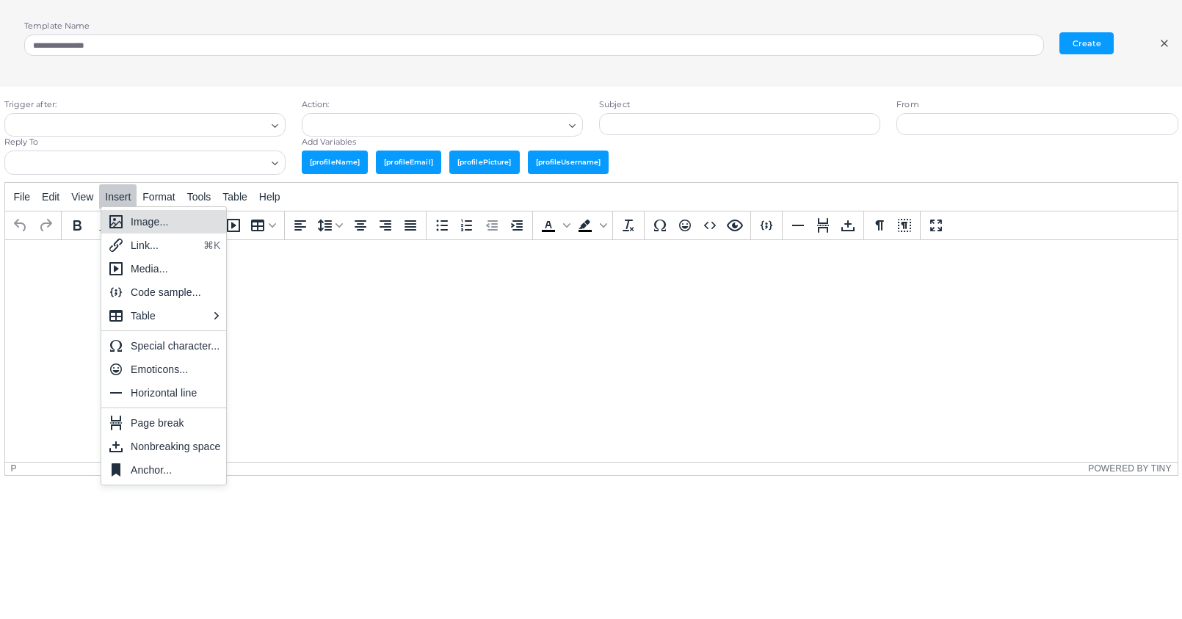
click at [126, 221] on div "Image..." at bounding box center [164, 221] width 126 height 23
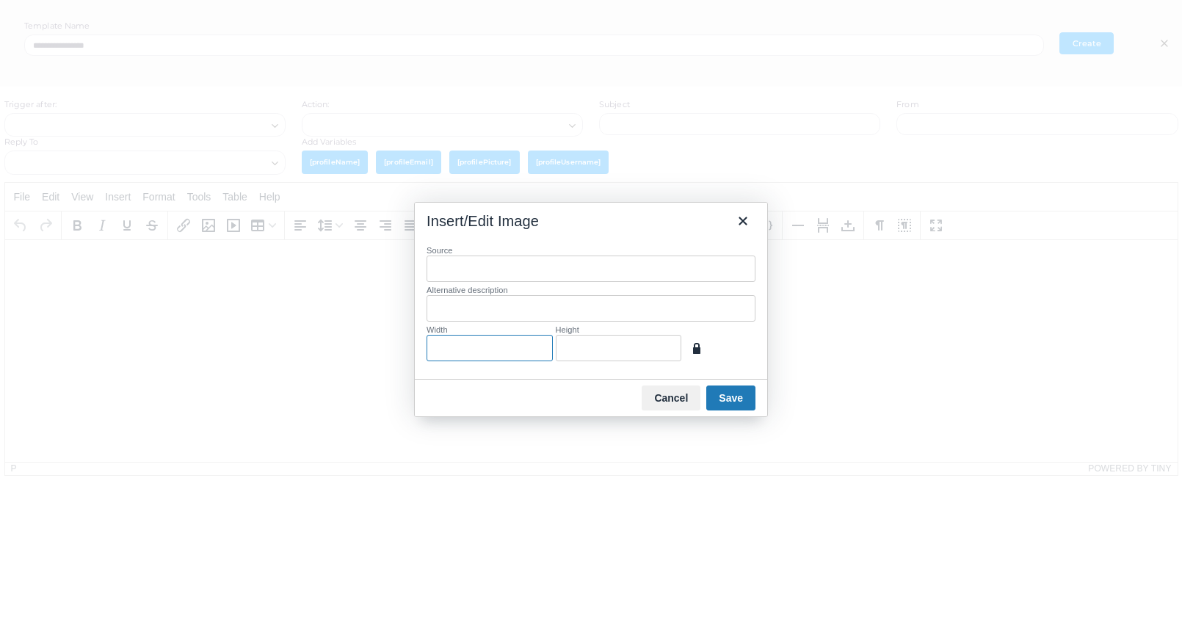
click at [534, 347] on input "Width" at bounding box center [490, 348] width 126 height 26
click at [632, 345] on input "Height" at bounding box center [619, 348] width 126 height 26
click at [673, 396] on button "Cancel" at bounding box center [671, 397] width 59 height 25
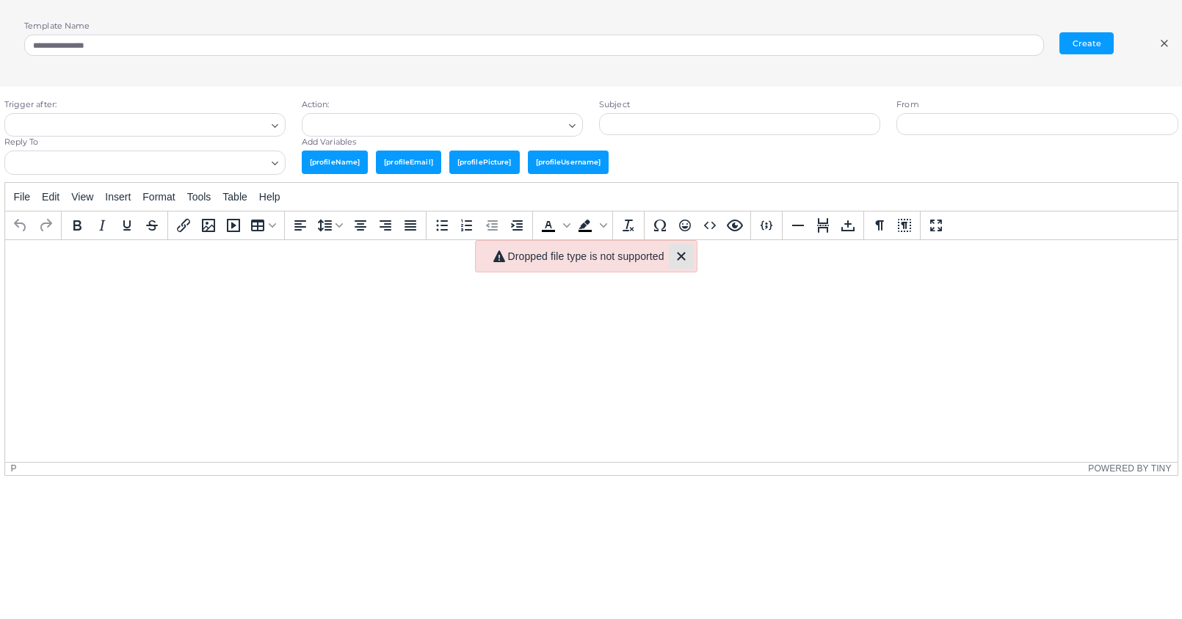
click at [686, 258] on icon "Close" at bounding box center [682, 256] width 18 height 18
click at [1117, 40] on icon at bounding box center [1165, 43] width 12 height 12
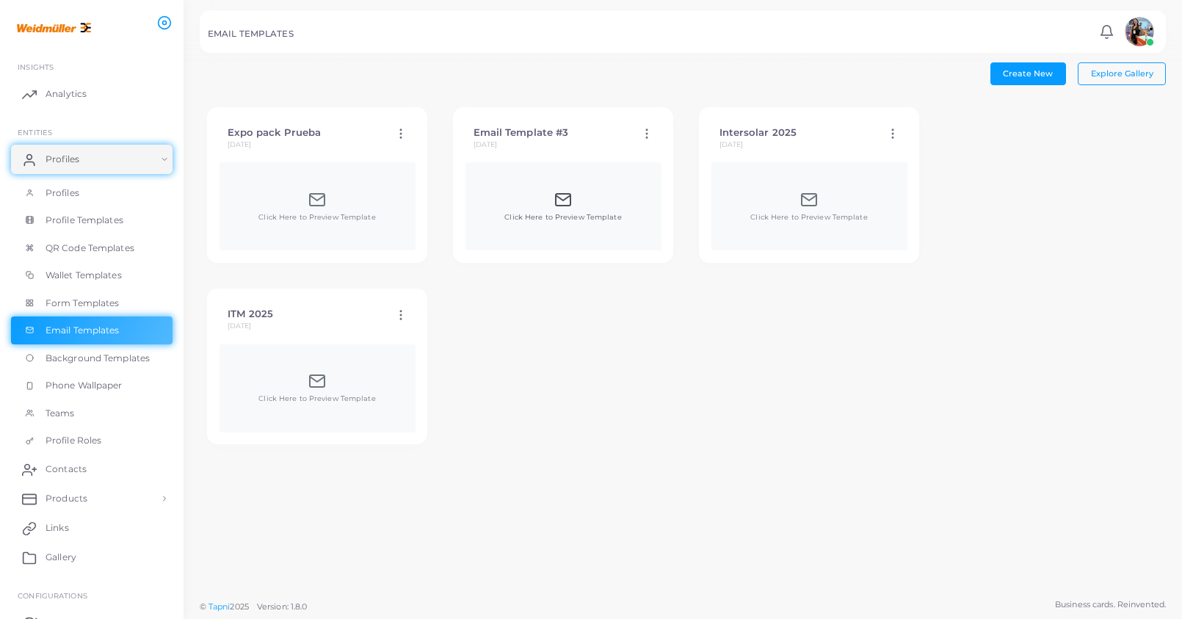
click at [564, 201] on icon at bounding box center [563, 200] width 18 height 18
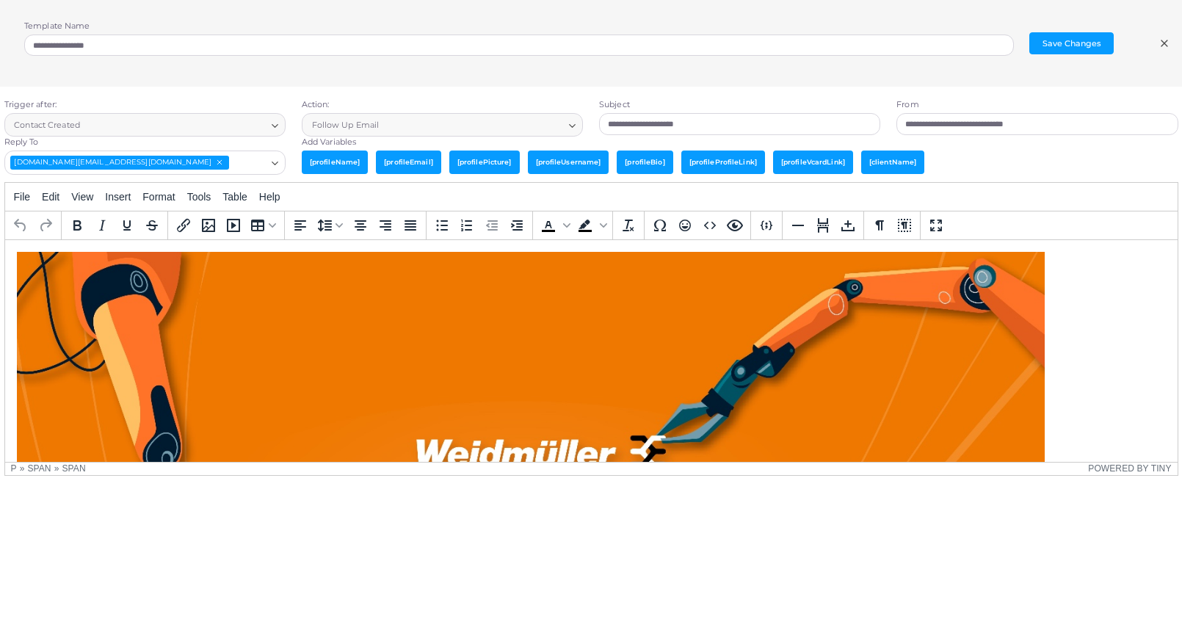
click at [1117, 48] on icon at bounding box center [1165, 43] width 12 height 12
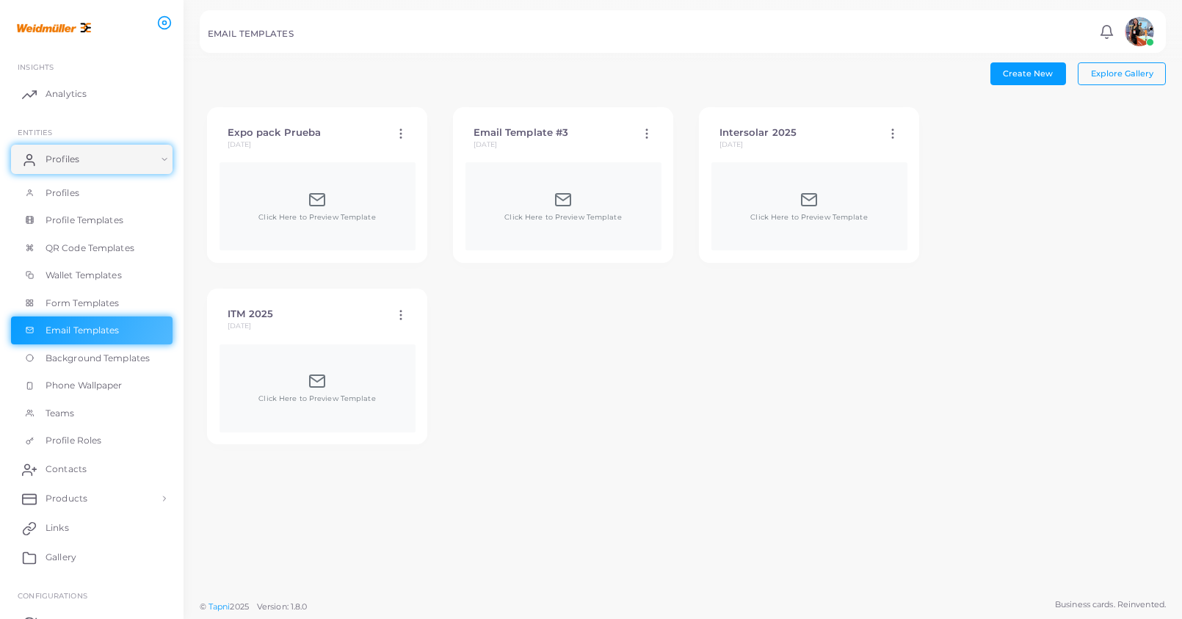
click at [656, 134] on div "Email Template #3 [DATE] Edit Template Duplicate Template Delete Template" at bounding box center [563, 139] width 196 height 40
click at [644, 134] on icon at bounding box center [646, 133] width 13 height 13
click at [839, 134] on h4 "Intersolar 2025" at bounding box center [799, 133] width 159 height 12
click at [333, 194] on div "Click Here to Preview Template" at bounding box center [316, 207] width 117 height 32
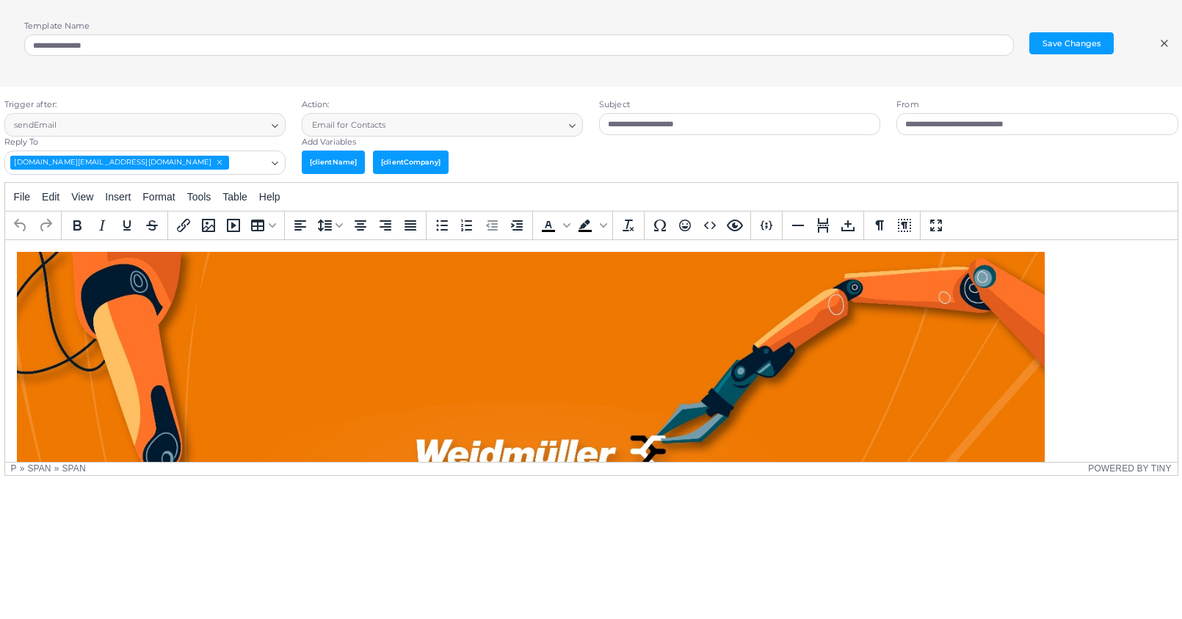
click at [1117, 47] on icon at bounding box center [1165, 43] width 12 height 12
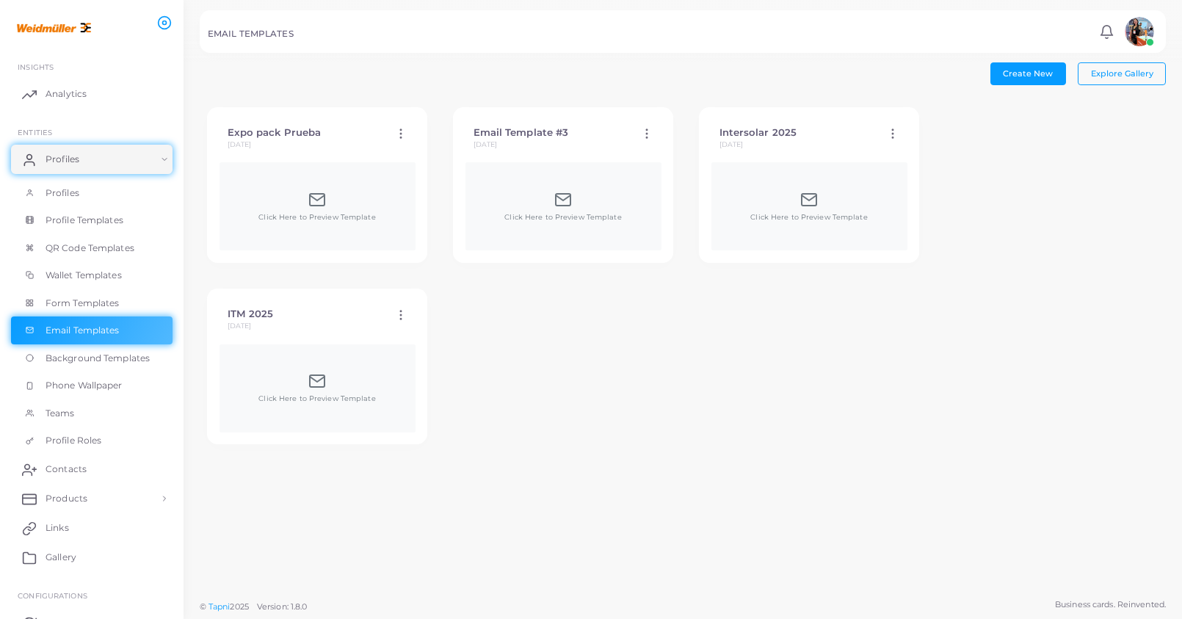
click at [298, 352] on div "Click Here to Preview Template" at bounding box center [318, 388] width 196 height 88
click at [303, 372] on div "Click Here to Preview Template" at bounding box center [316, 388] width 117 height 32
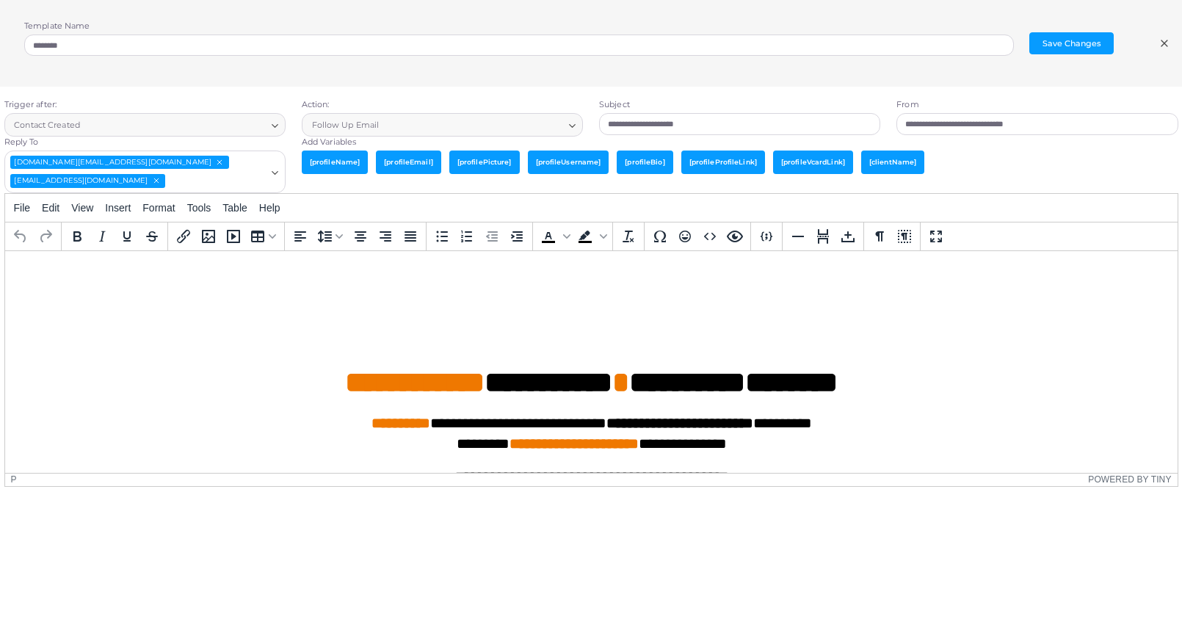
click at [519, 335] on h1 "**********" at bounding box center [590, 345] width 1149 height 110
click at [57, 206] on span "Edit" at bounding box center [51, 208] width 18 height 12
click at [1117, 50] on div "Template Name ******** Save Changes" at bounding box center [591, 43] width 1182 height 87
click at [1117, 48] on icon at bounding box center [1165, 43] width 12 height 12
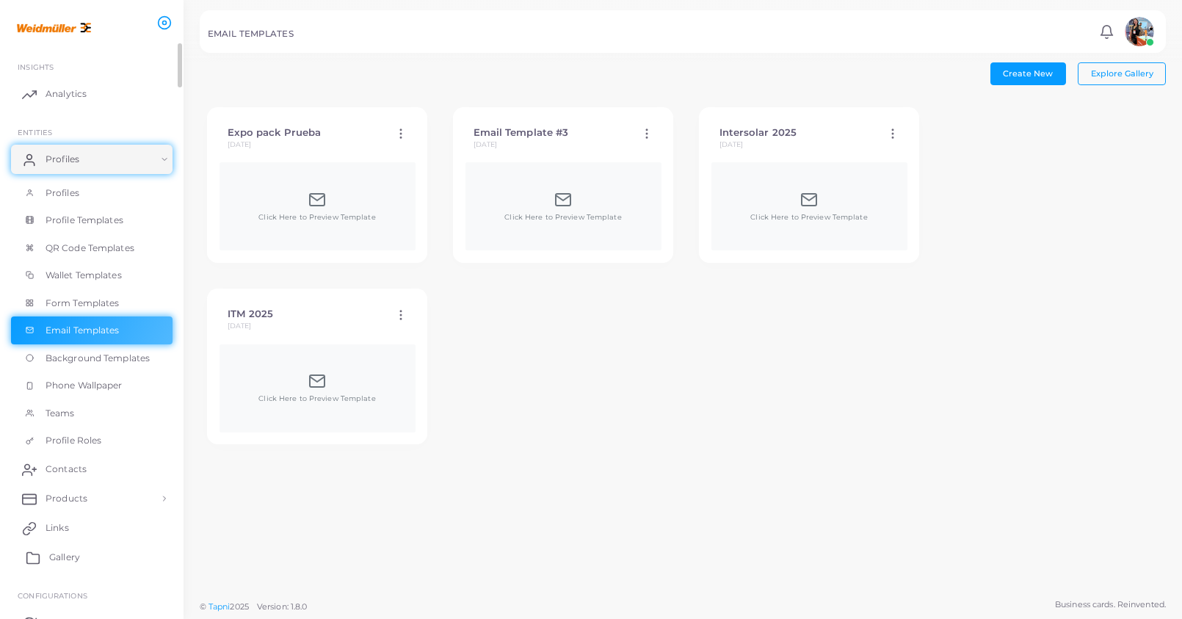
click at [91, 408] on link "Gallery" at bounding box center [92, 557] width 162 height 29
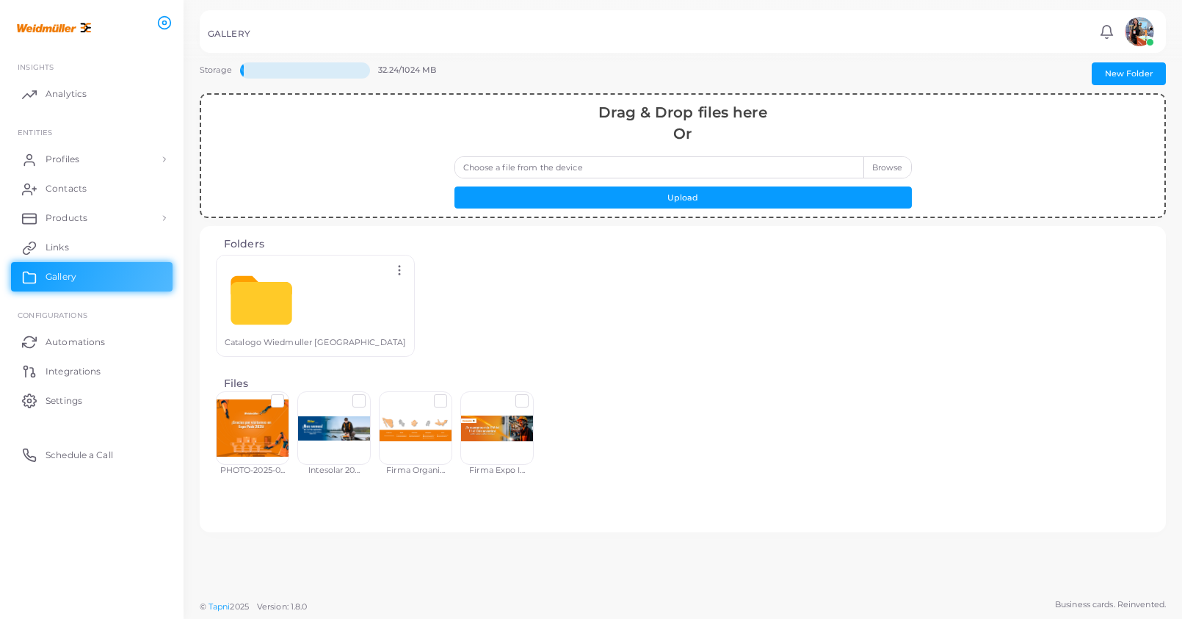
click at [491, 408] on div at bounding box center [496, 427] width 73 height 73
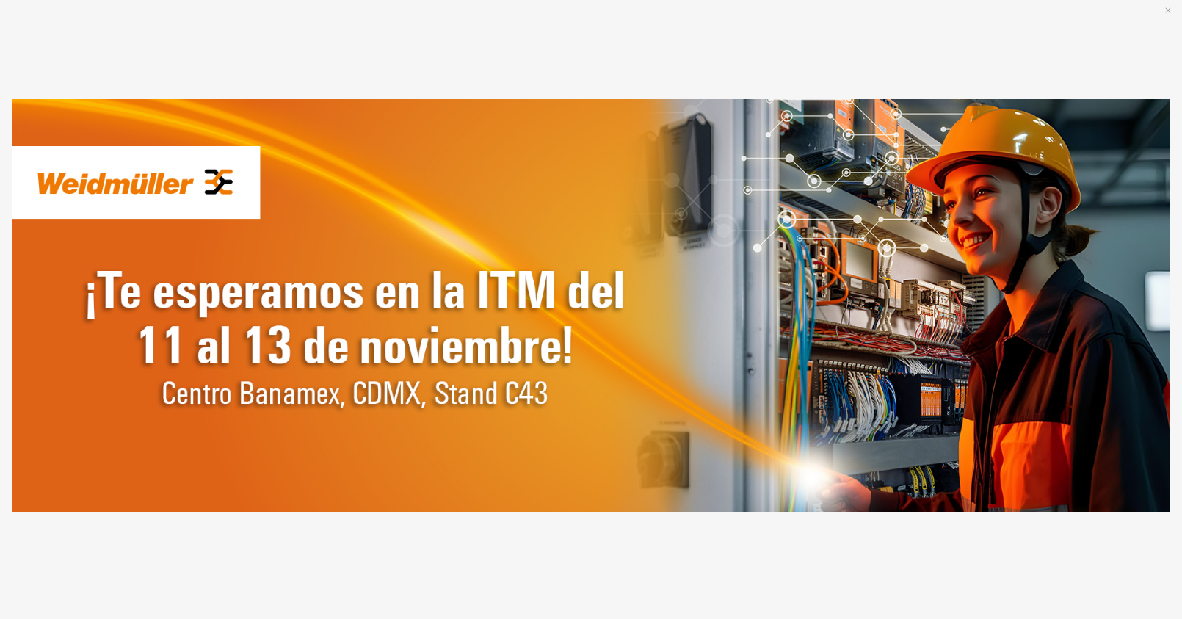
click at [805, 93] on div at bounding box center [591, 305] width 1158 height 546
click at [1117, 5] on icon "x" at bounding box center [1168, 10] width 12 height 12
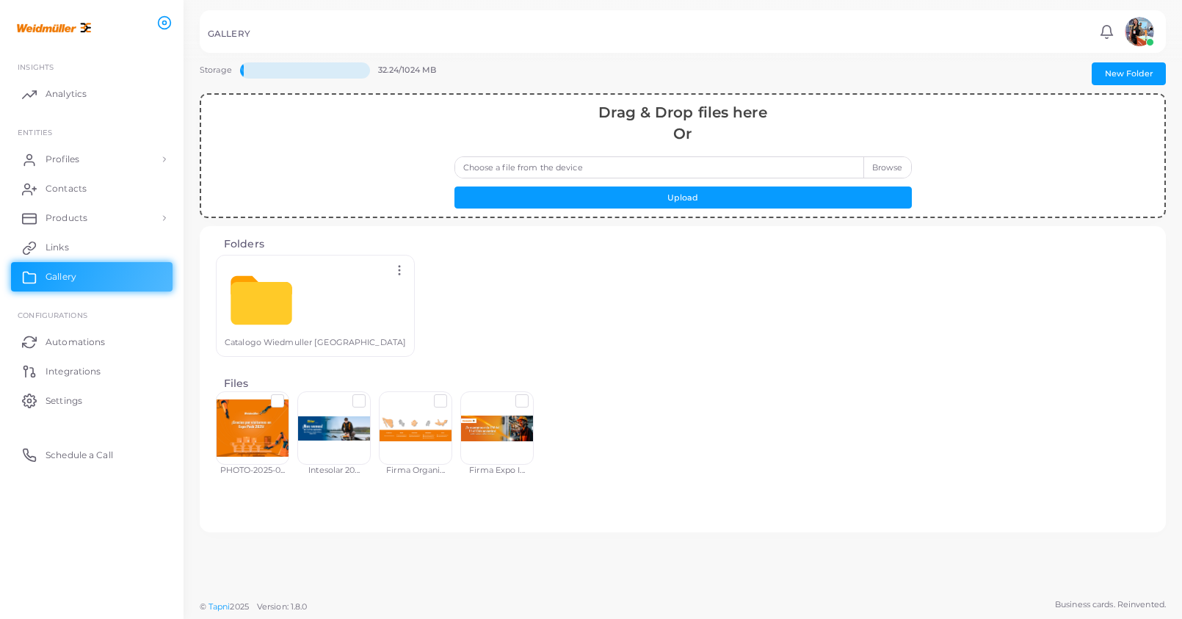
click at [534, 395] on label at bounding box center [534, 395] width 0 height 0
click at [554, 408] on button "Copy URL" at bounding box center [550, 483] width 67 height 22
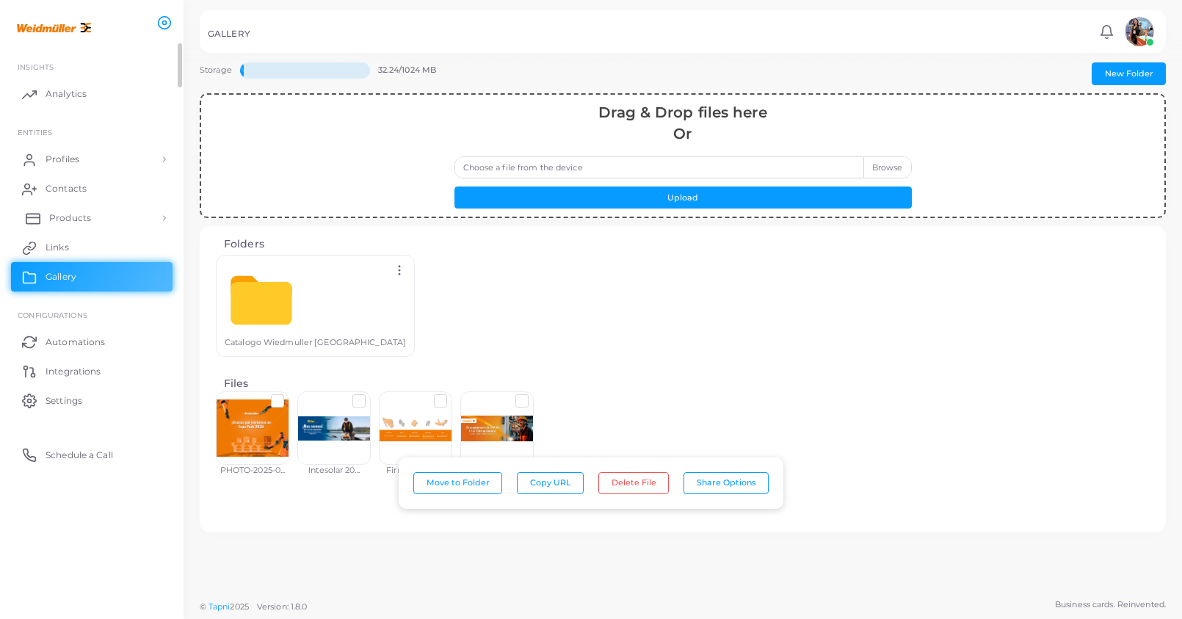
click at [63, 220] on span "Products" at bounding box center [70, 217] width 42 height 13
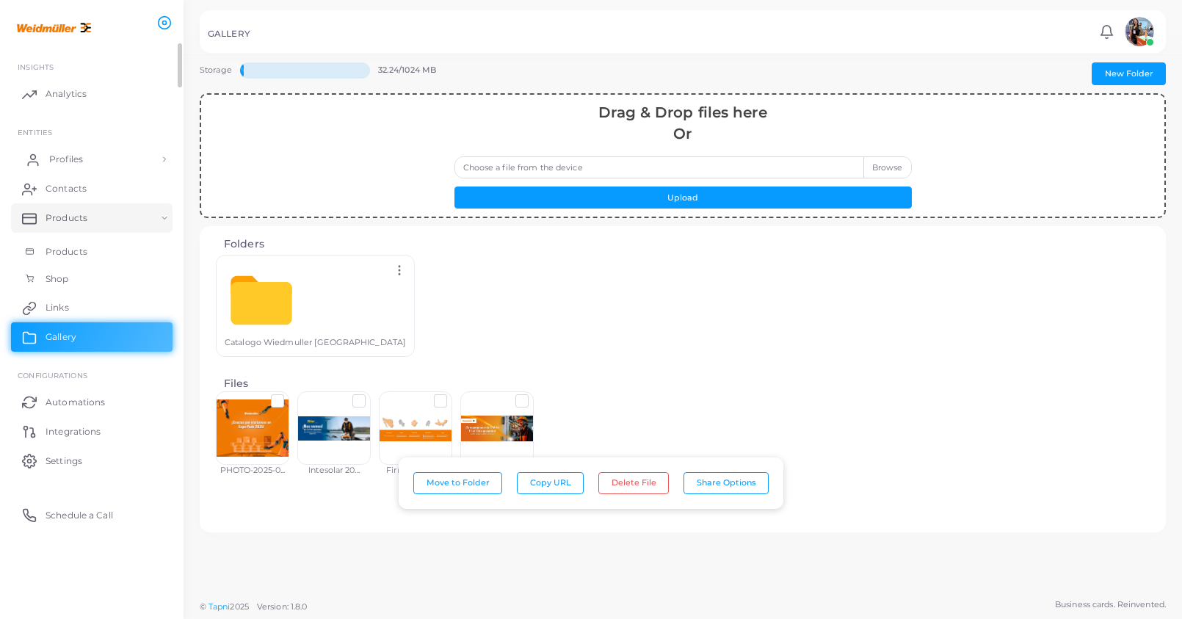
click at [65, 162] on span "Profiles" at bounding box center [66, 159] width 34 height 13
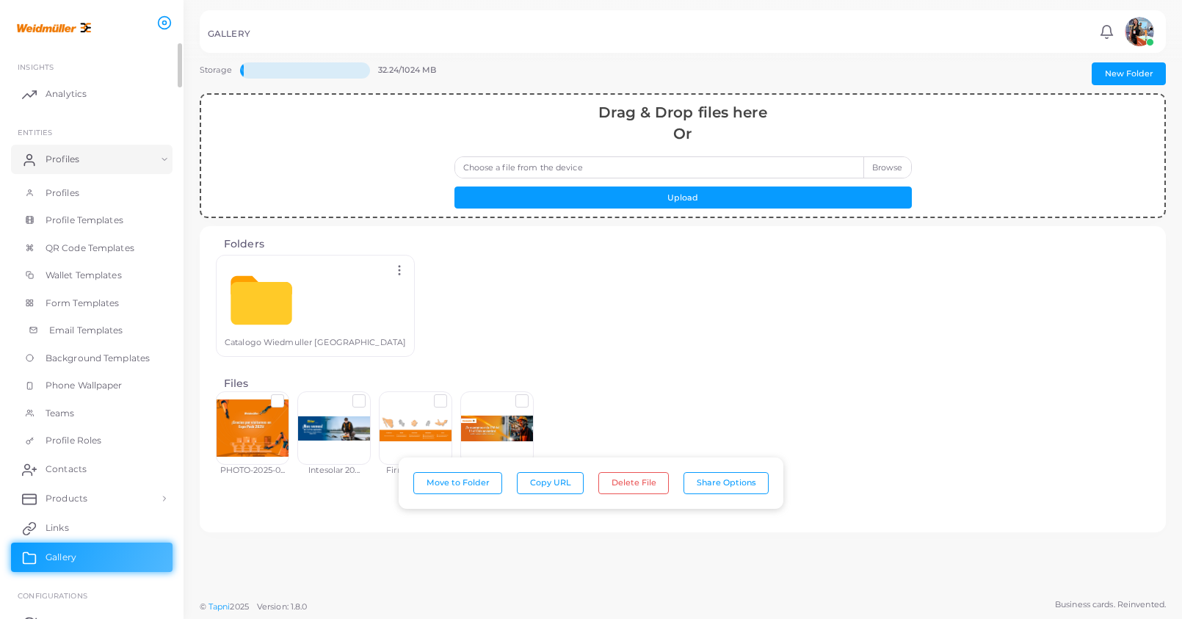
click at [88, 327] on span "Email Templates" at bounding box center [86, 330] width 74 height 13
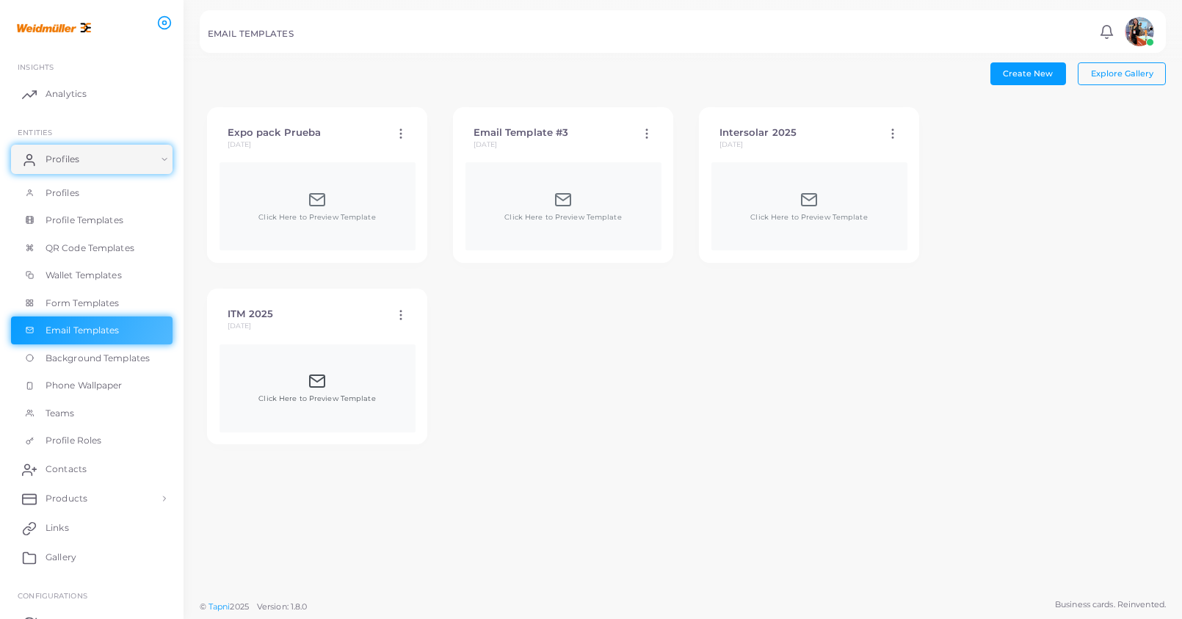
click at [326, 374] on div "Click Here to Preview Template" at bounding box center [316, 388] width 117 height 32
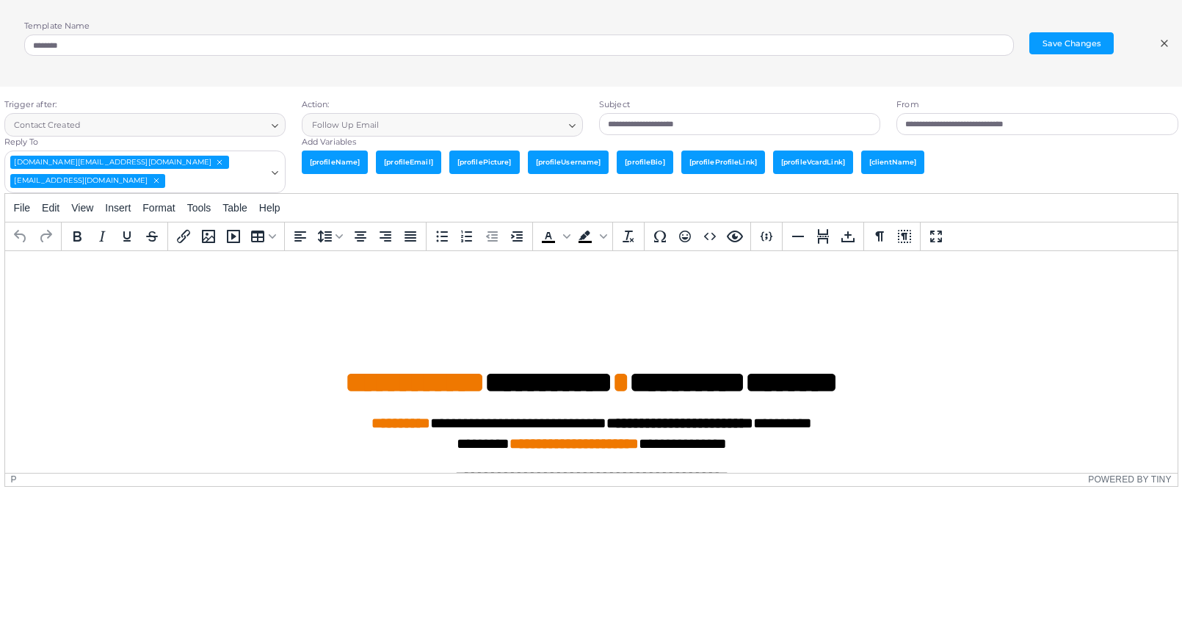
click at [427, 328] on h1 "**********" at bounding box center [590, 345] width 1149 height 110
click at [557, 302] on h1 "**********" at bounding box center [590, 345] width 1149 height 110
click at [210, 235] on icon "Media Gallery" at bounding box center [208, 236] width 13 height 13
click at [181, 237] on icon "Insert/edit link" at bounding box center [184, 237] width 18 height 18
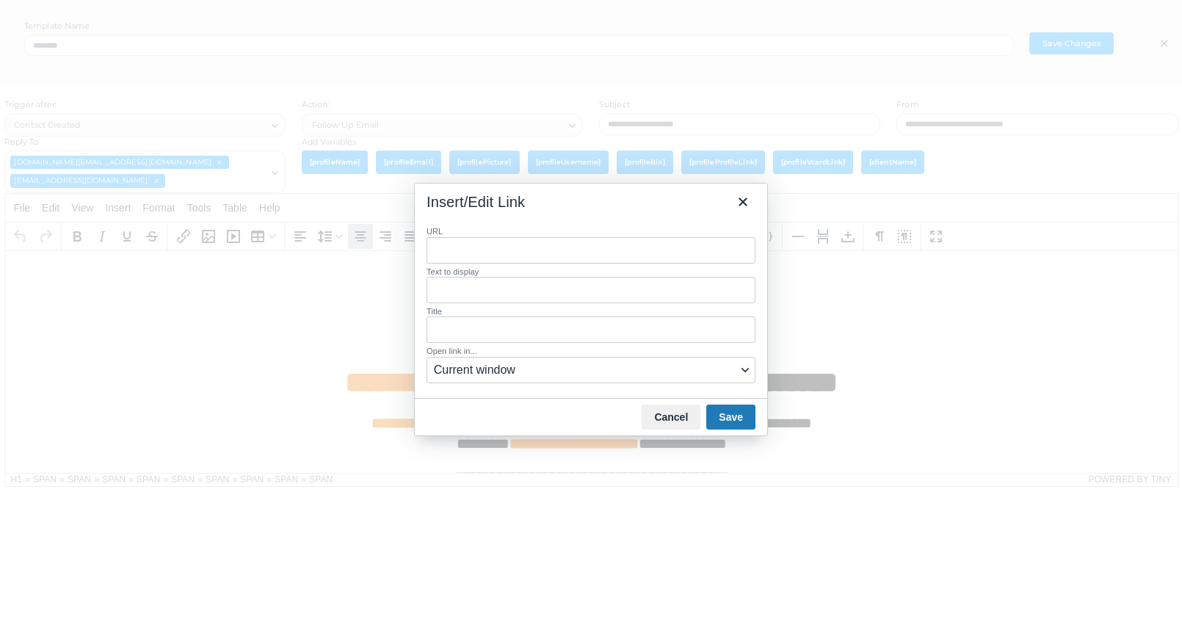
type input "**********"
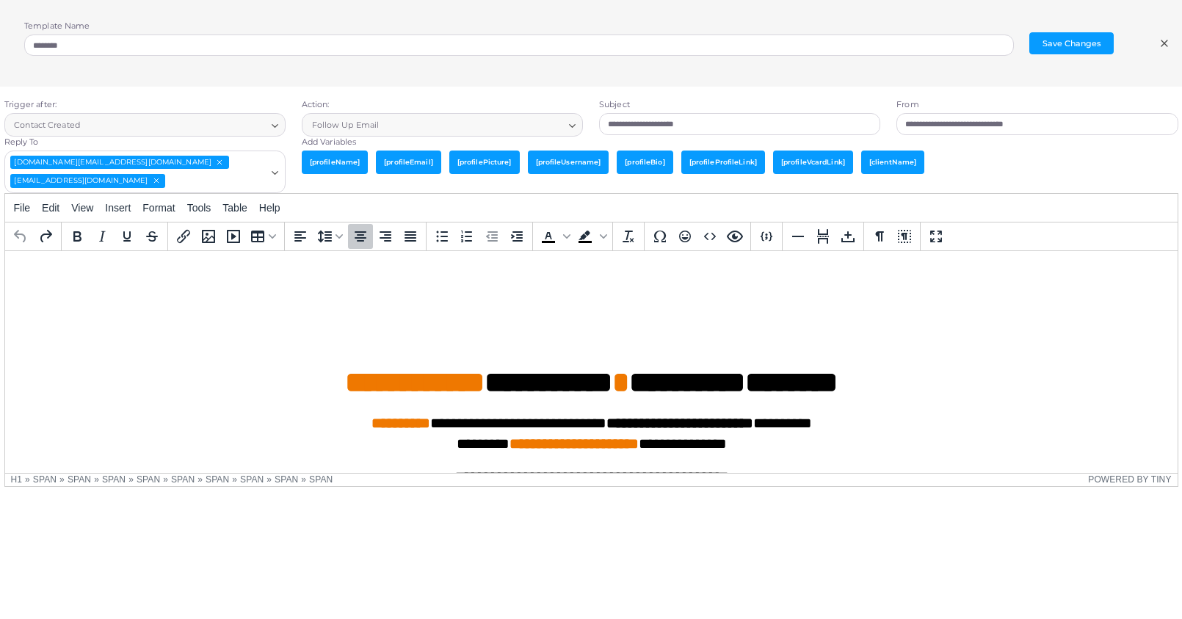
paste body "Rich Text Area. Press ALT-0 for help."
click at [213, 233] on icon "Media Gallery" at bounding box center [209, 237] width 18 height 18
click at [212, 233] on icon "Media Gallery" at bounding box center [209, 237] width 18 height 18
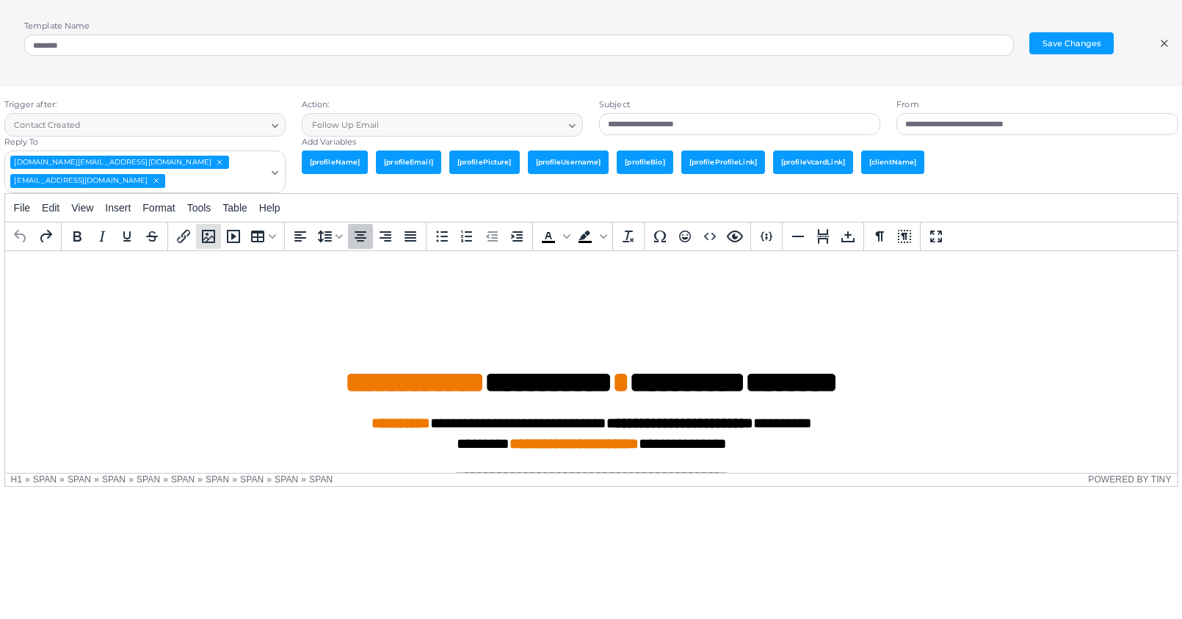
click at [212, 233] on icon "Media Gallery" at bounding box center [209, 237] width 18 height 18
click at [211, 233] on icon "Media Gallery" at bounding box center [209, 237] width 18 height 18
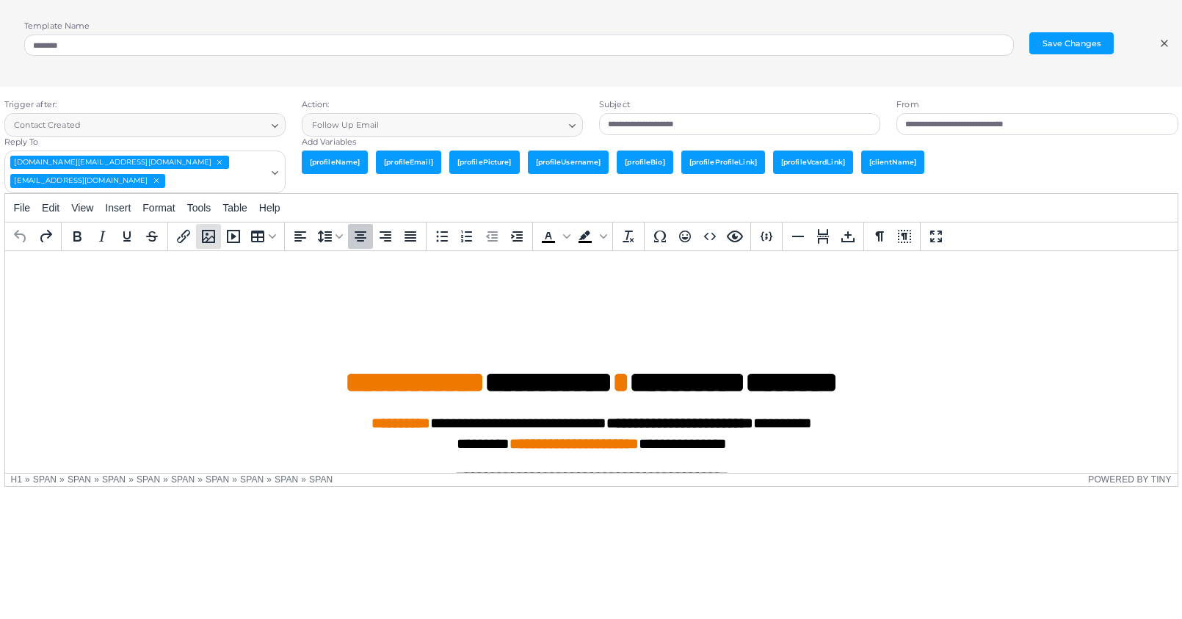
click at [211, 233] on icon "Media Gallery" at bounding box center [208, 236] width 13 height 13
click at [213, 233] on icon "Media Gallery" at bounding box center [209, 237] width 18 height 18
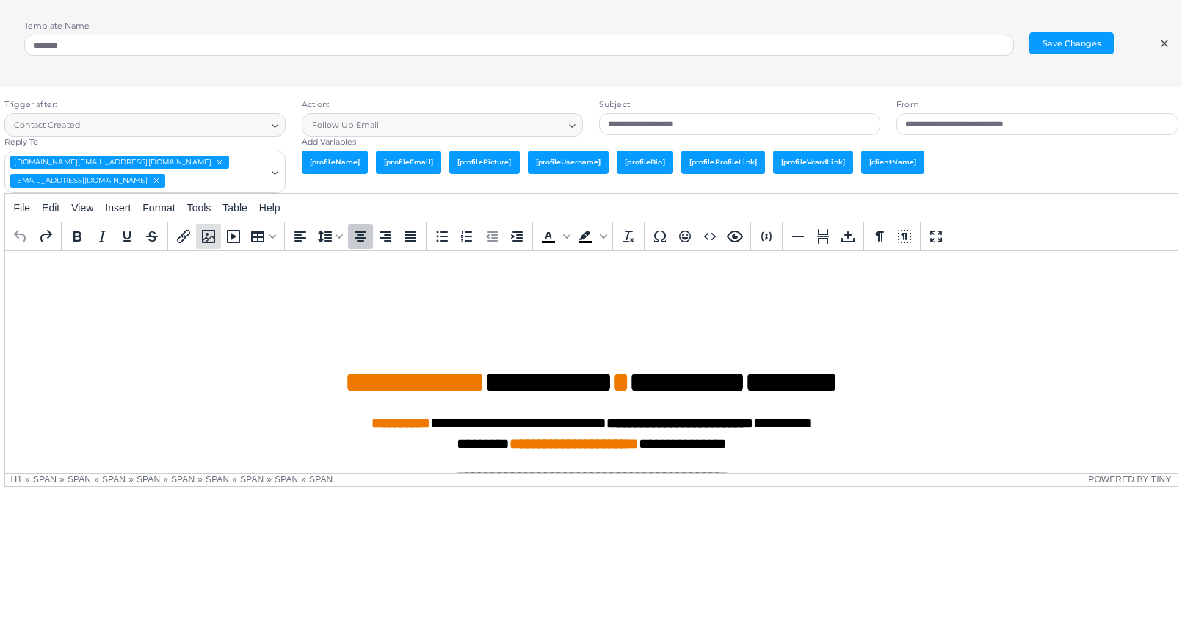
click at [214, 234] on icon "Media Gallery" at bounding box center [208, 236] width 13 height 13
click at [131, 209] on span "Insert" at bounding box center [118, 208] width 26 height 12
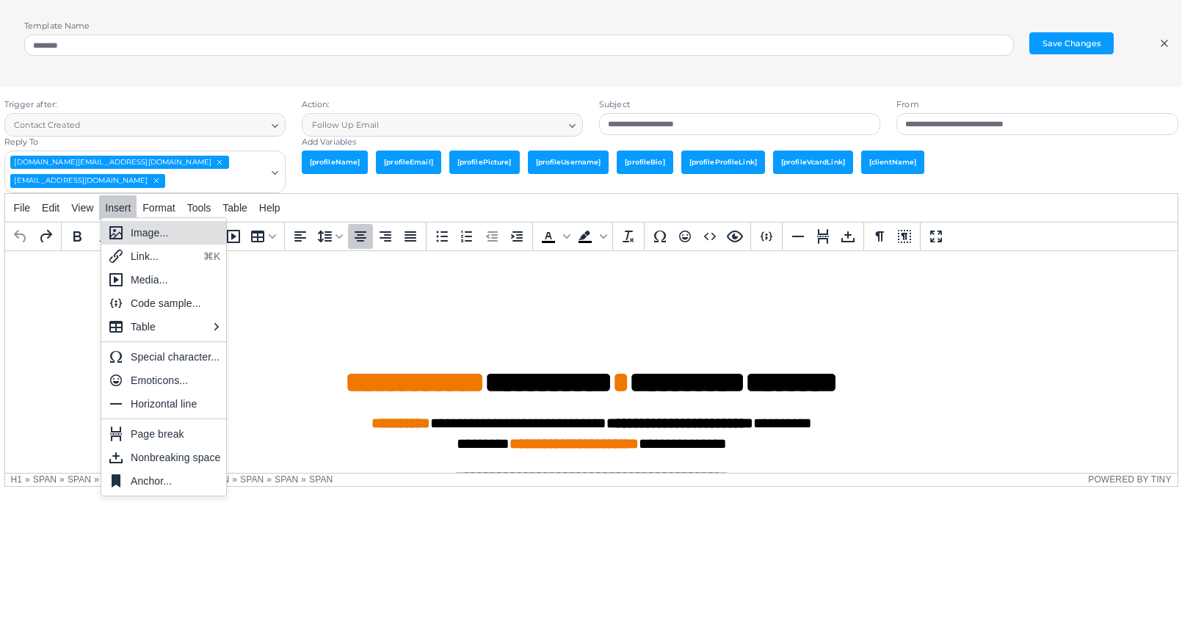
click at [141, 236] on div "Image..." at bounding box center [176, 233] width 90 height 18
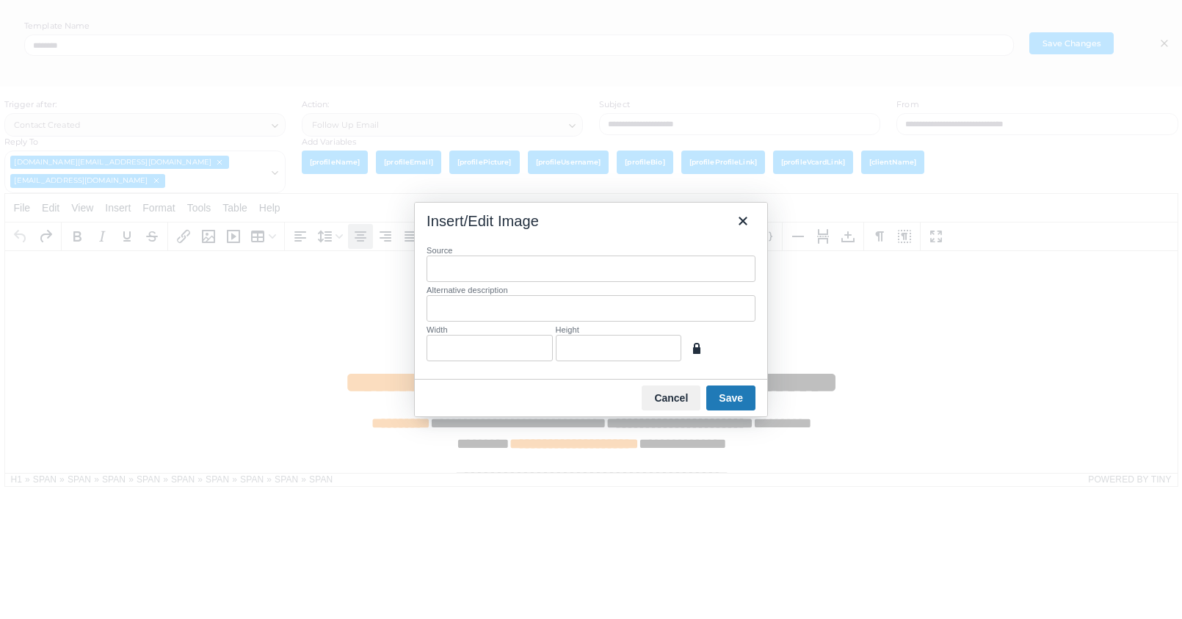
click at [563, 268] on input "Source" at bounding box center [591, 269] width 329 height 26
click at [700, 349] on icon "button" at bounding box center [696, 348] width 7 height 11
click at [454, 267] on input "Source" at bounding box center [591, 269] width 329 height 26
paste input "**********"
type input "**********"
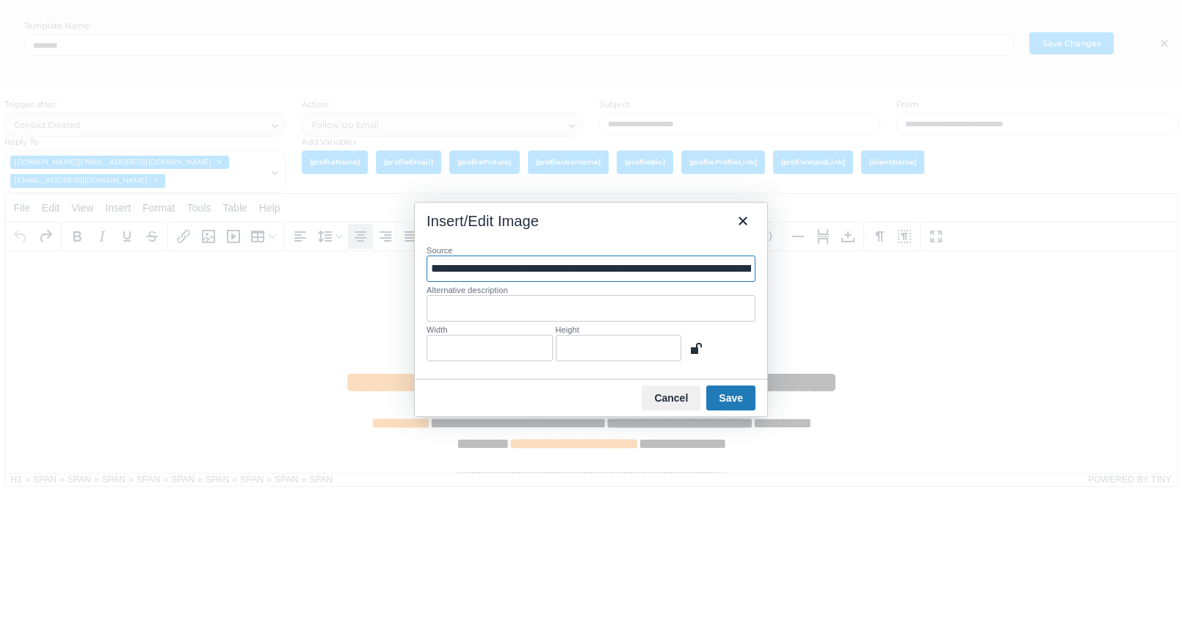
type input "****"
type input "***"
type input "**********"
click at [730, 335] on div "Width **** Height ***" at bounding box center [591, 345] width 329 height 40
click at [697, 385] on div "Cancel Save" at bounding box center [591, 397] width 352 height 37
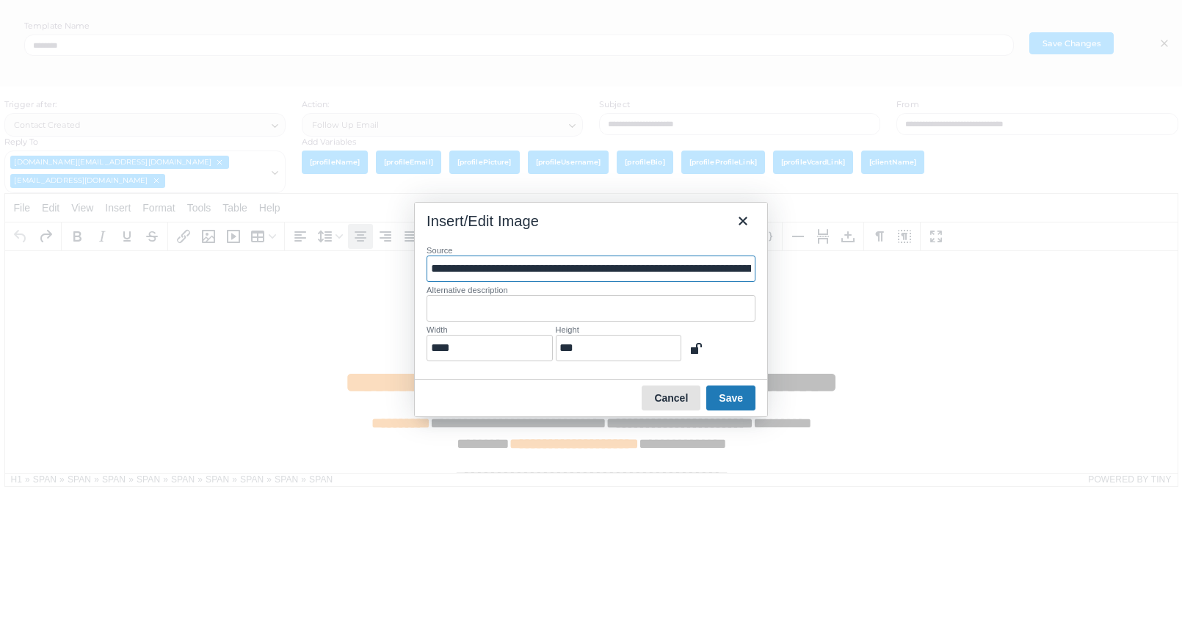
click at [680, 390] on button "Cancel" at bounding box center [671, 397] width 59 height 25
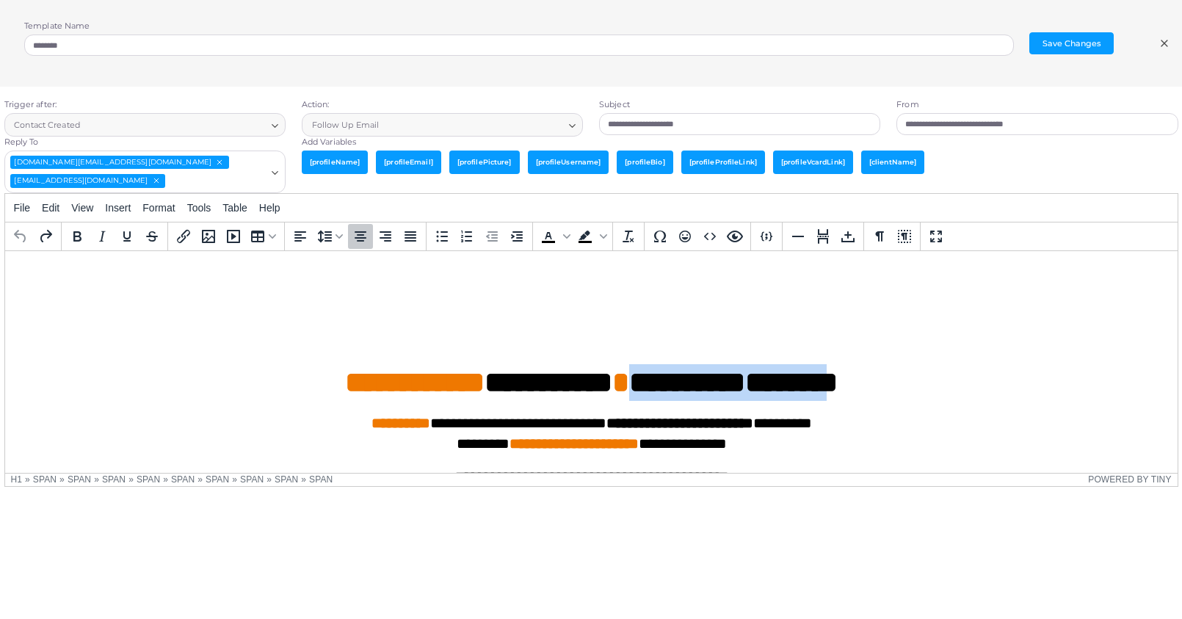
drag, startPoint x: 637, startPoint y: 382, endPoint x: 872, endPoint y: 383, distance: 234.2
click at [837, 383] on span "**********" at bounding box center [590, 381] width 493 height 29
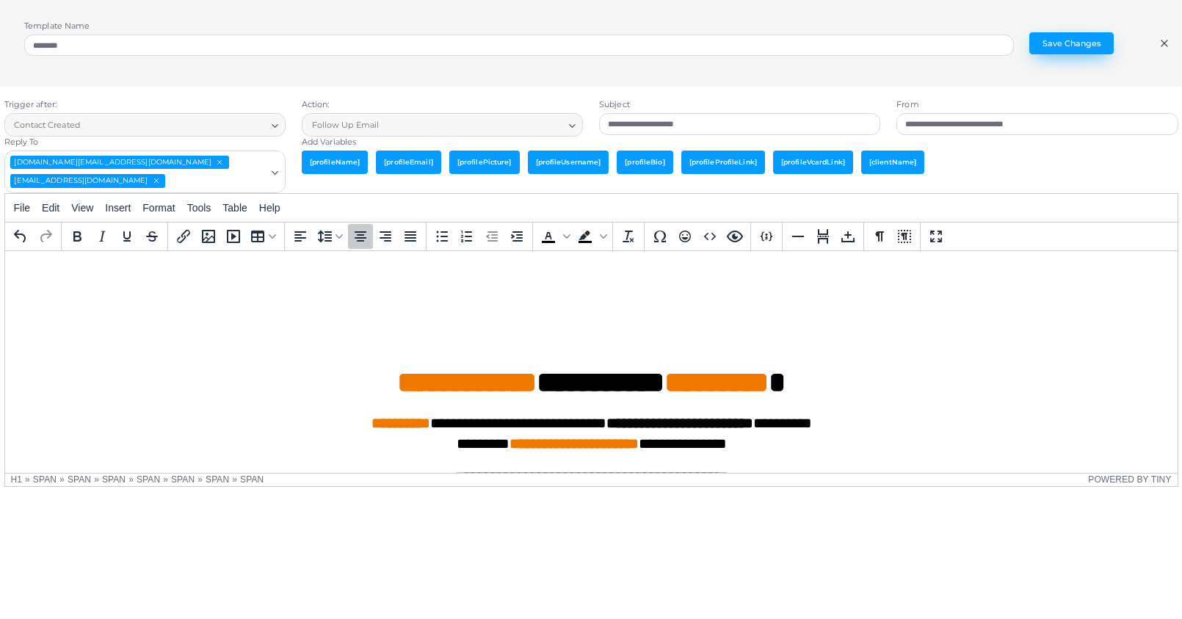
click at [1066, 47] on button "Save Changes" at bounding box center [1071, 43] width 84 height 22
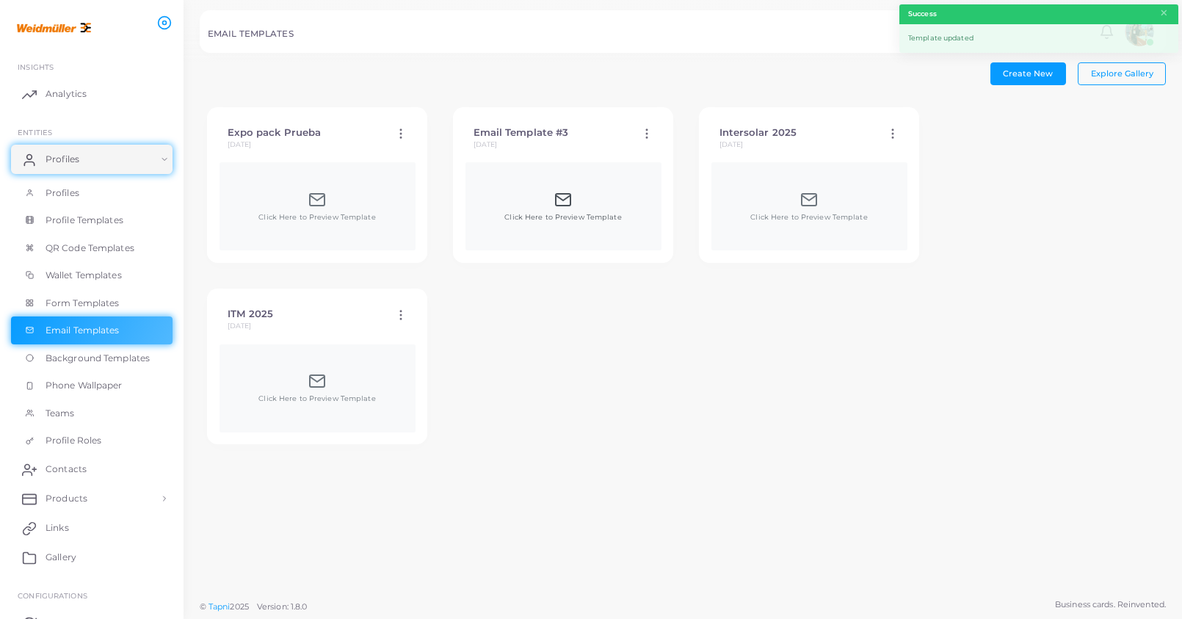
click at [536, 198] on div "Click Here to Preview Template" at bounding box center [562, 207] width 117 height 32
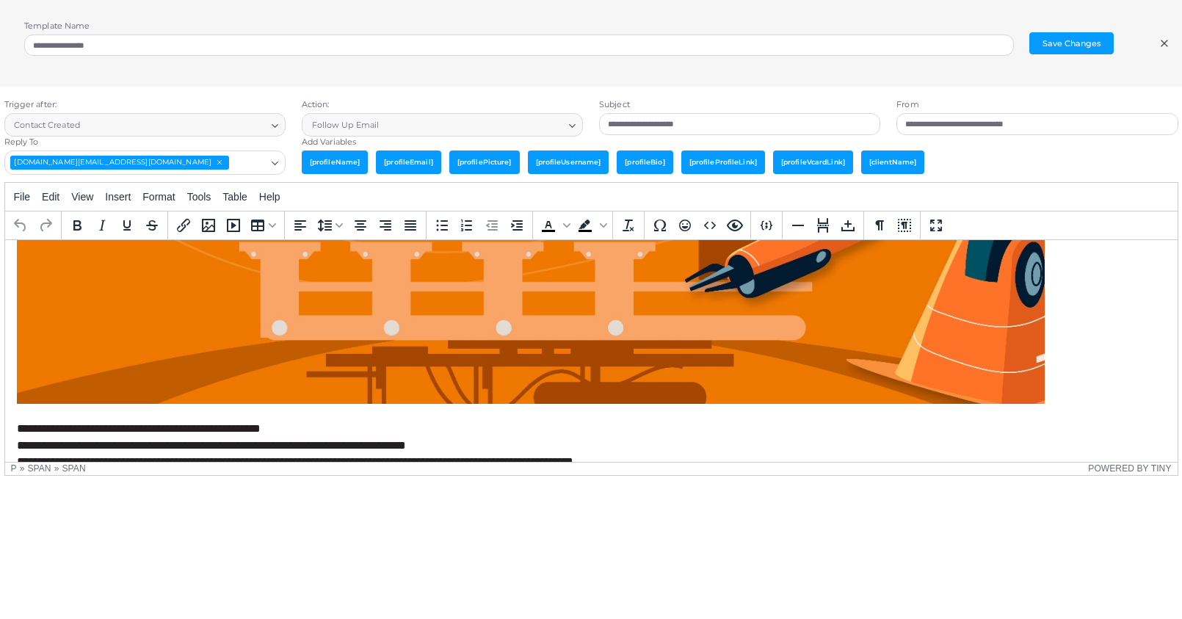
scroll to position [760, 0]
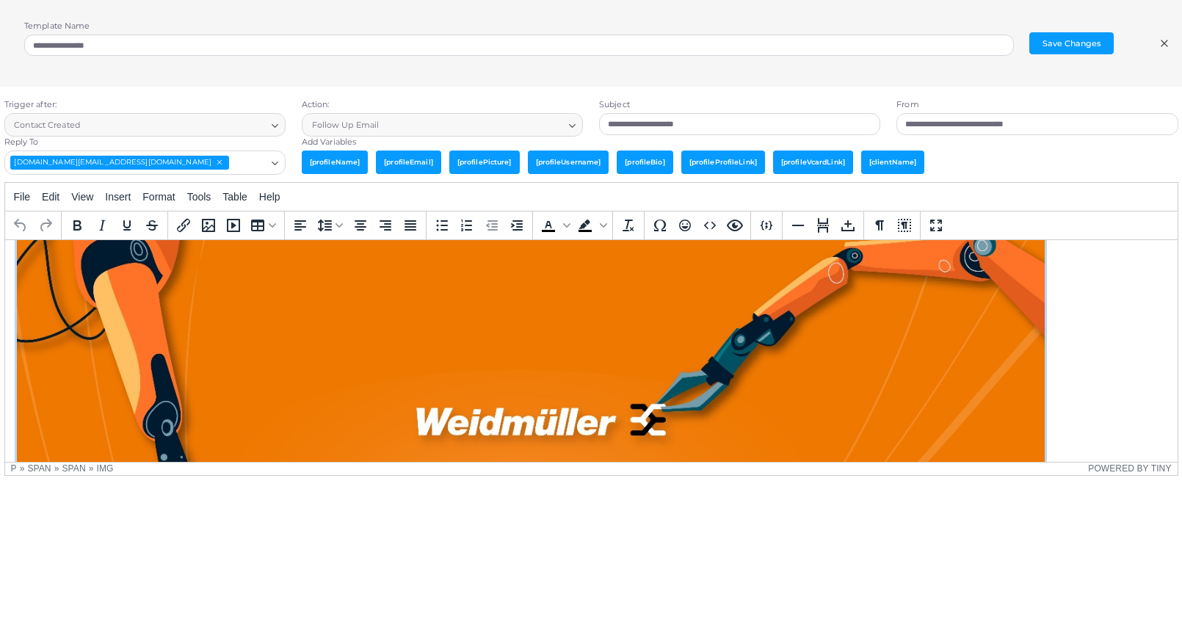
scroll to position [0, 0]
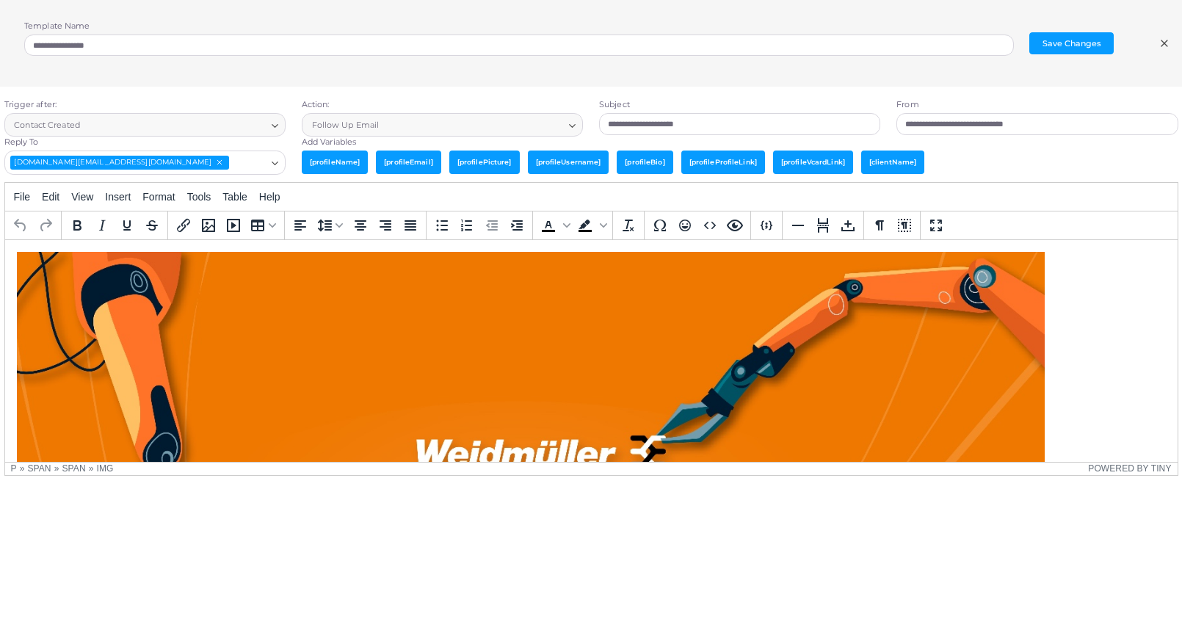
click at [1117, 37] on div "**********" at bounding box center [591, 43] width 1182 height 87
click at [1117, 43] on icon at bounding box center [1165, 43] width 12 height 12
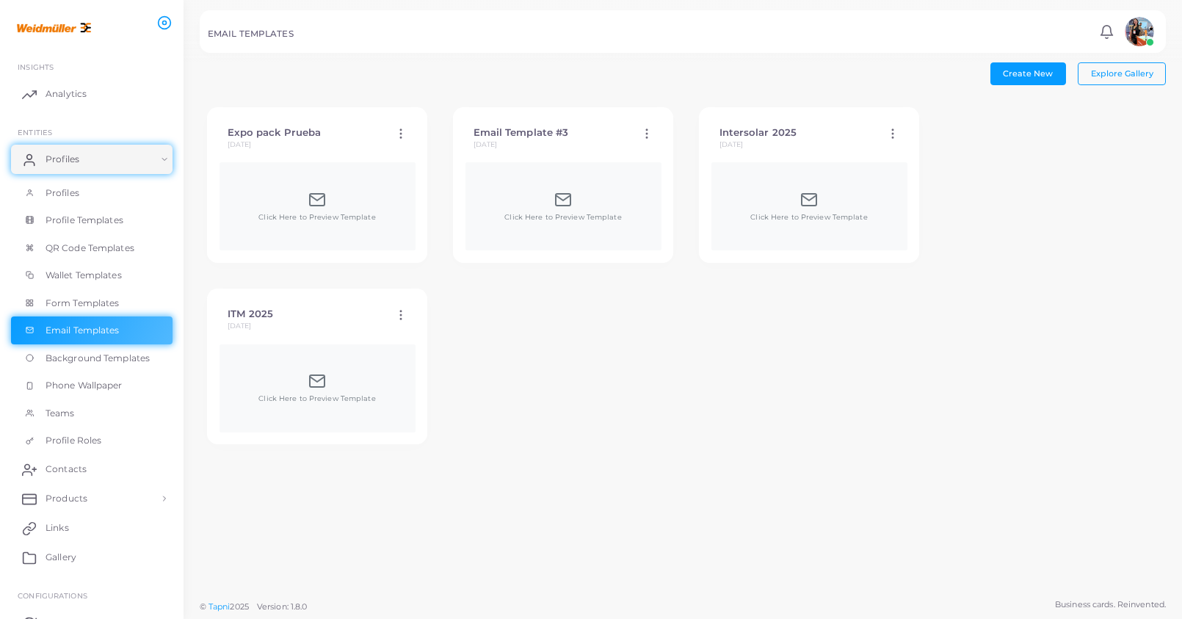
click at [322, 329] on div "ITM 2025 [DATE]" at bounding box center [307, 319] width 159 height 23
click at [310, 349] on div "Click Here to Preview Template" at bounding box center [318, 388] width 196 height 88
click at [307, 377] on div "Click Here to Preview Template" at bounding box center [316, 388] width 117 height 32
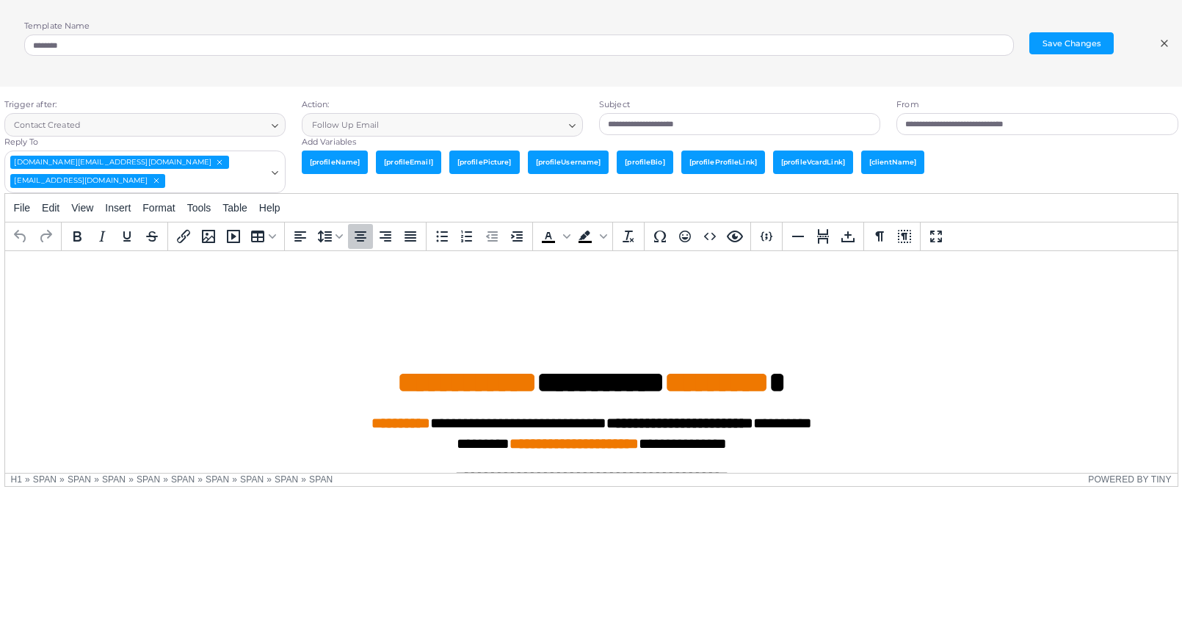
click at [515, 285] on body "**********" at bounding box center [590, 489] width 1149 height 454
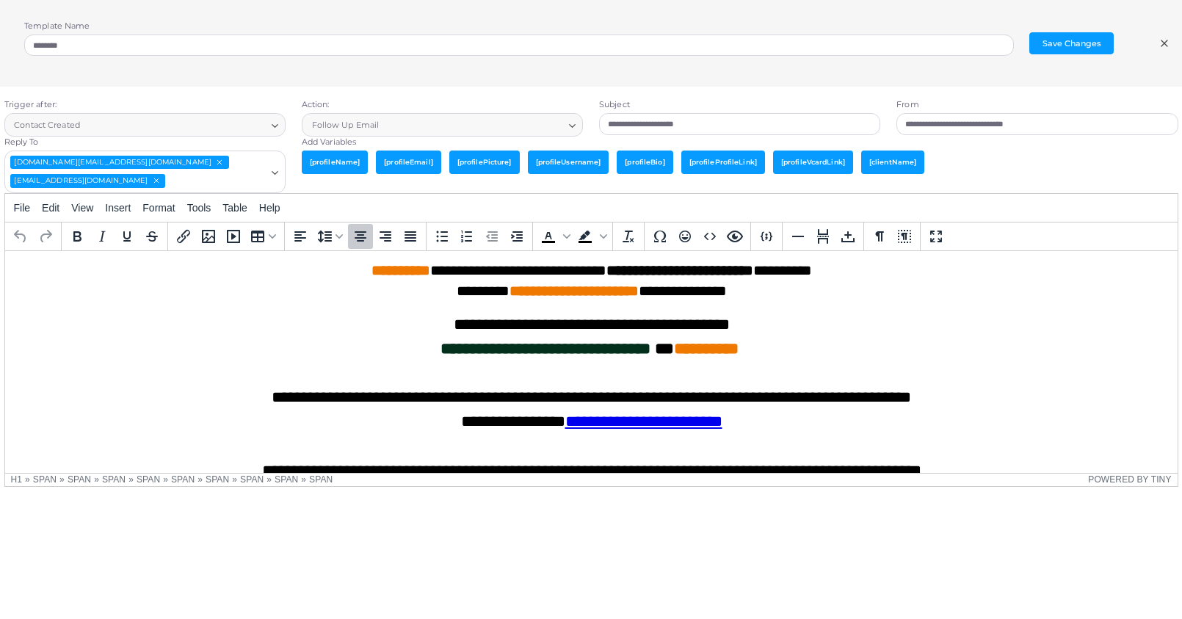
scroll to position [76, 0]
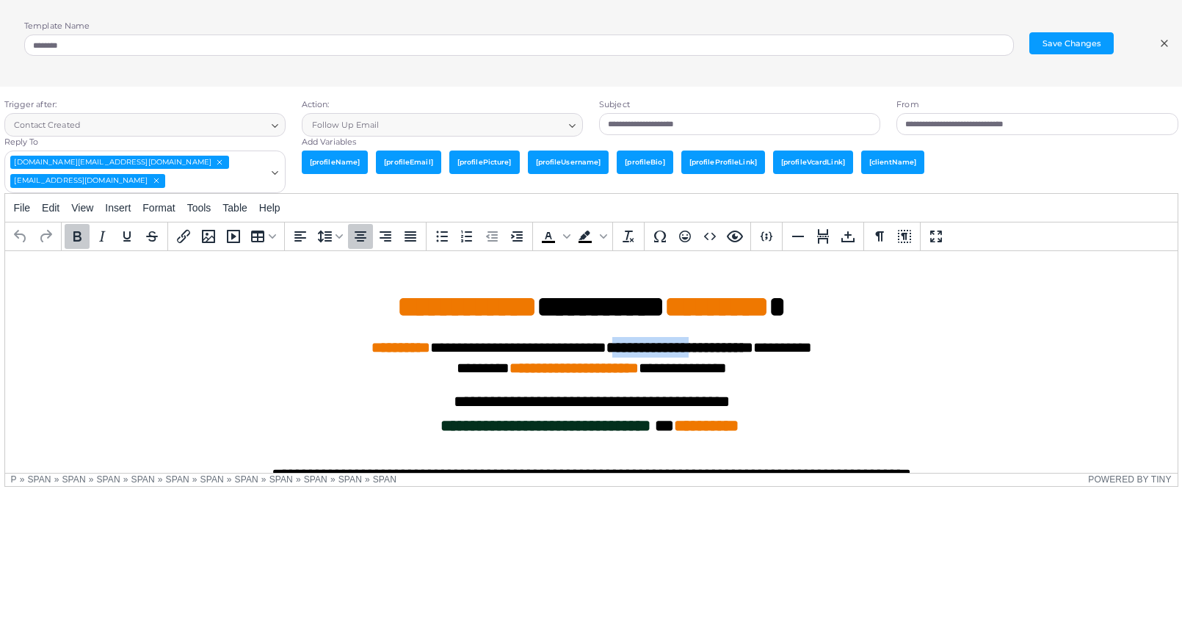
drag, startPoint x: 599, startPoint y: 346, endPoint x: 692, endPoint y: 347, distance: 93.2
click at [692, 347] on span "**********" at bounding box center [679, 346] width 147 height 15
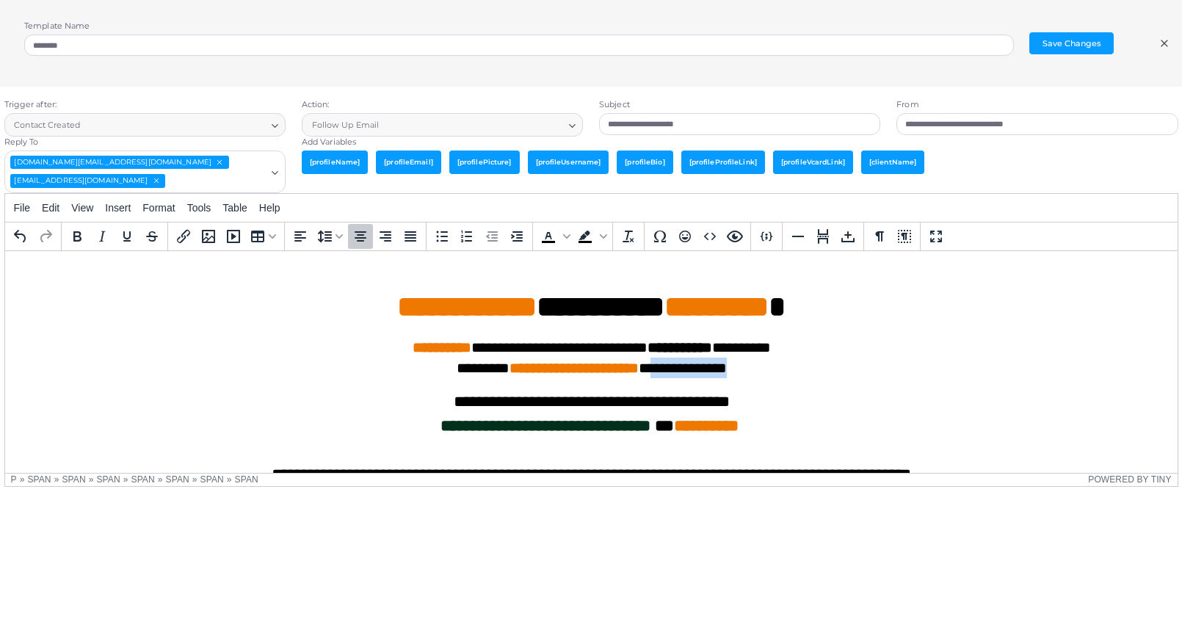
drag, startPoint x: 661, startPoint y: 364, endPoint x: 742, endPoint y: 365, distance: 81.5
click at [726, 365] on span "**********" at bounding box center [682, 367] width 88 height 15
drag, startPoint x: 740, startPoint y: 366, endPoint x: 658, endPoint y: 367, distance: 82.2
click at [658, 367] on span "**********" at bounding box center [682, 367] width 88 height 15
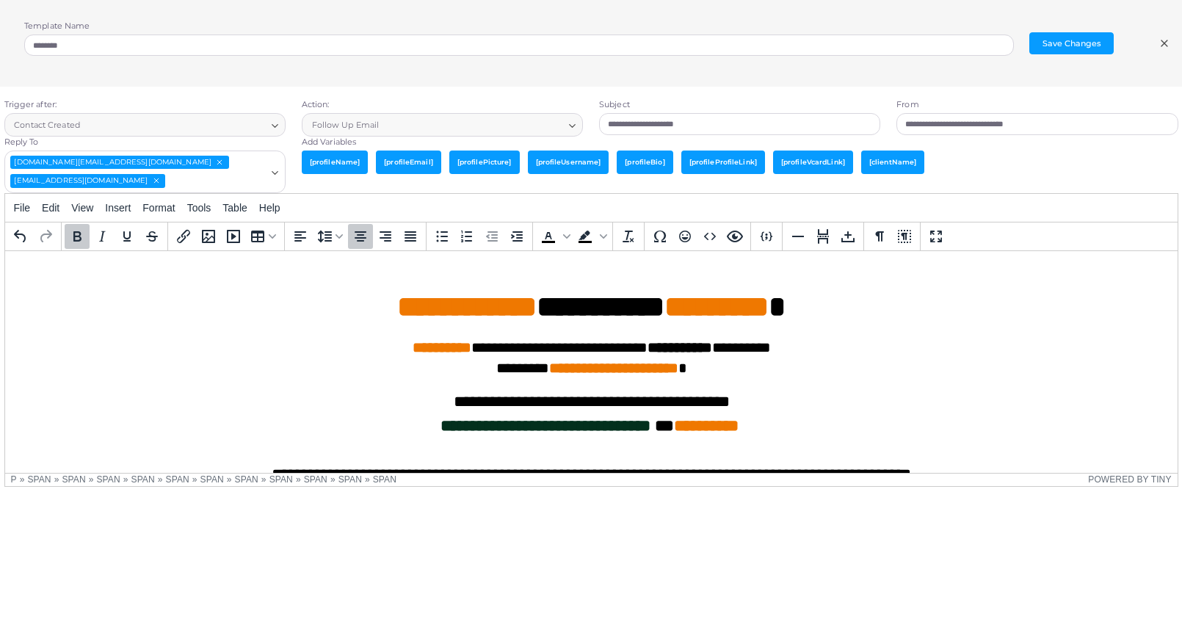
scroll to position [79, 0]
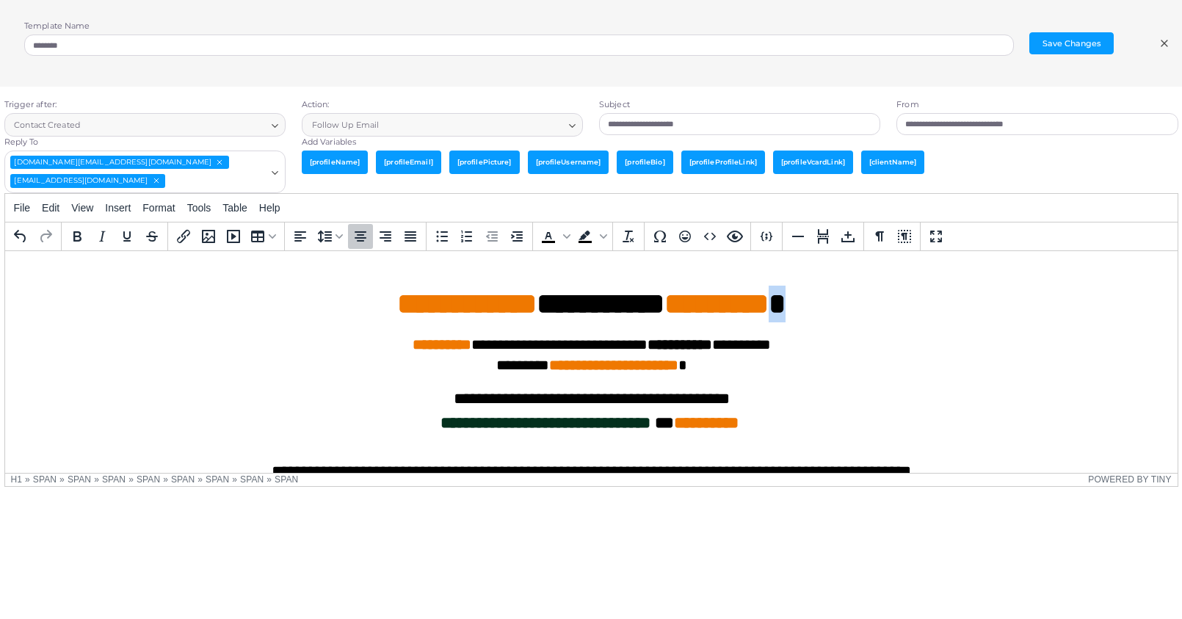
click at [785, 302] on span "*" at bounding box center [776, 303] width 17 height 29
click at [563, 236] on icon "Text color" at bounding box center [566, 236] width 7 height 7
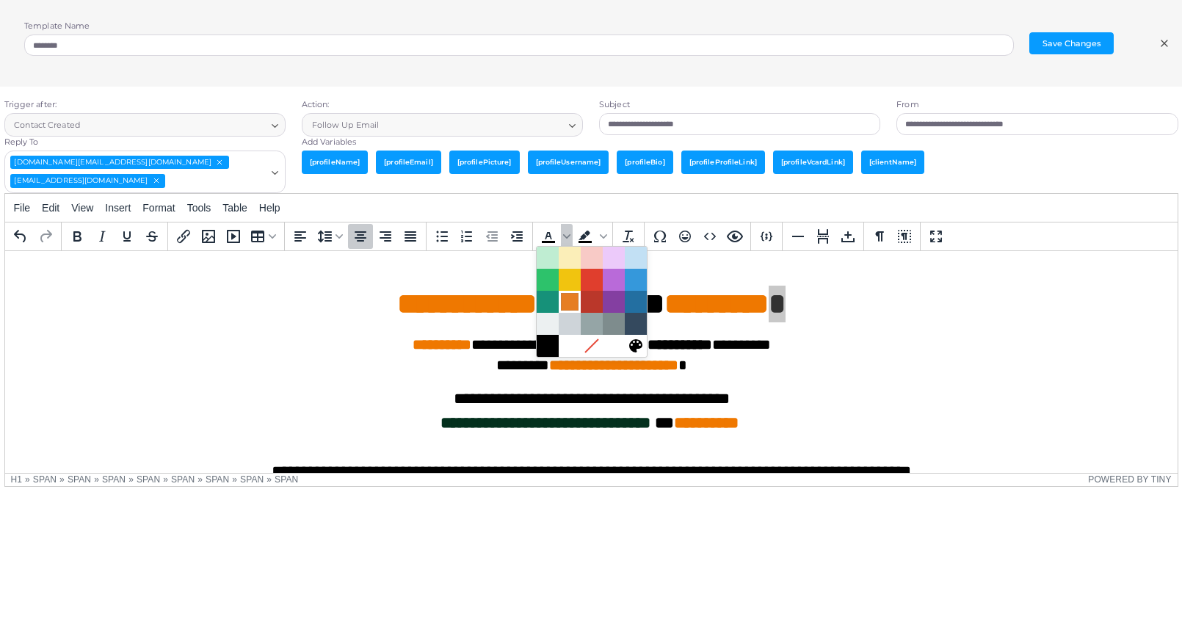
click at [569, 305] on div at bounding box center [570, 302] width 18 height 18
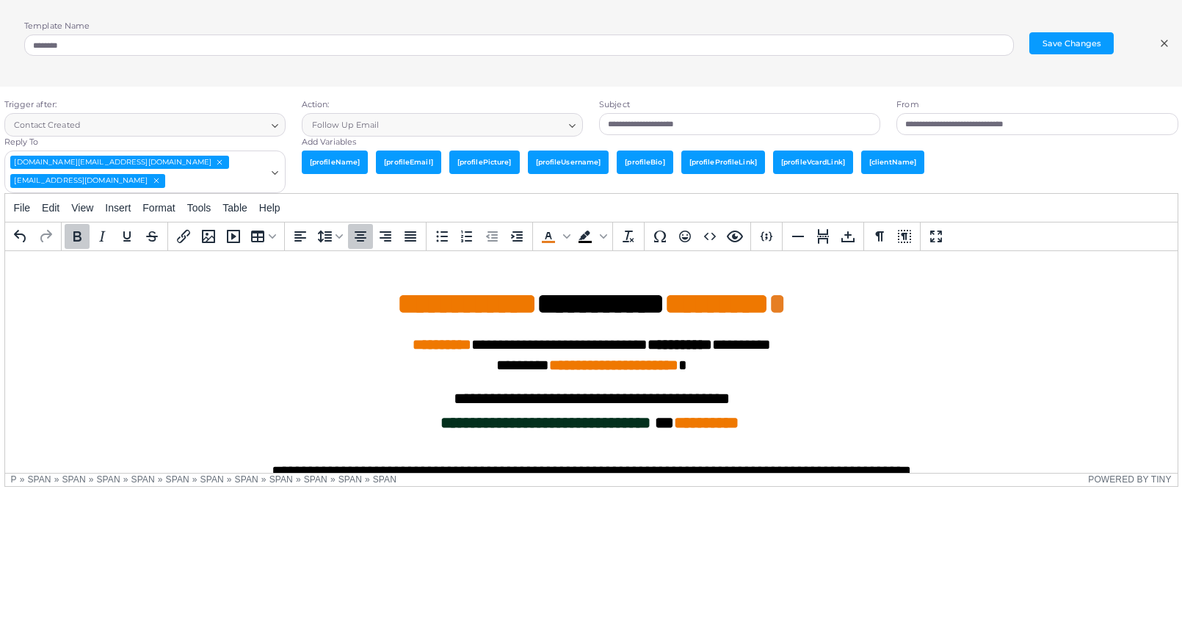
click at [691, 330] on body "**********" at bounding box center [590, 411] width 1149 height 454
click at [396, 305] on span "**********" at bounding box center [465, 303] width 139 height 29
drag, startPoint x: 358, startPoint y: 304, endPoint x: 350, endPoint y: 300, distance: 8.2
click at [391, 300] on span "**********" at bounding box center [466, 303] width 151 height 29
copy span "*"
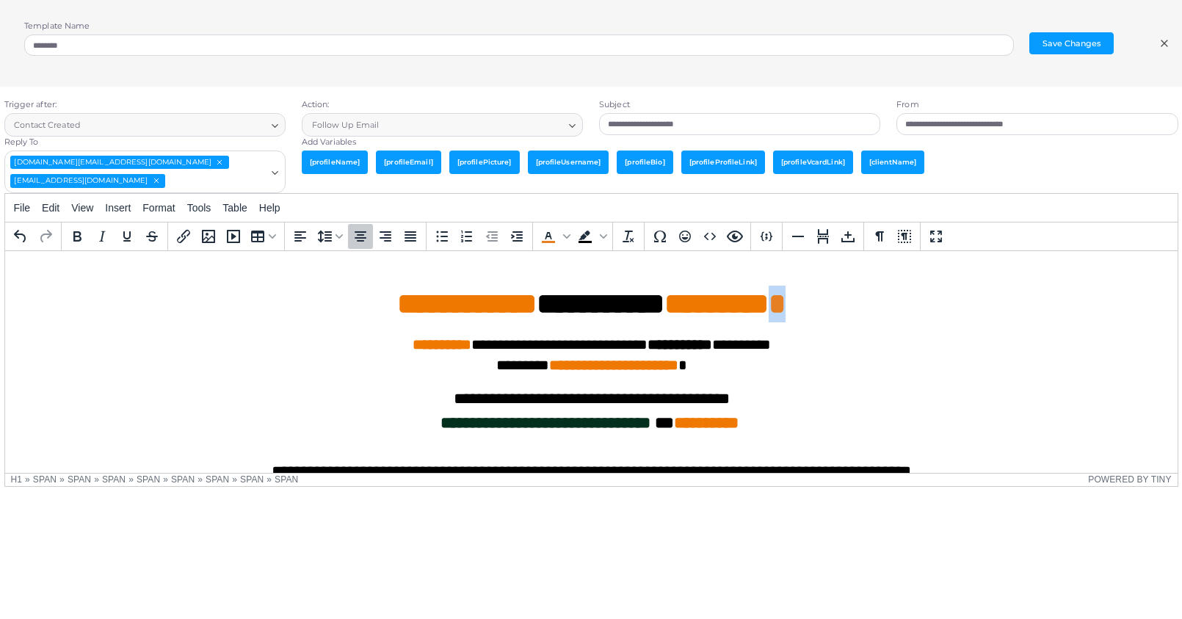
drag, startPoint x: 831, startPoint y: 308, endPoint x: 819, endPoint y: 308, distance: 11.7
click at [819, 308] on h1 "**********" at bounding box center [590, 266] width 1149 height 110
click at [785, 301] on span "*" at bounding box center [776, 303] width 17 height 29
click at [768, 301] on span "********" at bounding box center [716, 303] width 104 height 29
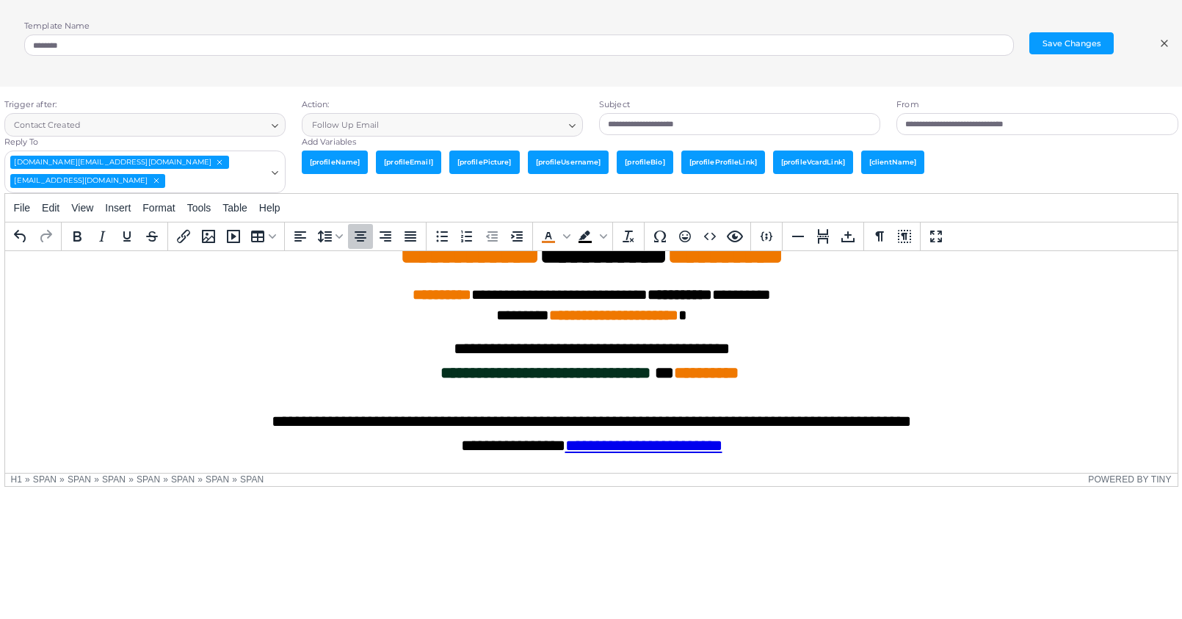
scroll to position [131, 0]
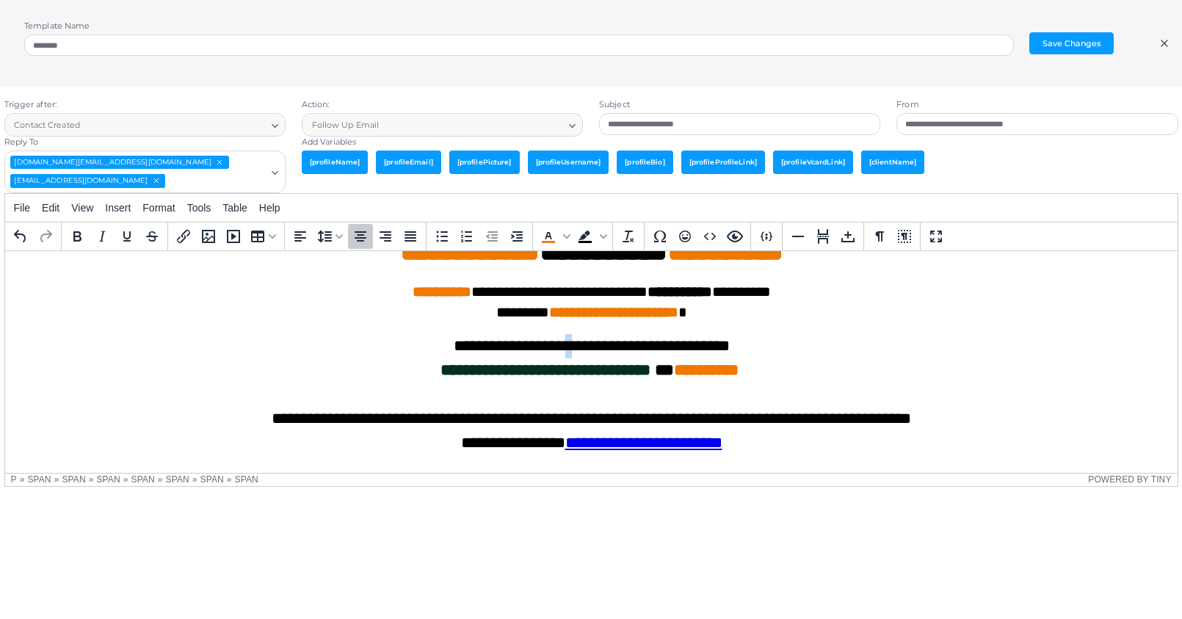
click at [565, 347] on span "**********" at bounding box center [591, 345] width 276 height 16
drag, startPoint x: 717, startPoint y: 348, endPoint x: 642, endPoint y: 341, distance: 75.9
click at [642, 341] on span "**********" at bounding box center [591, 345] width 276 height 16
drag, startPoint x: 747, startPoint y: 367, endPoint x: 796, endPoint y: 365, distance: 48.5
click at [796, 365] on p "**********" at bounding box center [590, 370] width 1149 height 24
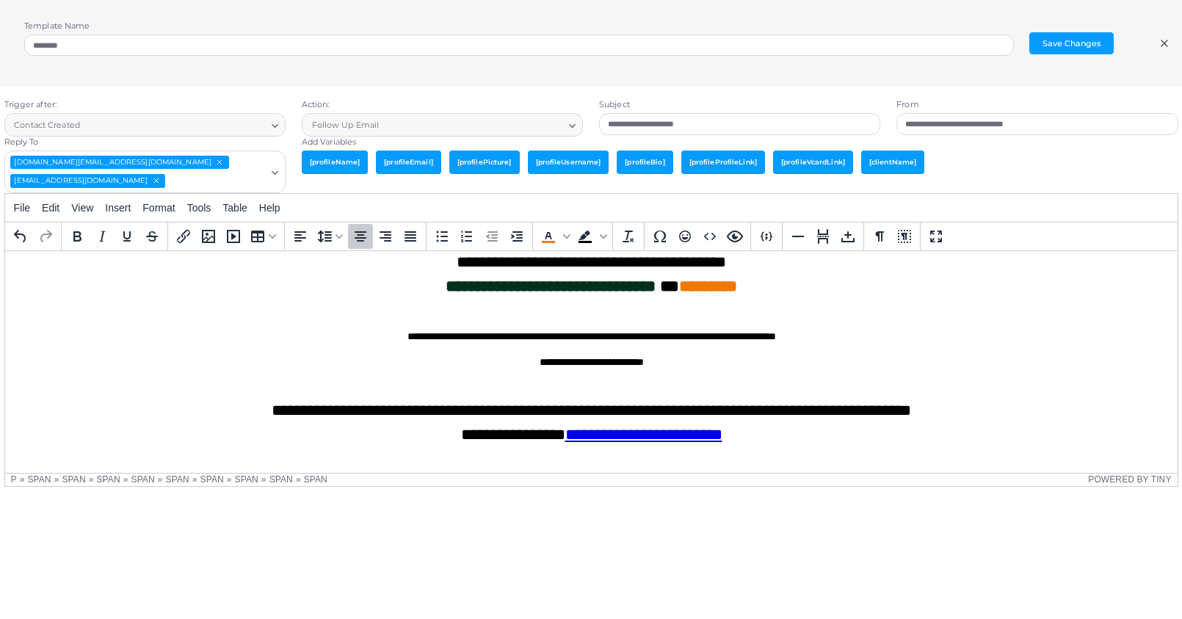
scroll to position [209, 0]
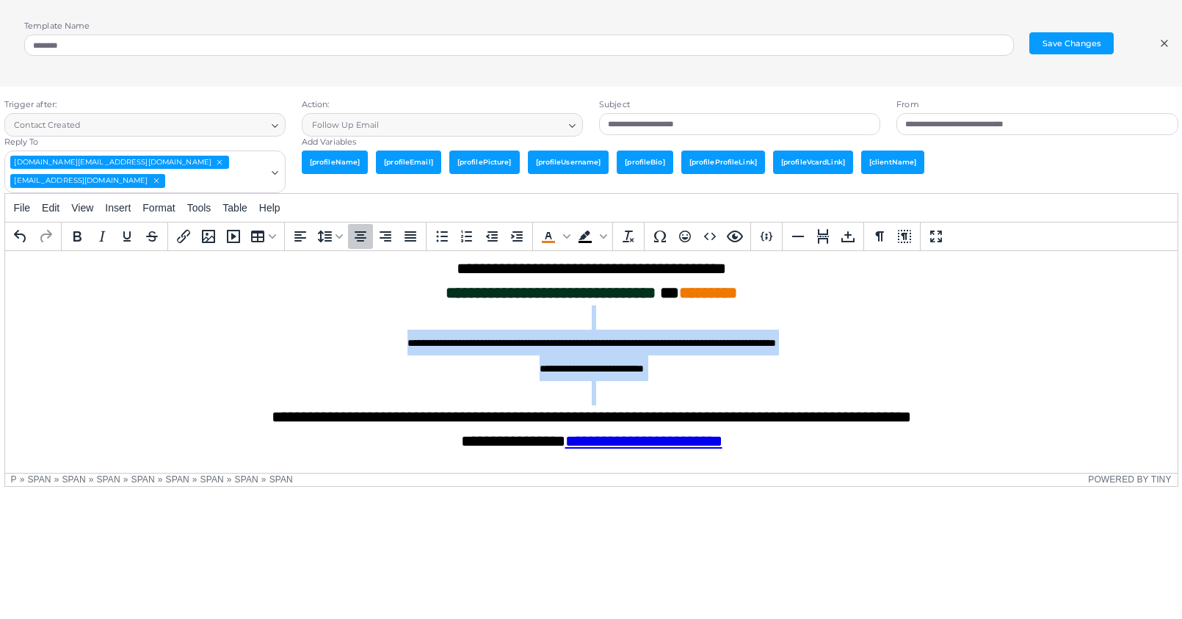
drag, startPoint x: 645, startPoint y: 377, endPoint x: 267, endPoint y: 328, distance: 381.2
click at [267, 328] on body "**********" at bounding box center [590, 318] width 1149 height 529
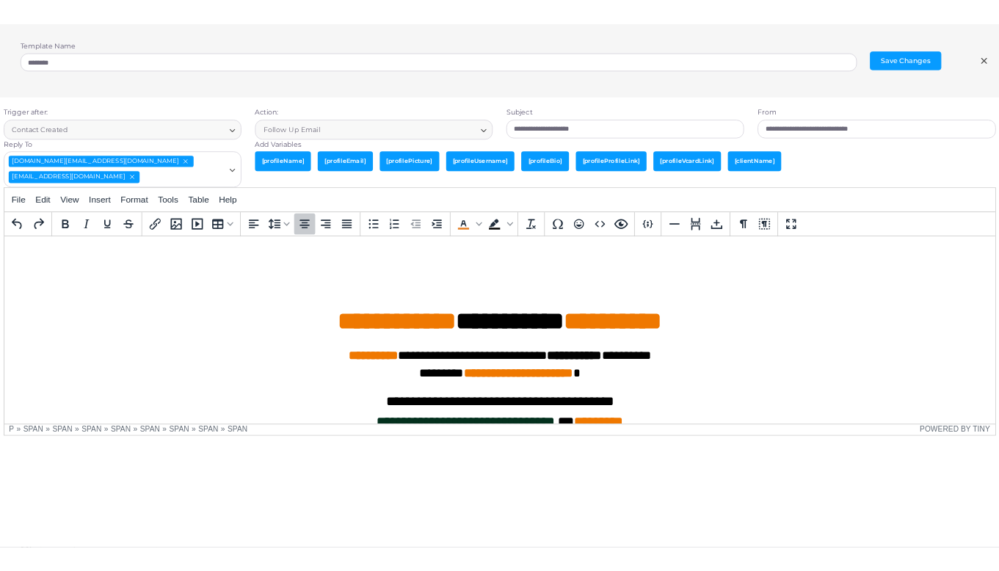
scroll to position [0, 0]
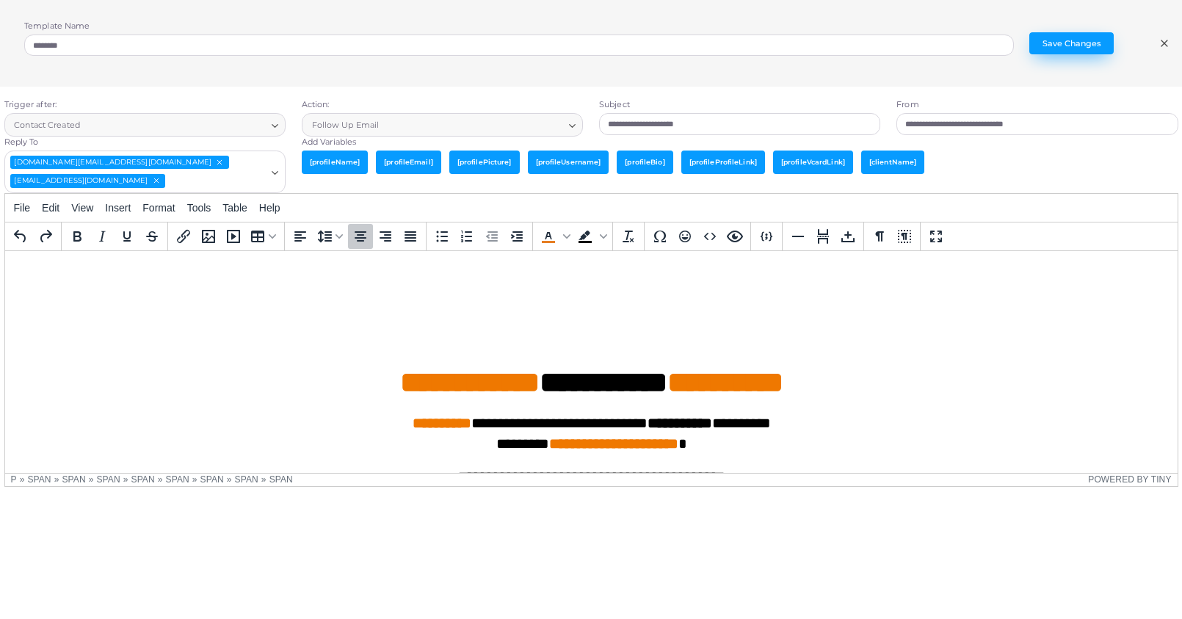
click at [1079, 40] on button "Save Changes" at bounding box center [1071, 43] width 84 height 22
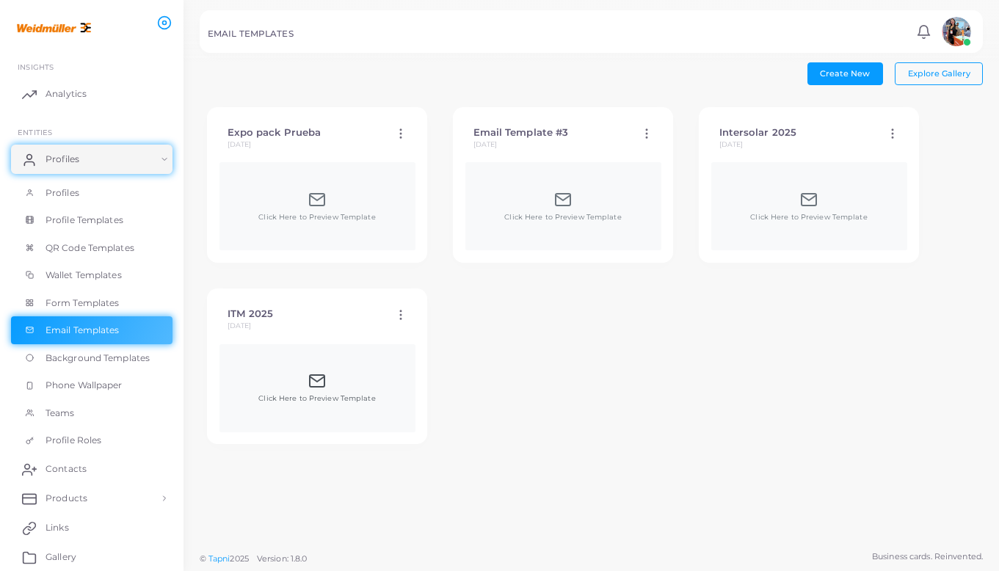
click at [321, 382] on icon at bounding box center [317, 381] width 18 height 18
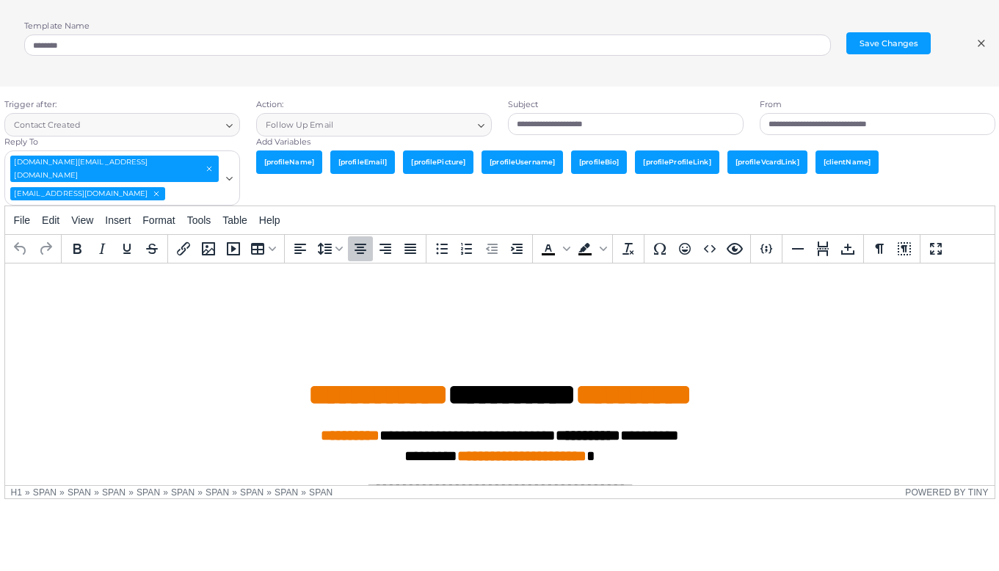
click at [312, 381] on span "**********" at bounding box center [377, 394] width 139 height 29
click at [418, 342] on h1 "**********" at bounding box center [499, 358] width 966 height 110
click at [981, 45] on icon at bounding box center [982, 43] width 12 height 12
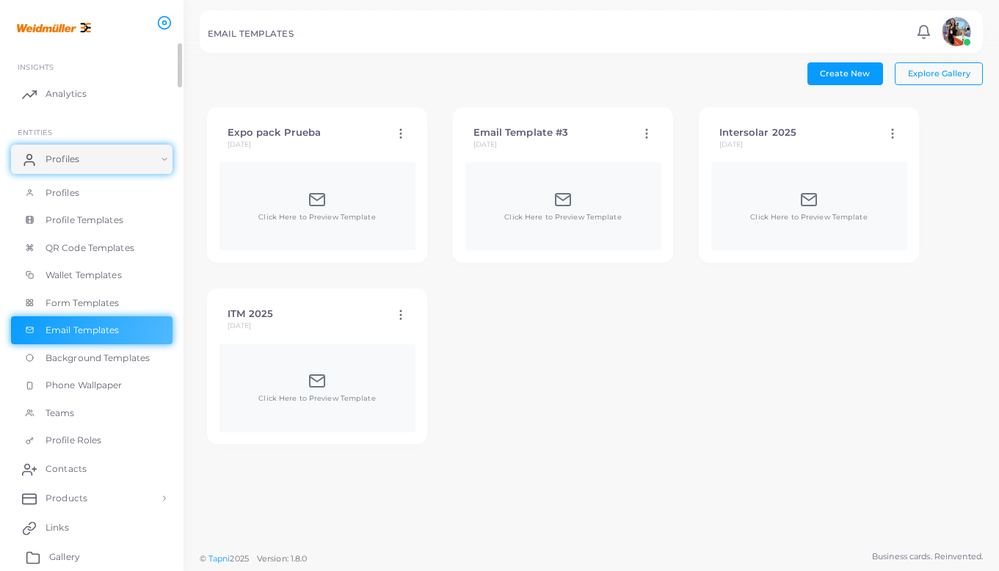
click at [83, 408] on link "Gallery" at bounding box center [92, 557] width 162 height 29
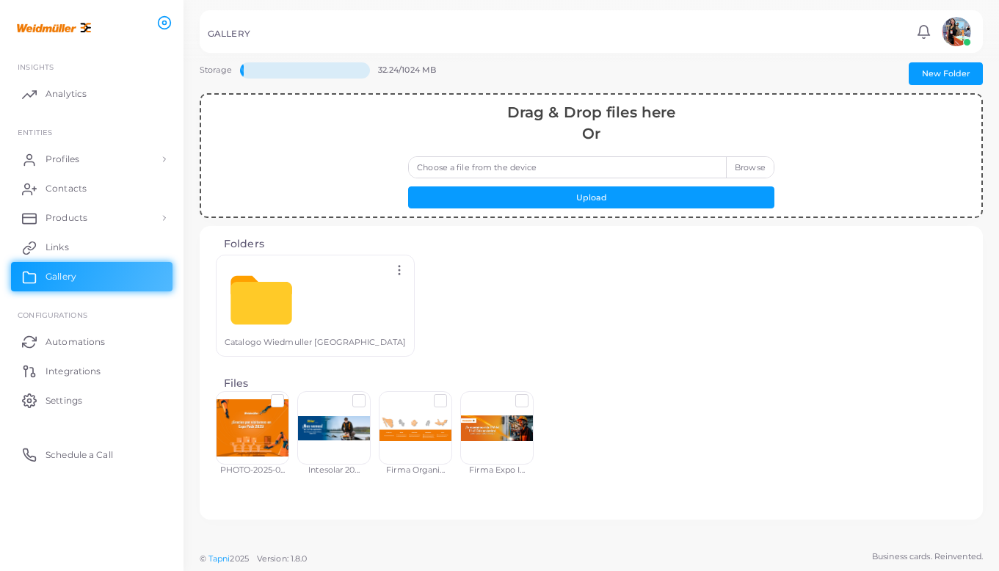
click at [522, 408] on div at bounding box center [496, 427] width 73 height 73
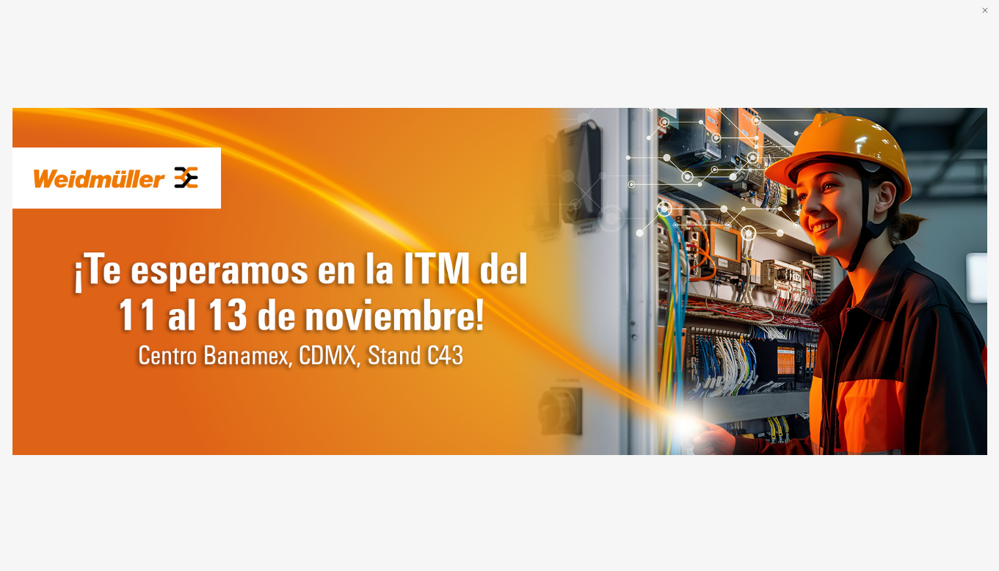
click at [985, 10] on icon "x" at bounding box center [984, 9] width 5 height 5
